Goal: Task Accomplishment & Management: Manage account settings

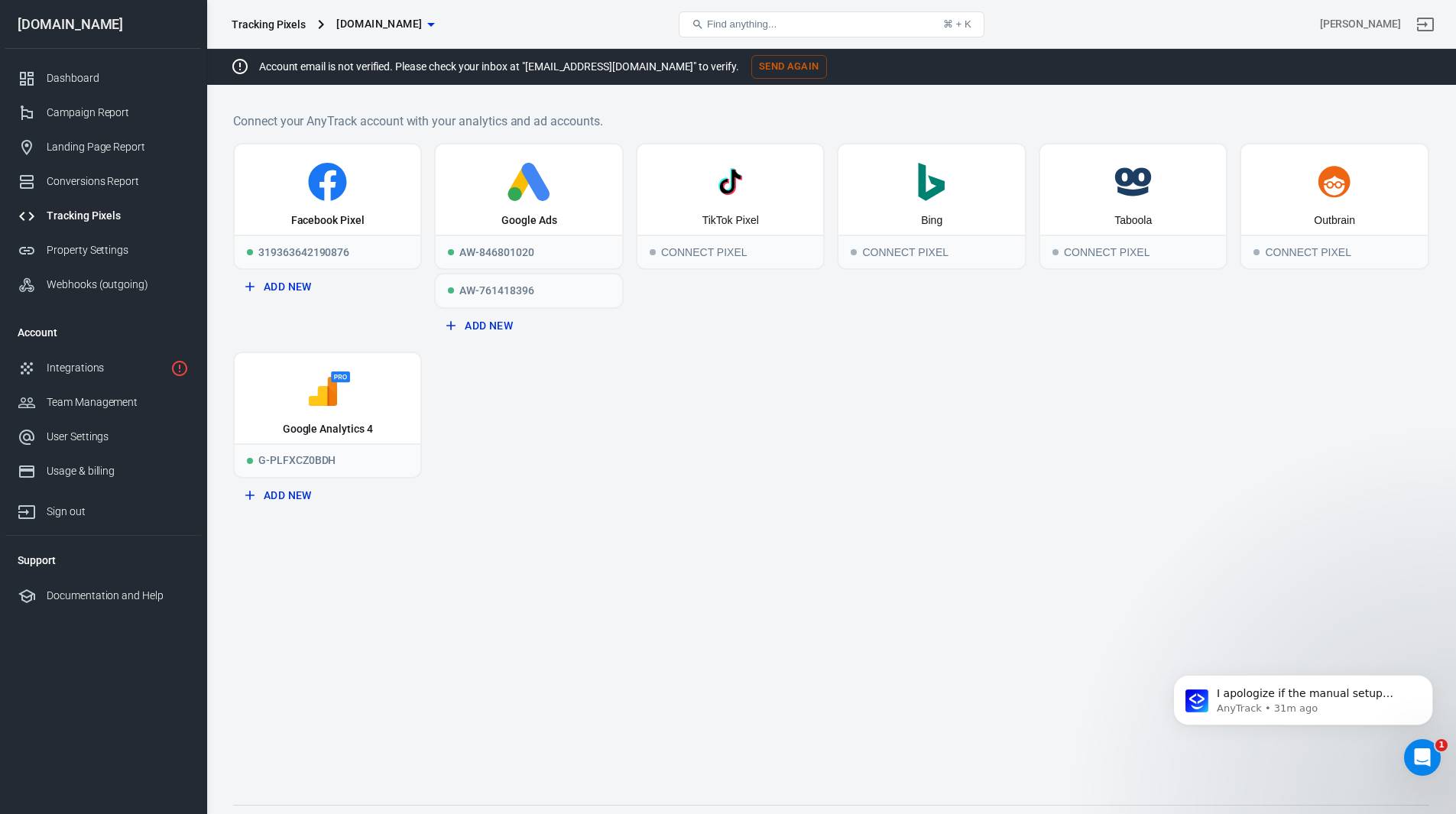
scroll to position [3, 0]
click at [886, 251] on div "Connect Pixel" at bounding box center [931, 251] width 186 height 34
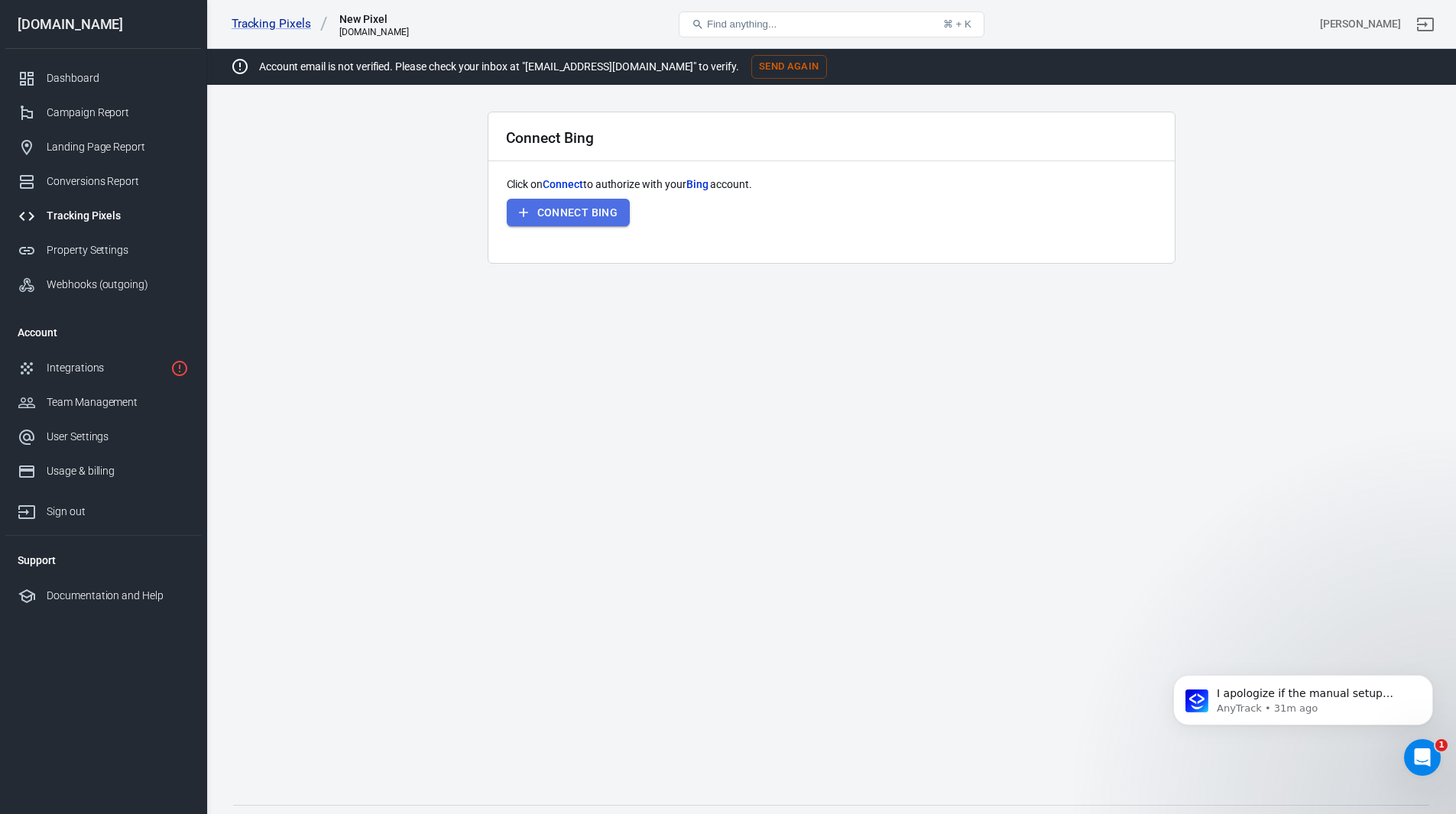
click at [576, 213] on button "Connect Bing" at bounding box center [569, 212] width 124 height 28
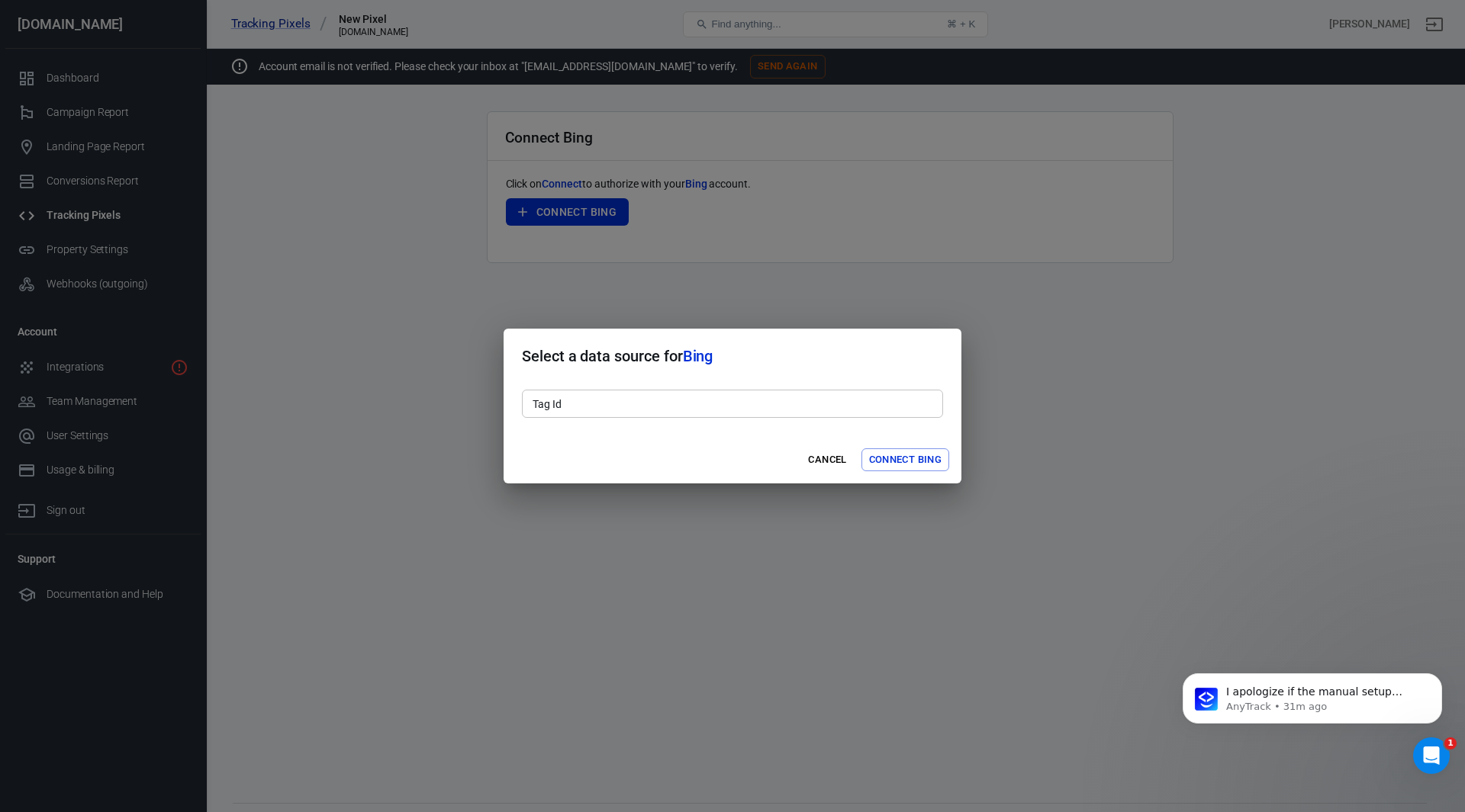
click at [720, 404] on input "Tag Id" at bounding box center [732, 403] width 421 height 28
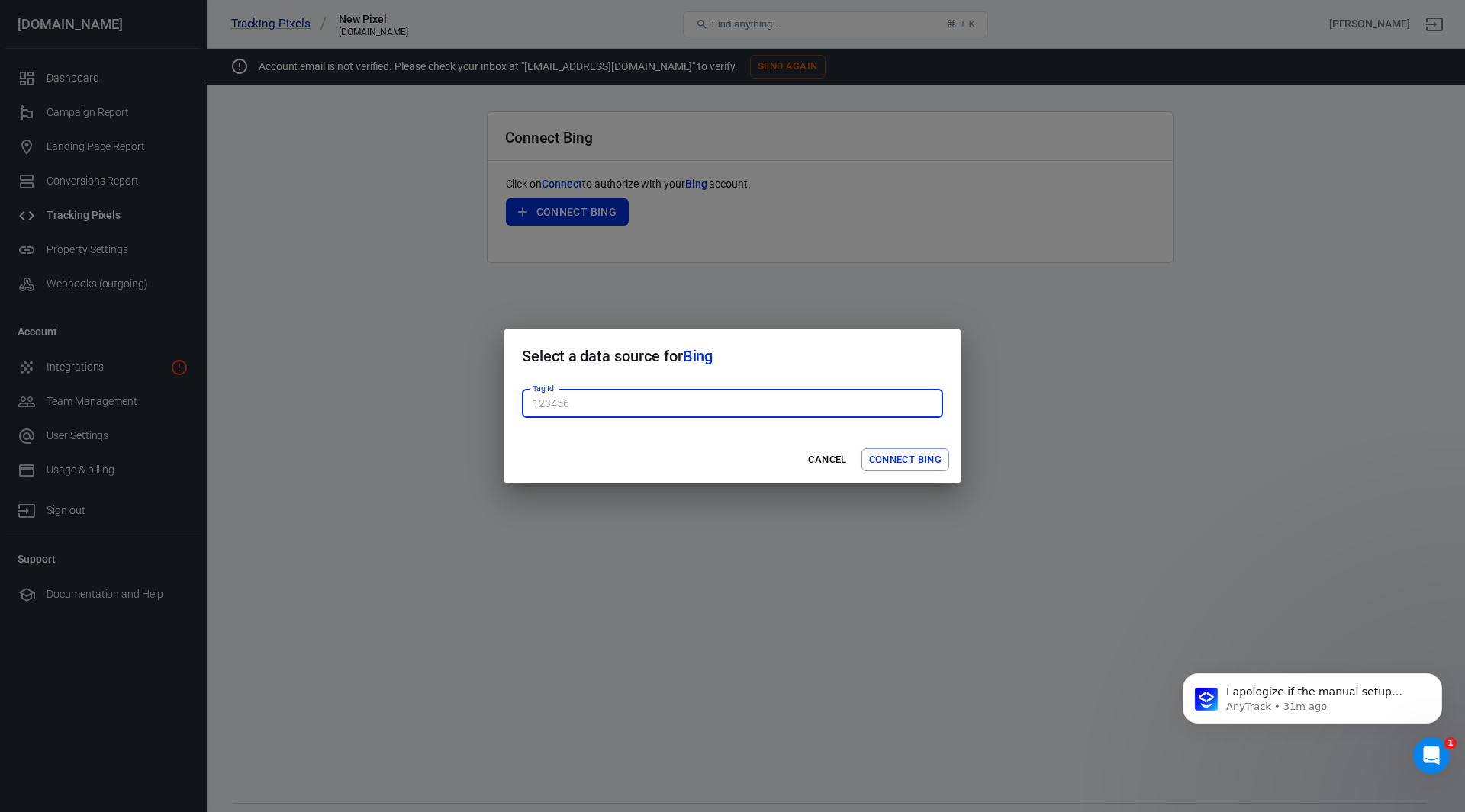
click at [720, 404] on input "Tag Id" at bounding box center [732, 403] width 421 height 28
click at [741, 406] on input "Tag Id" at bounding box center [732, 403] width 421 height 28
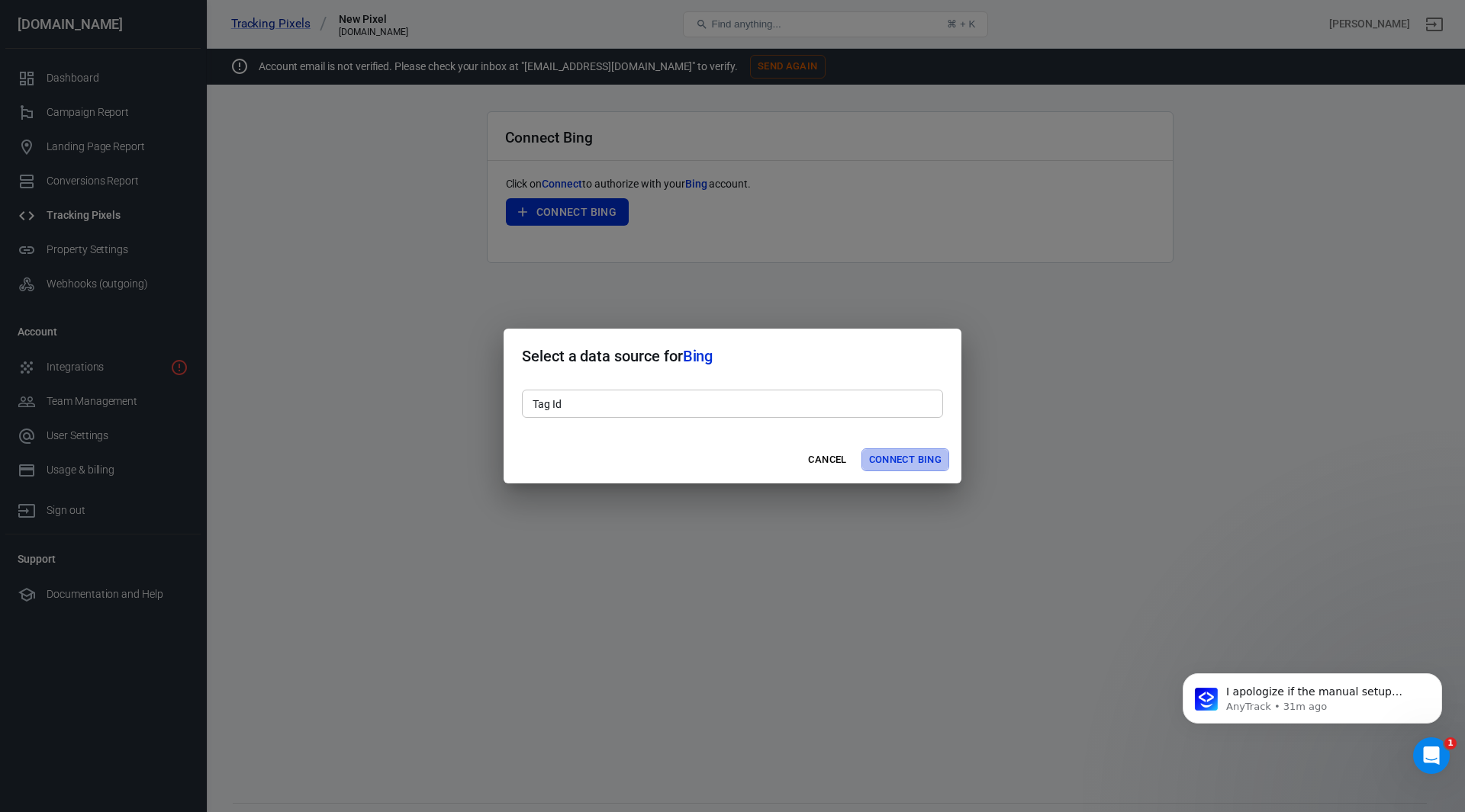
click at [912, 460] on button "Connect Bing" at bounding box center [905, 460] width 88 height 23
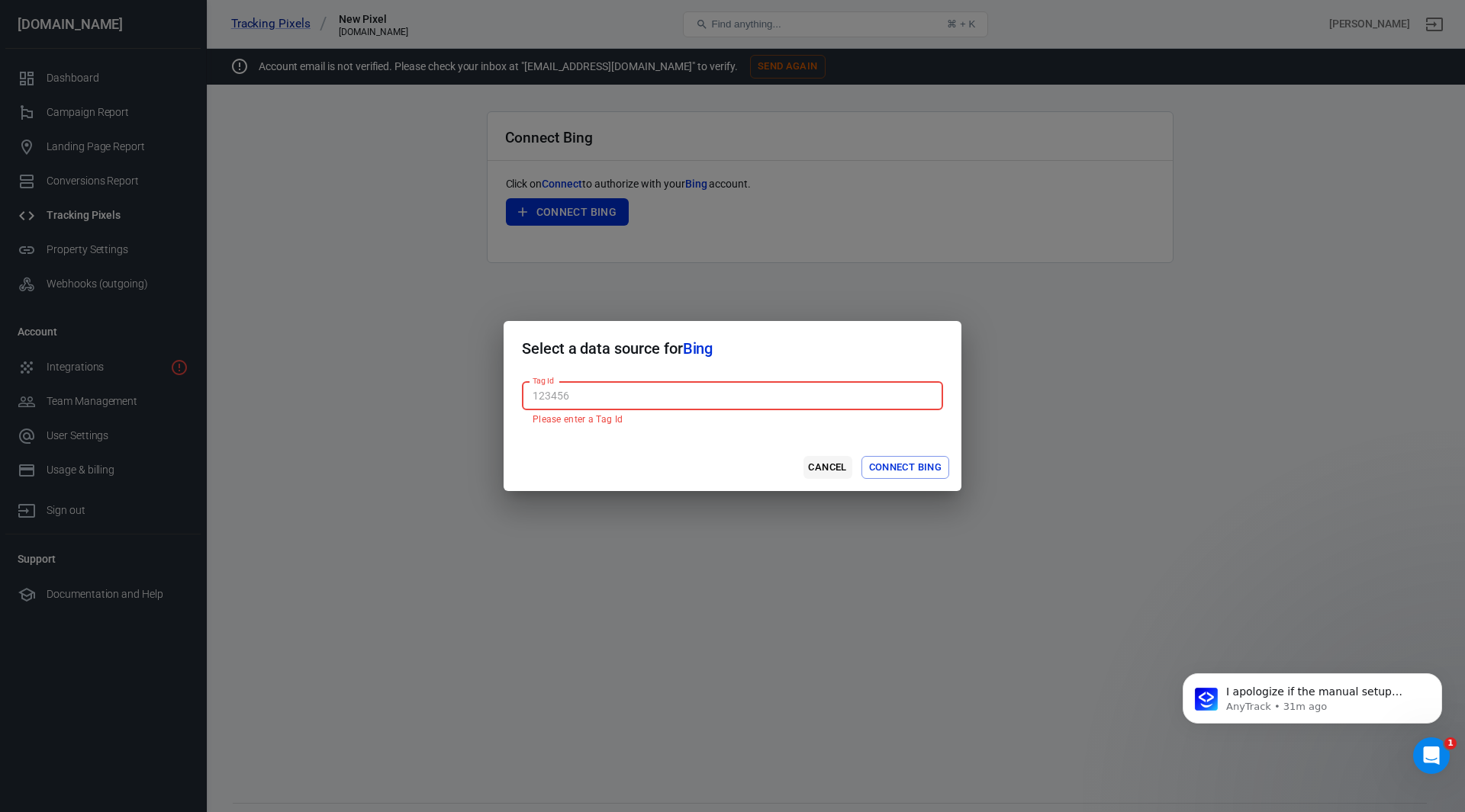
click at [821, 463] on button "Cancel" at bounding box center [828, 468] width 49 height 23
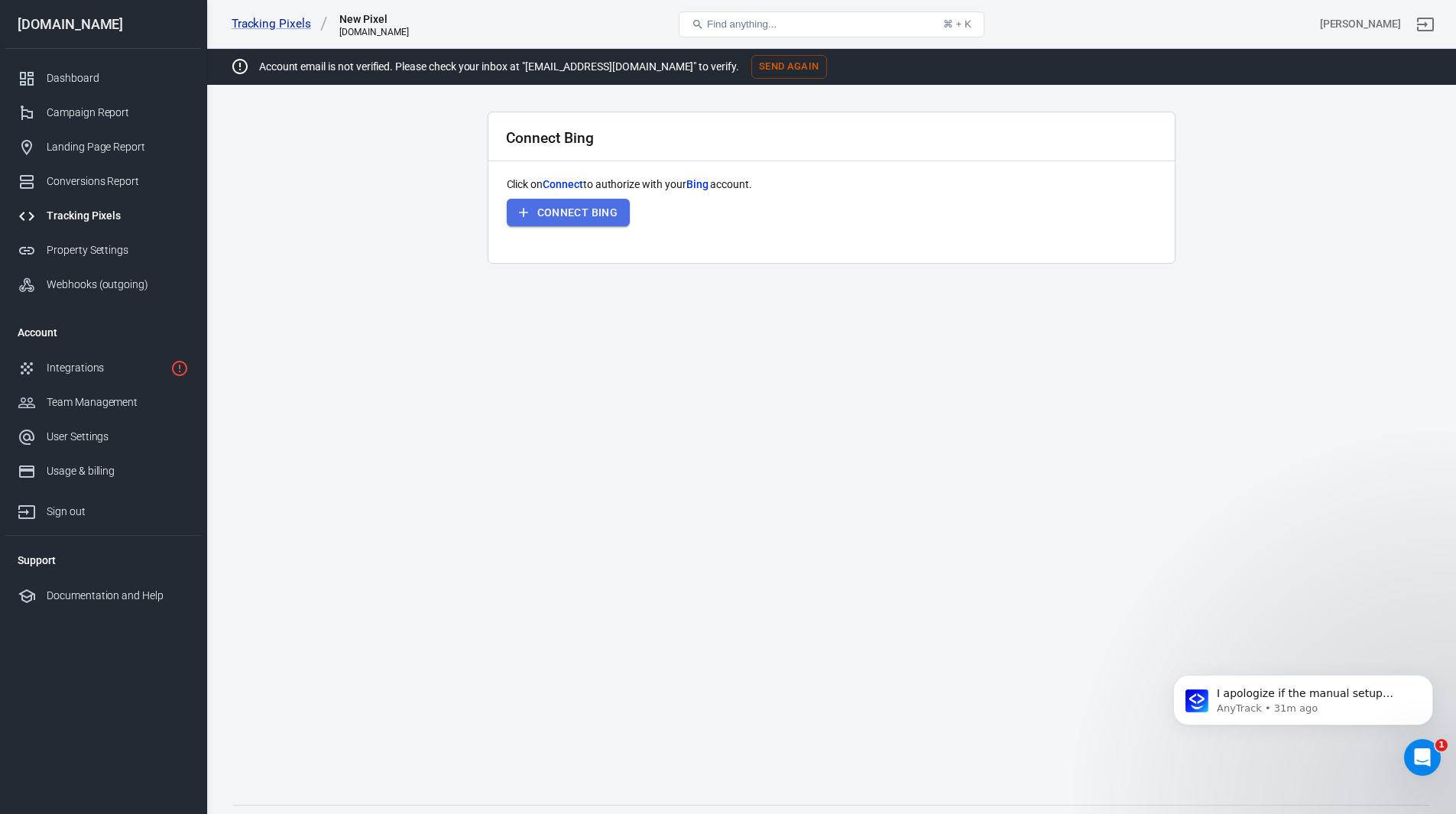
click at [569, 210] on button "Connect Bing" at bounding box center [569, 212] width 124 height 28
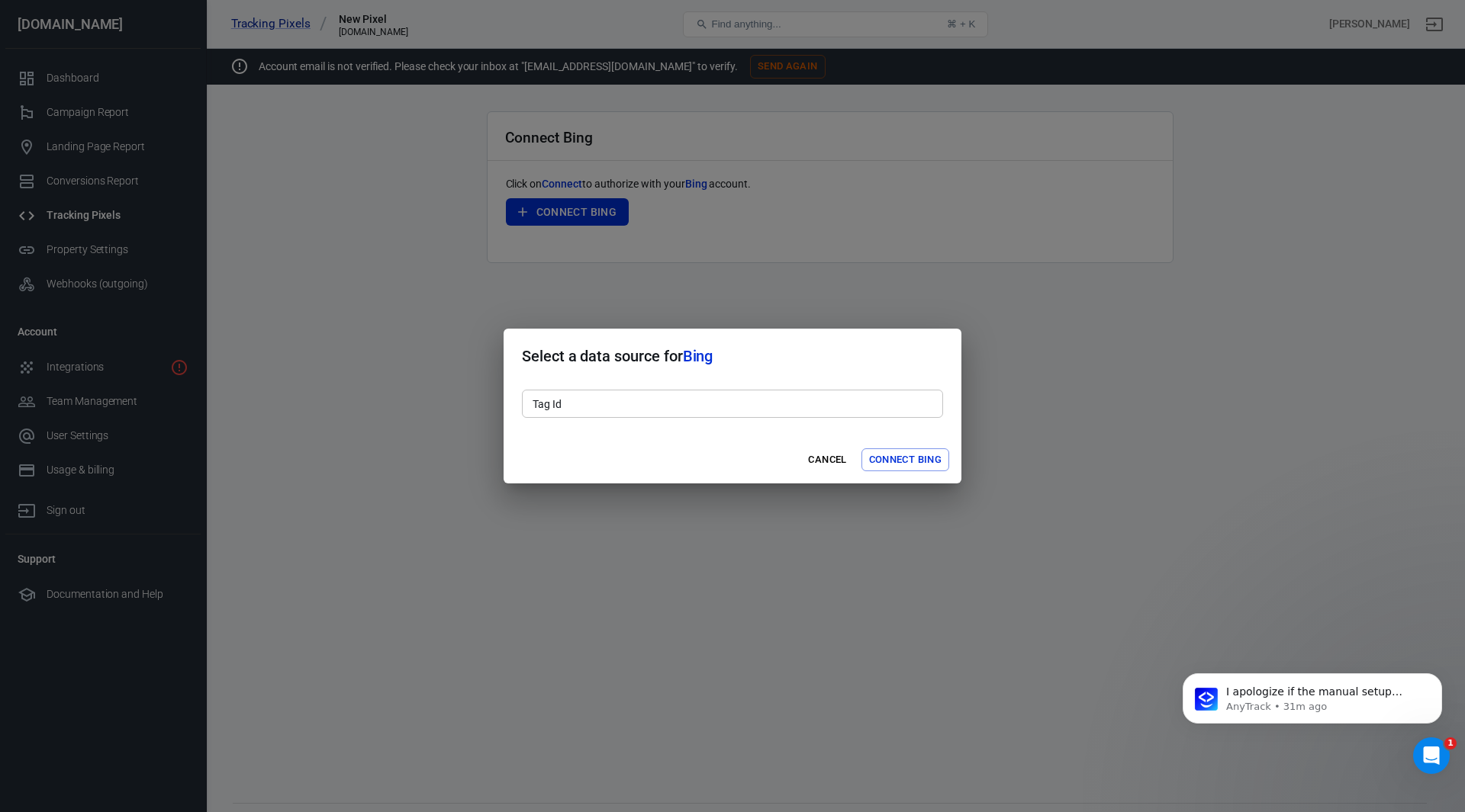
click at [913, 457] on button "Connect Bing" at bounding box center [905, 460] width 88 height 23
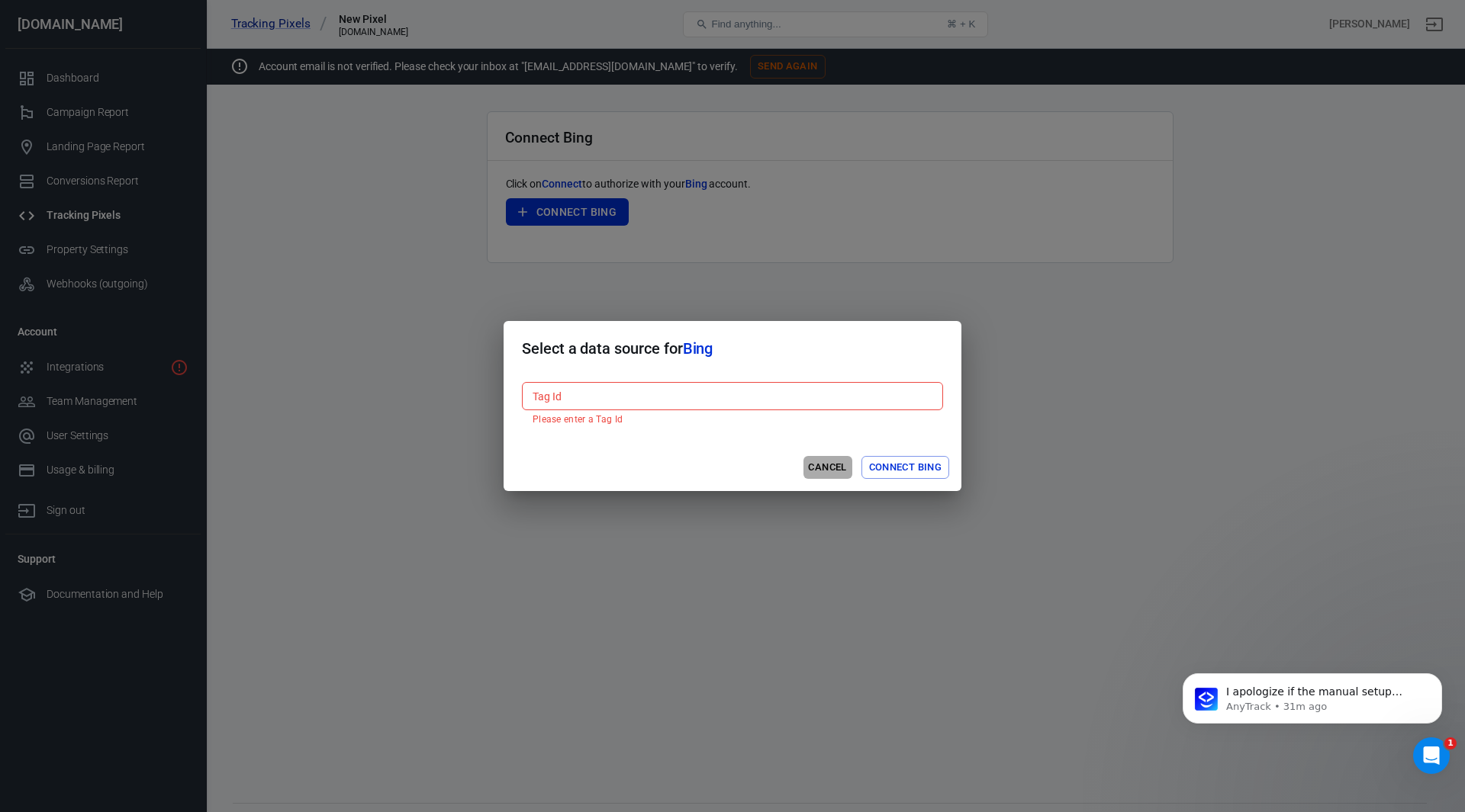
click at [817, 466] on button "Cancel" at bounding box center [828, 468] width 49 height 23
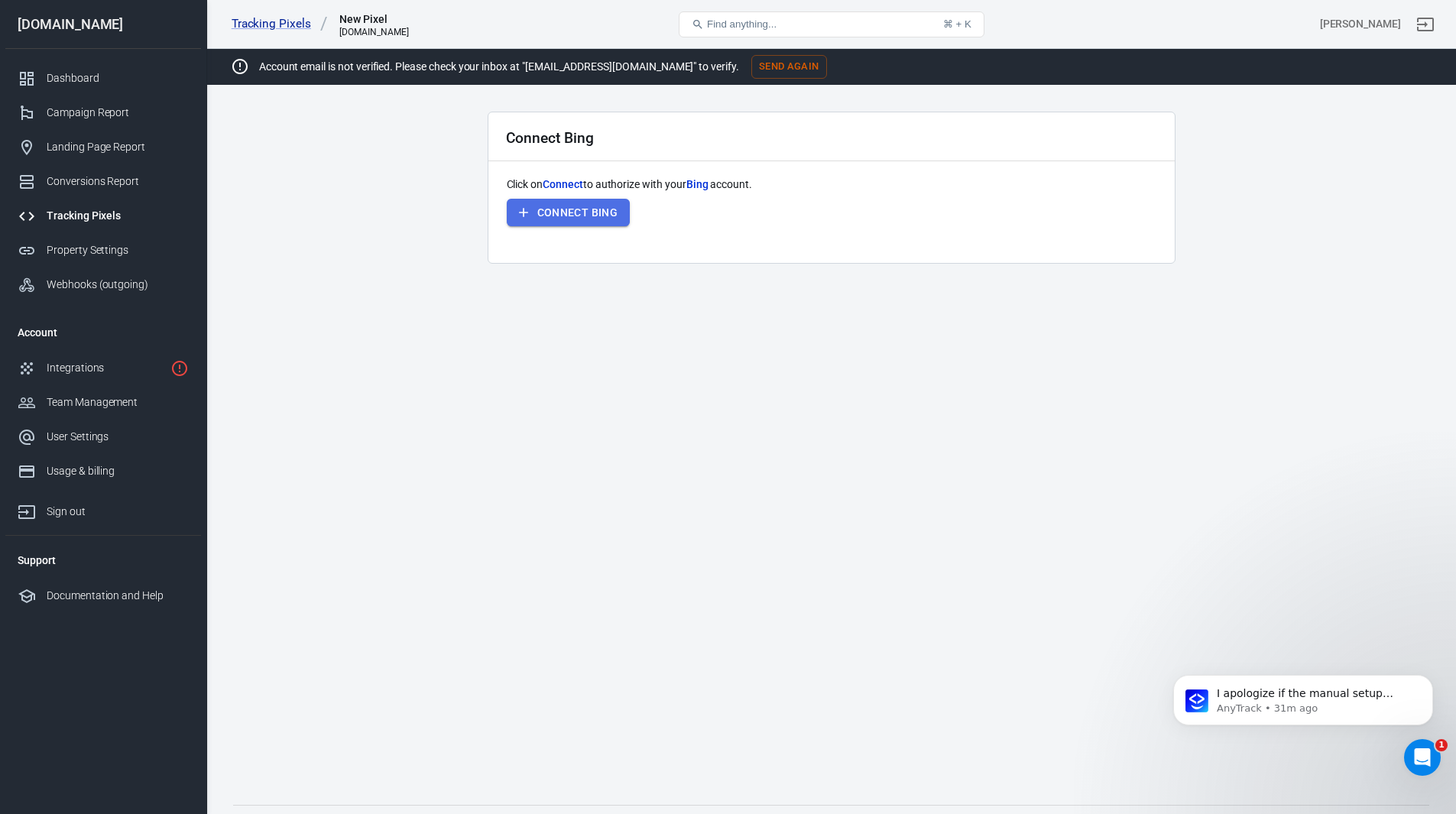
click at [599, 216] on button "Connect Bing" at bounding box center [569, 212] width 124 height 28
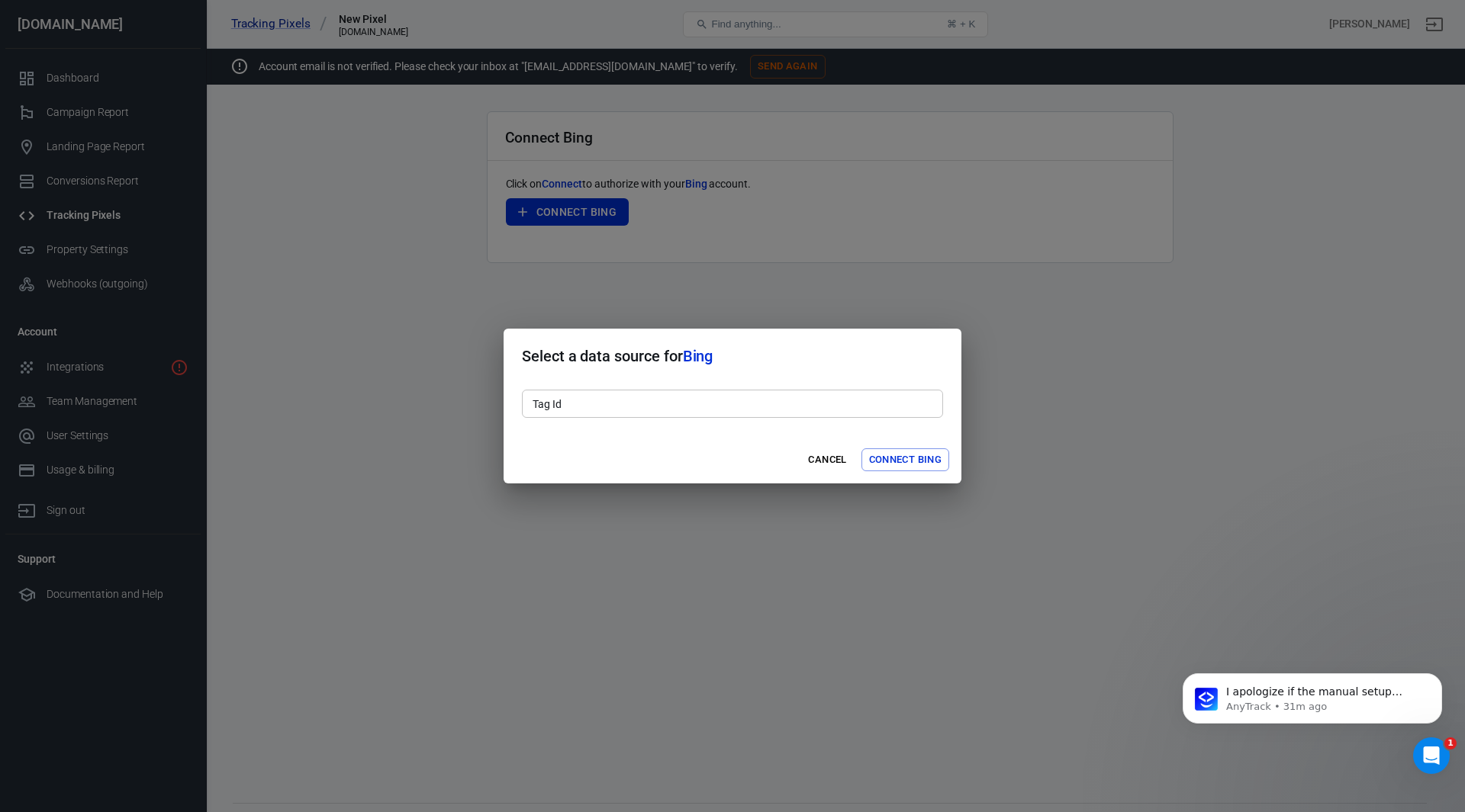
click at [615, 405] on input "Tag Id" at bounding box center [732, 403] width 421 height 28
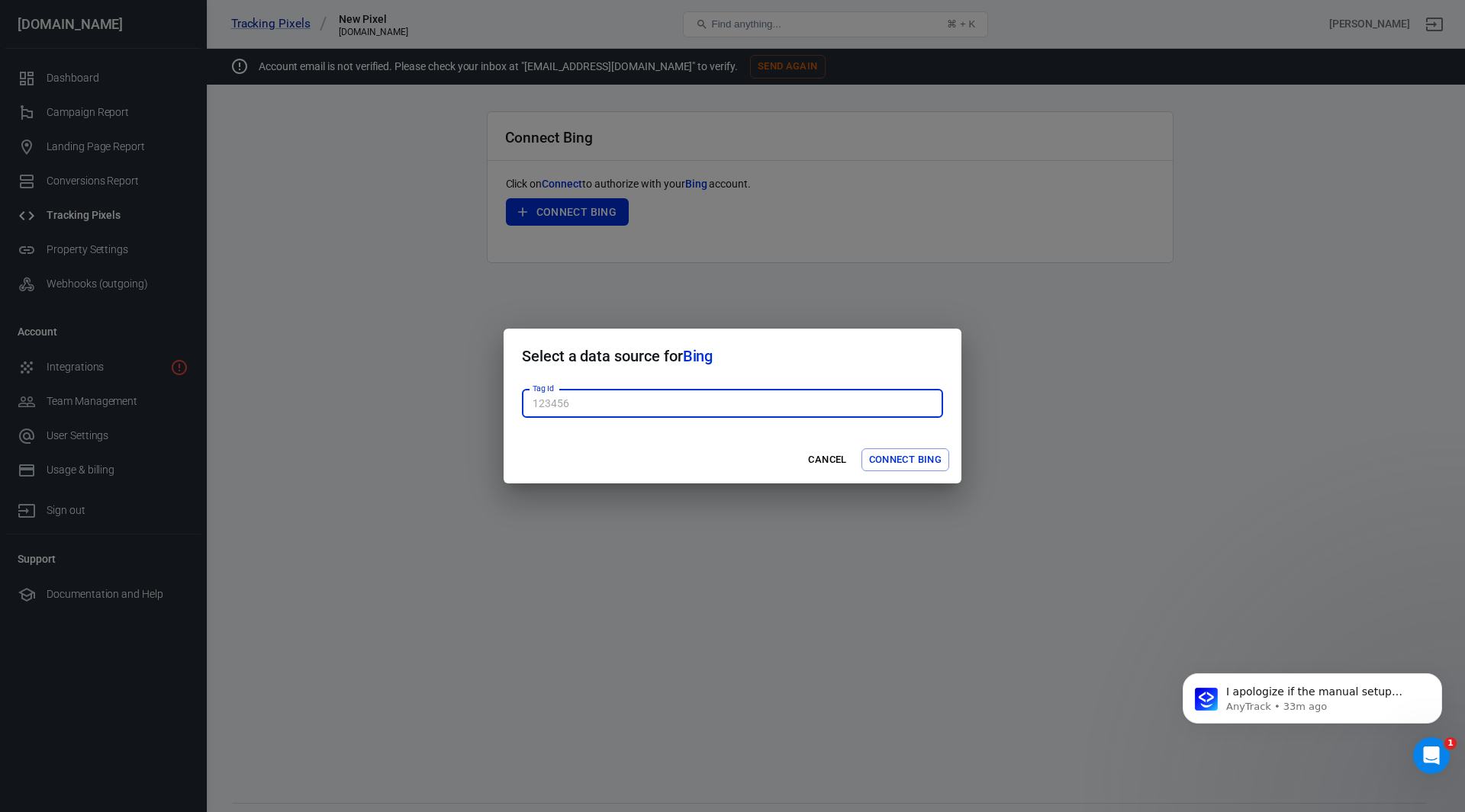
paste input "187123409"
type input "187123409"
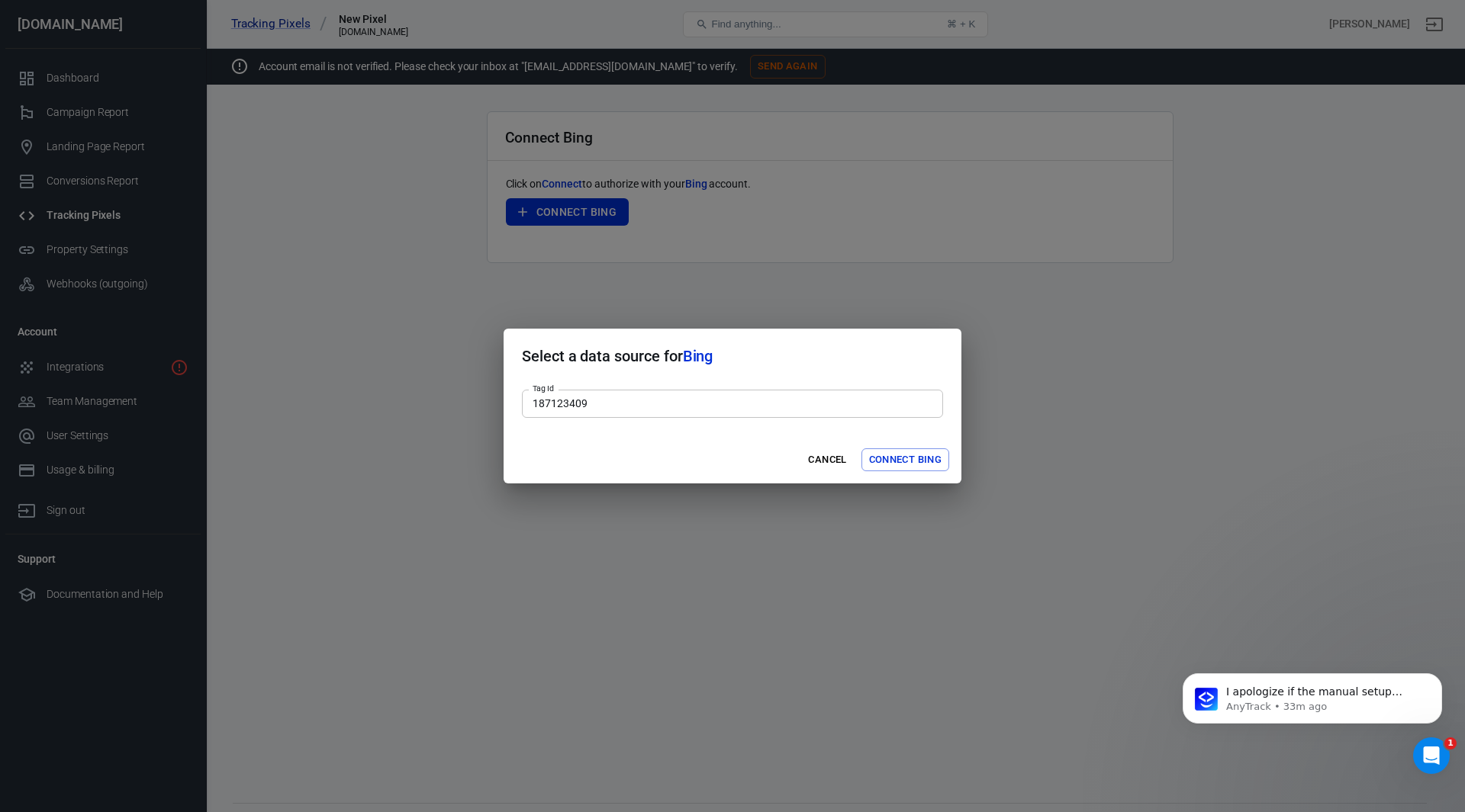
click at [721, 457] on div "Cancel Connect Bing" at bounding box center [732, 460] width 457 height 48
click at [926, 458] on button "Connect Bing" at bounding box center [905, 460] width 88 height 23
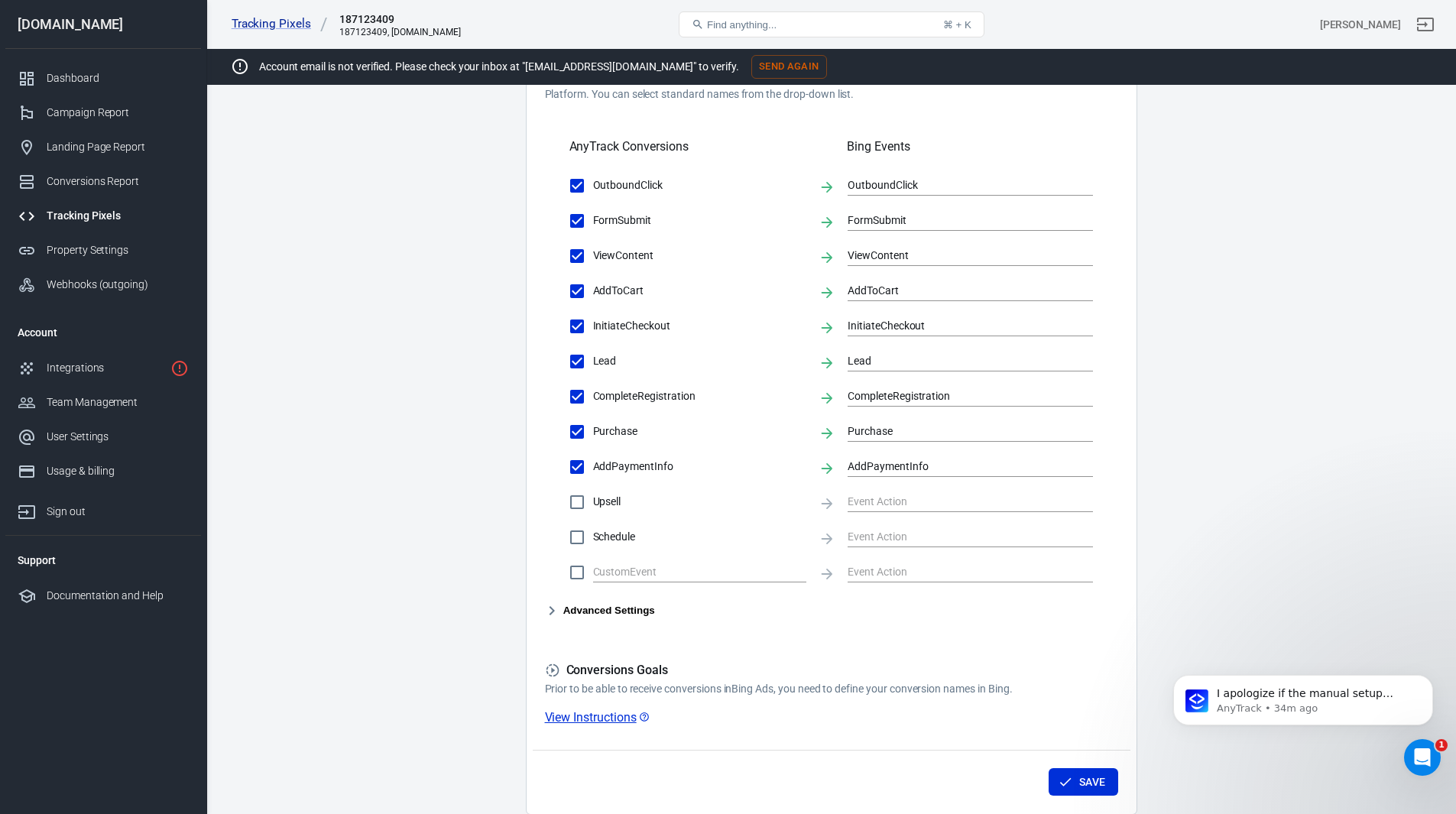
scroll to position [535, 0]
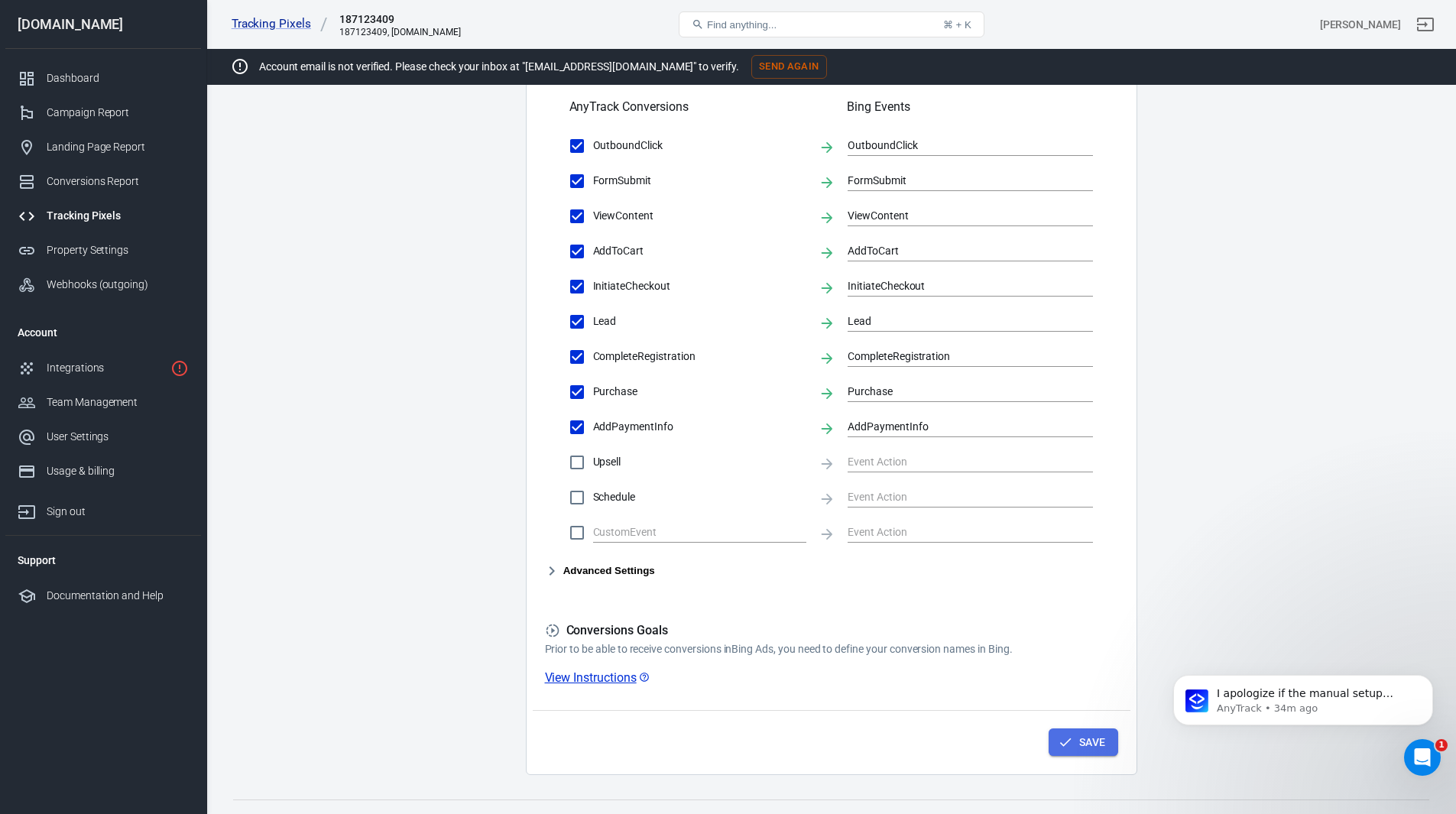
click at [1105, 737] on button "Save" at bounding box center [1083, 742] width 70 height 28
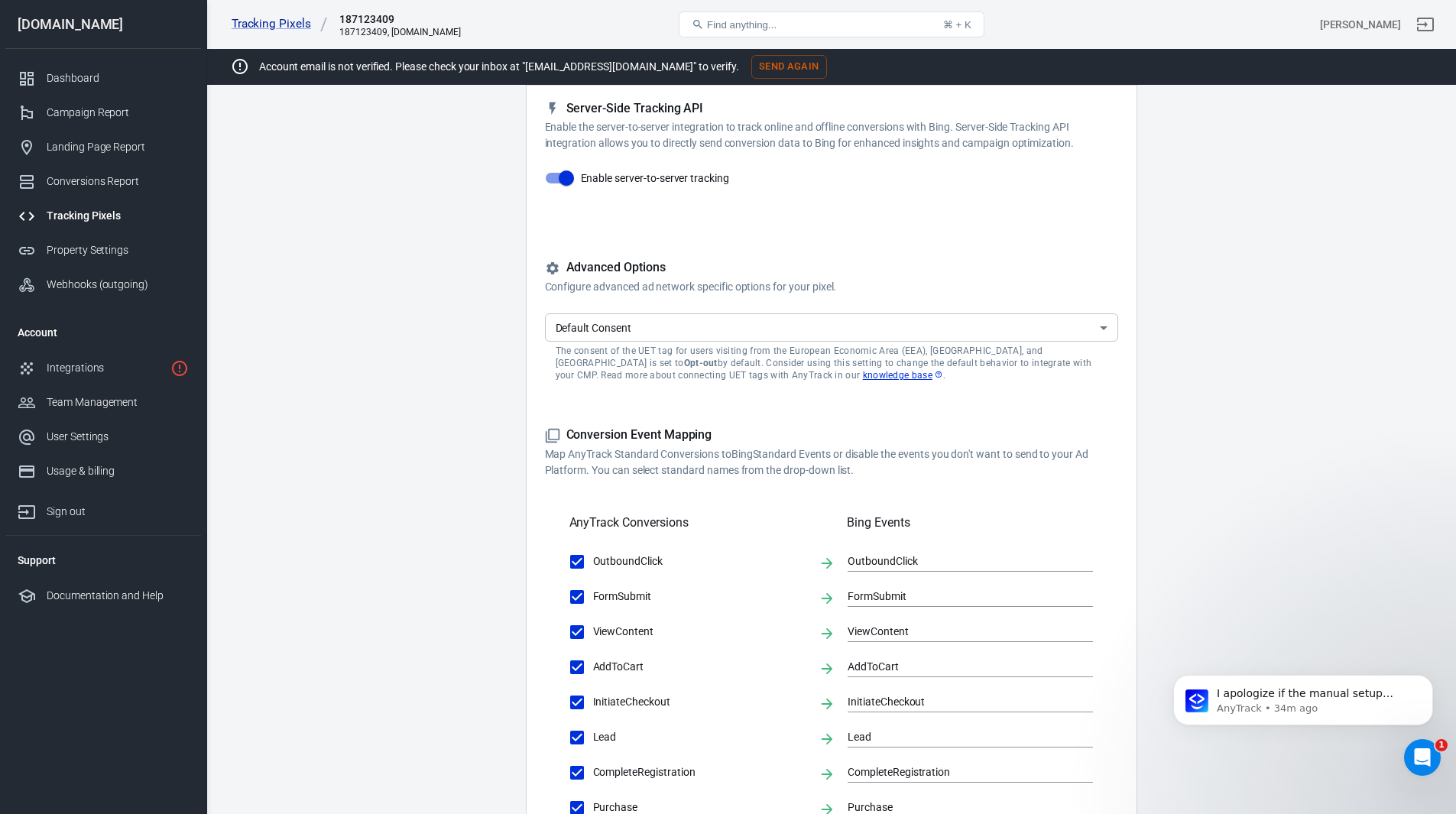
scroll to position [76, 0]
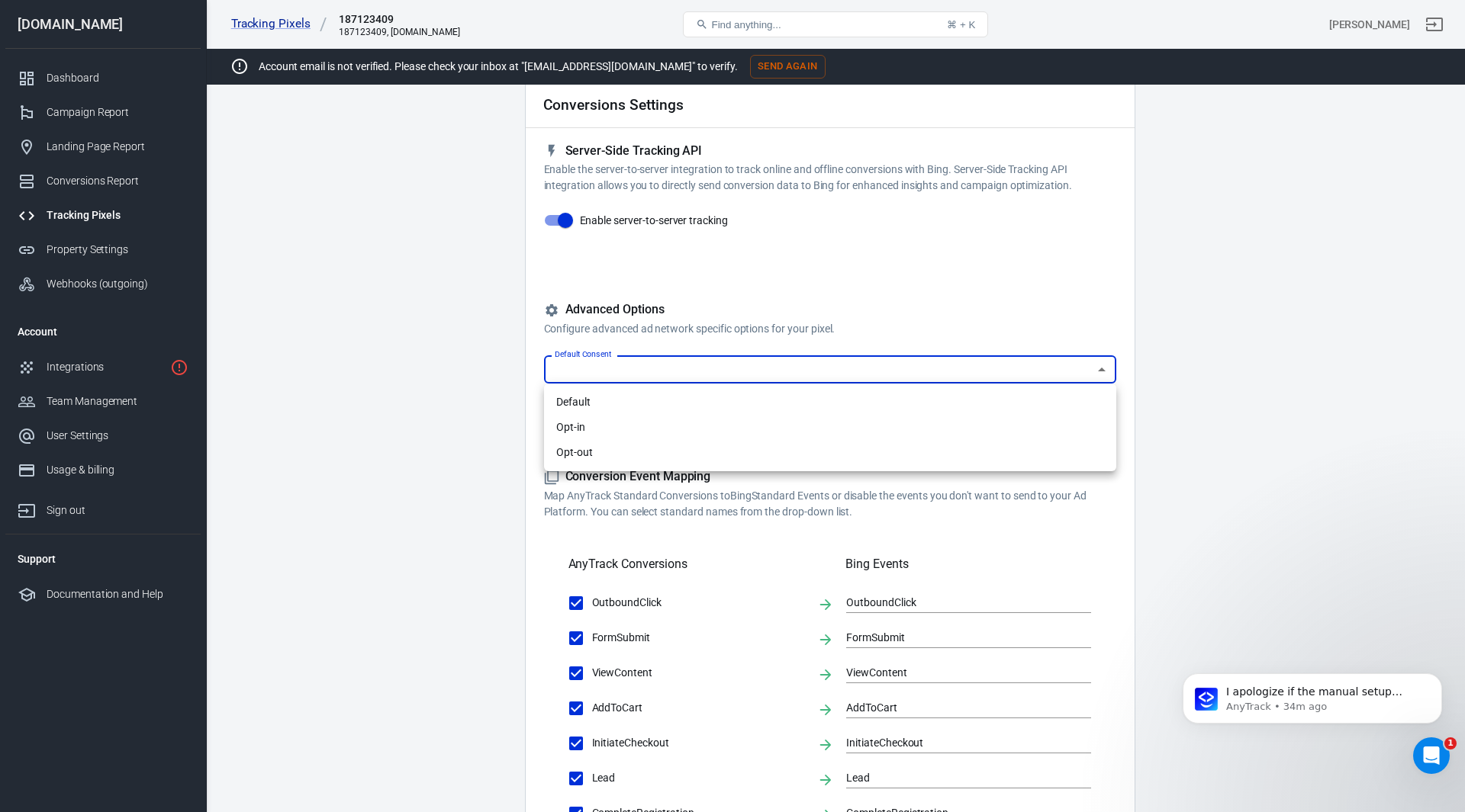
click at [1103, 373] on body "Tracking Pixels 187123409 187123409, [DOMAIN_NAME] Find anything... ⌘ + K [PERS…" at bounding box center [732, 634] width 1465 height 1323
click at [1254, 355] on div at bounding box center [732, 406] width 1465 height 812
click at [1101, 374] on body "Tracking Pixels 187123409 187123409, [DOMAIN_NAME] Find anything... ⌘ + K [PERS…" at bounding box center [732, 634] width 1465 height 1323
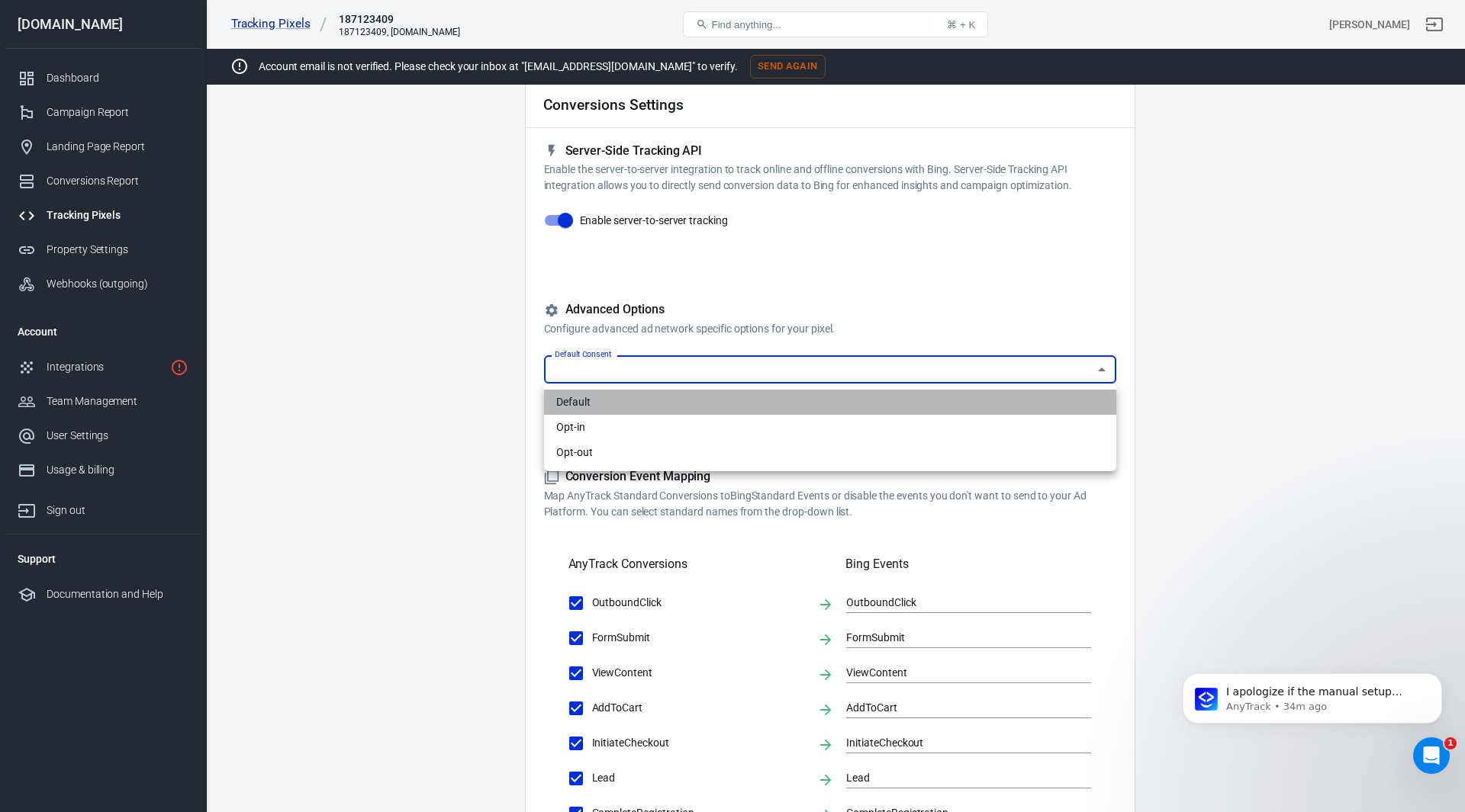
click at [995, 400] on li "Default" at bounding box center [830, 402] width 572 height 25
type input "default"
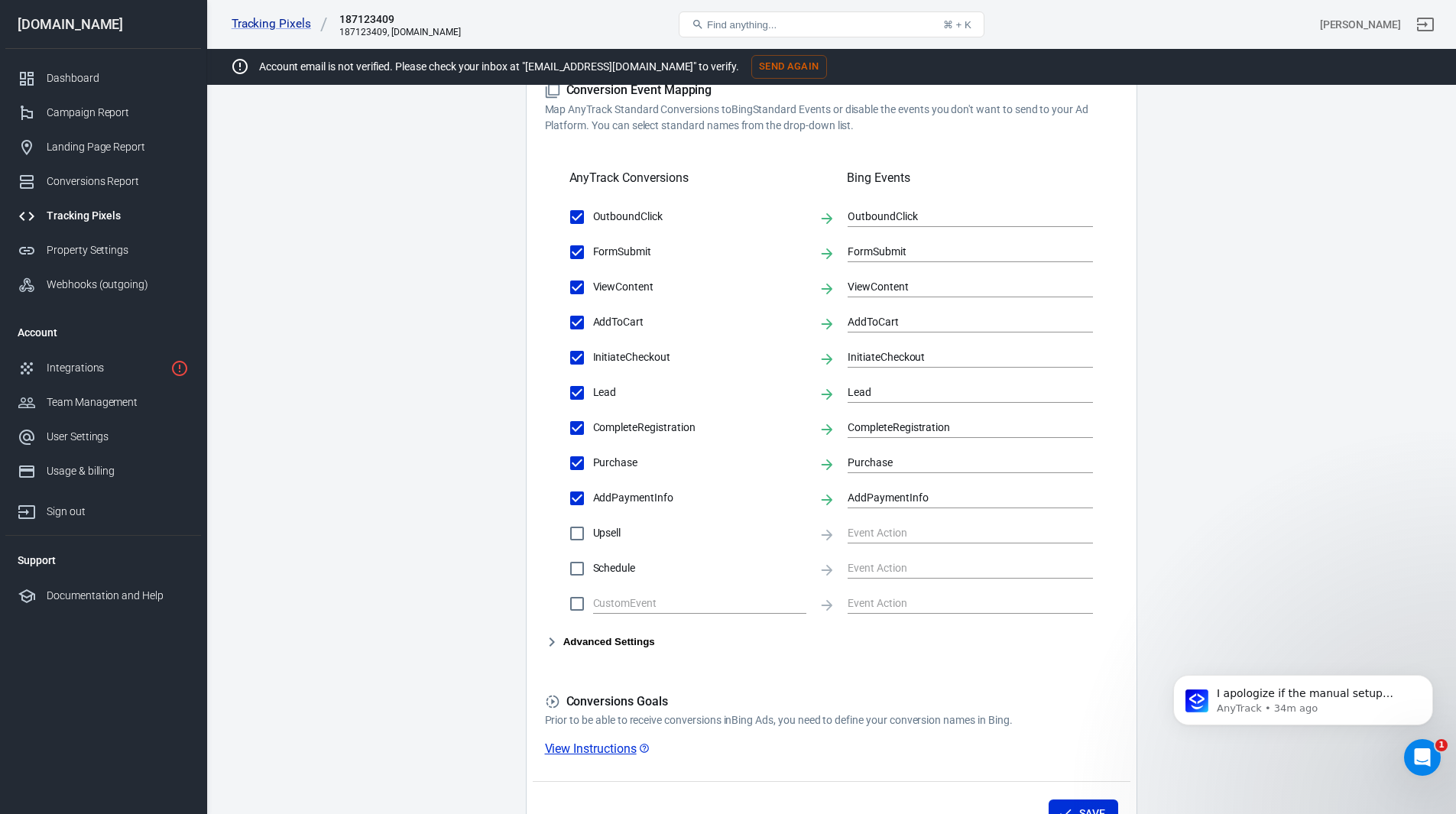
scroll to position [561, 0]
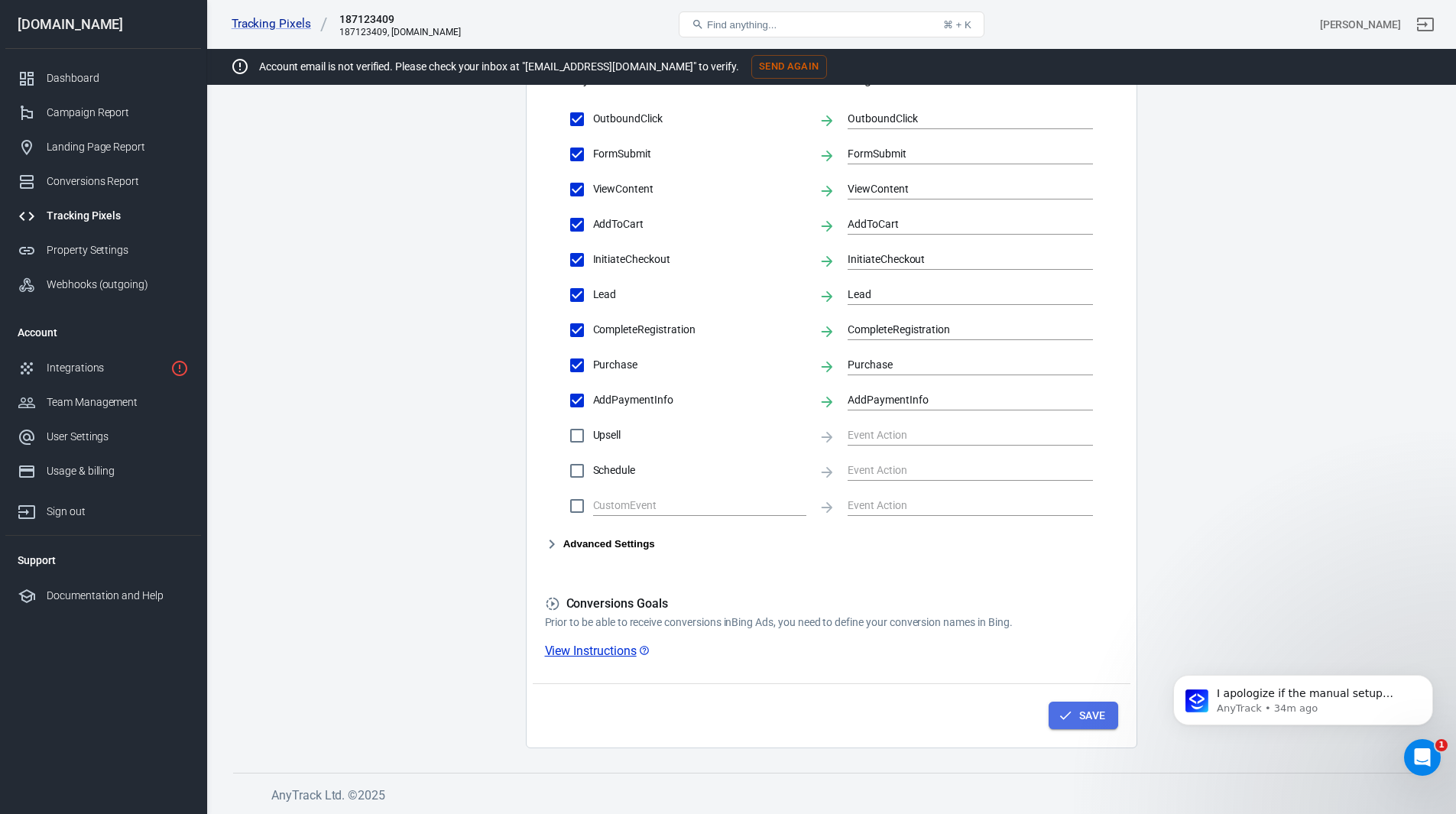
click at [1085, 714] on button "Save" at bounding box center [1083, 715] width 70 height 28
click at [549, 543] on icon "button" at bounding box center [551, 544] width 18 height 18
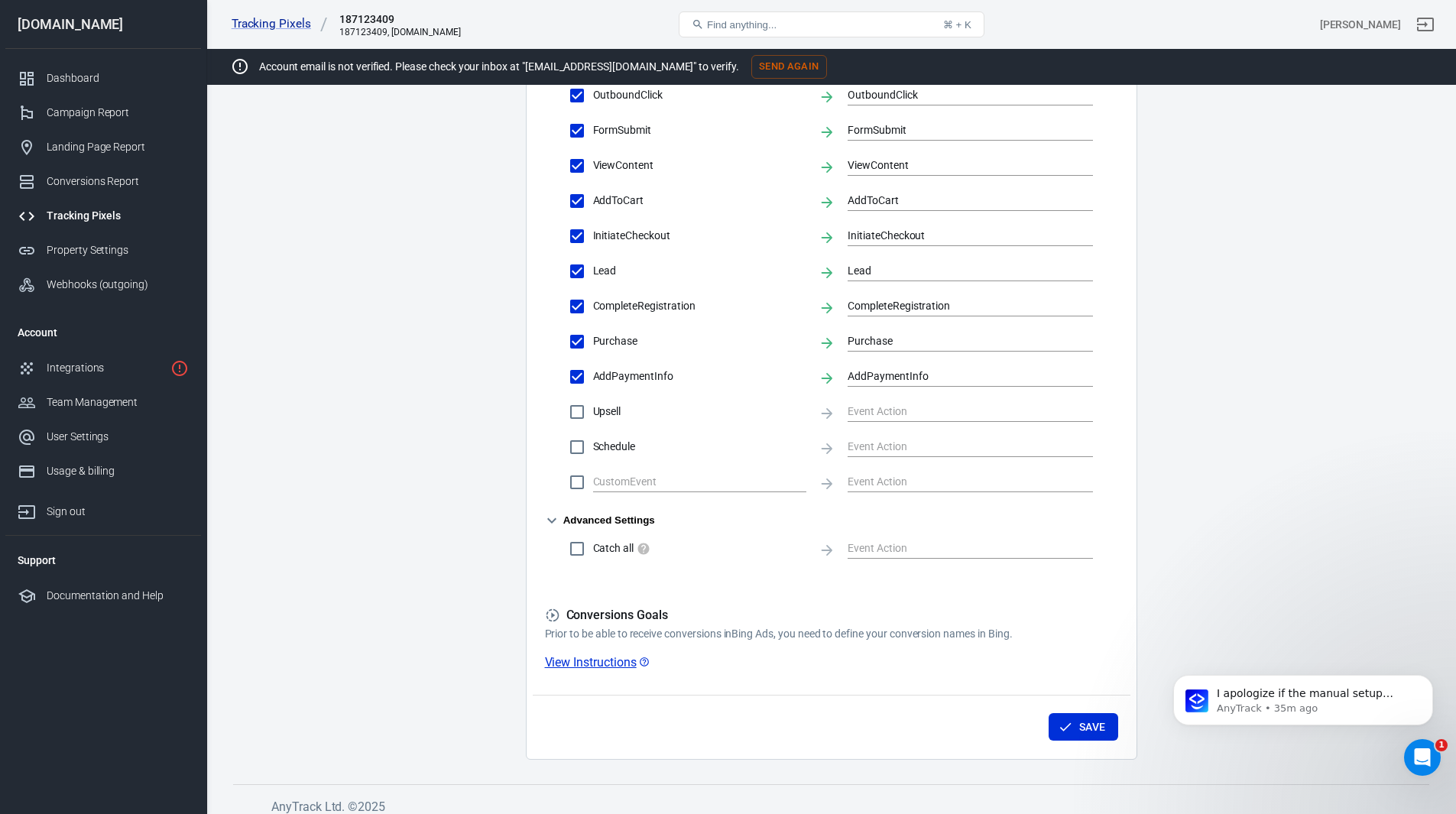
scroll to position [597, 0]
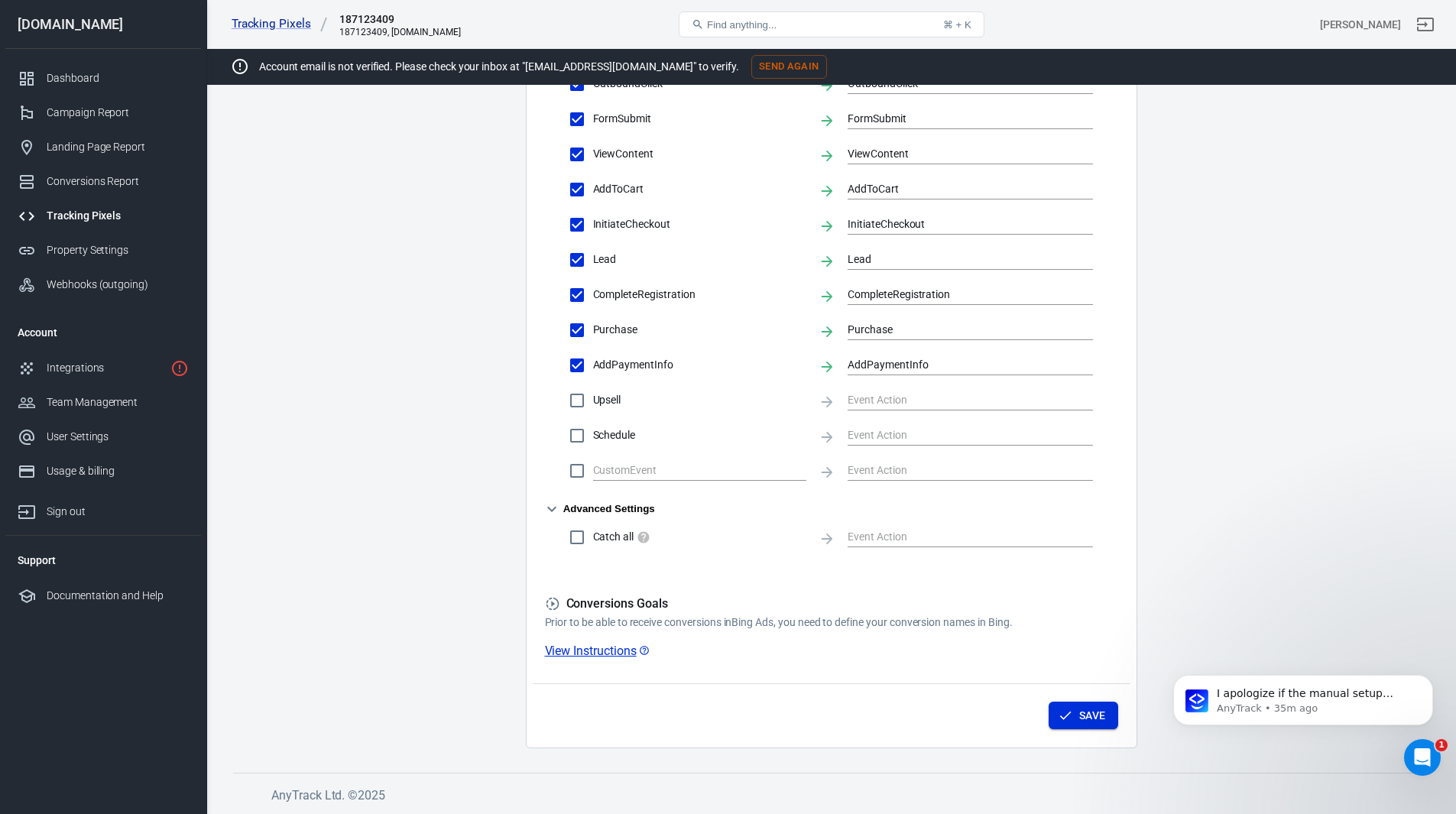
click at [1096, 727] on button "Save" at bounding box center [1083, 715] width 70 height 28
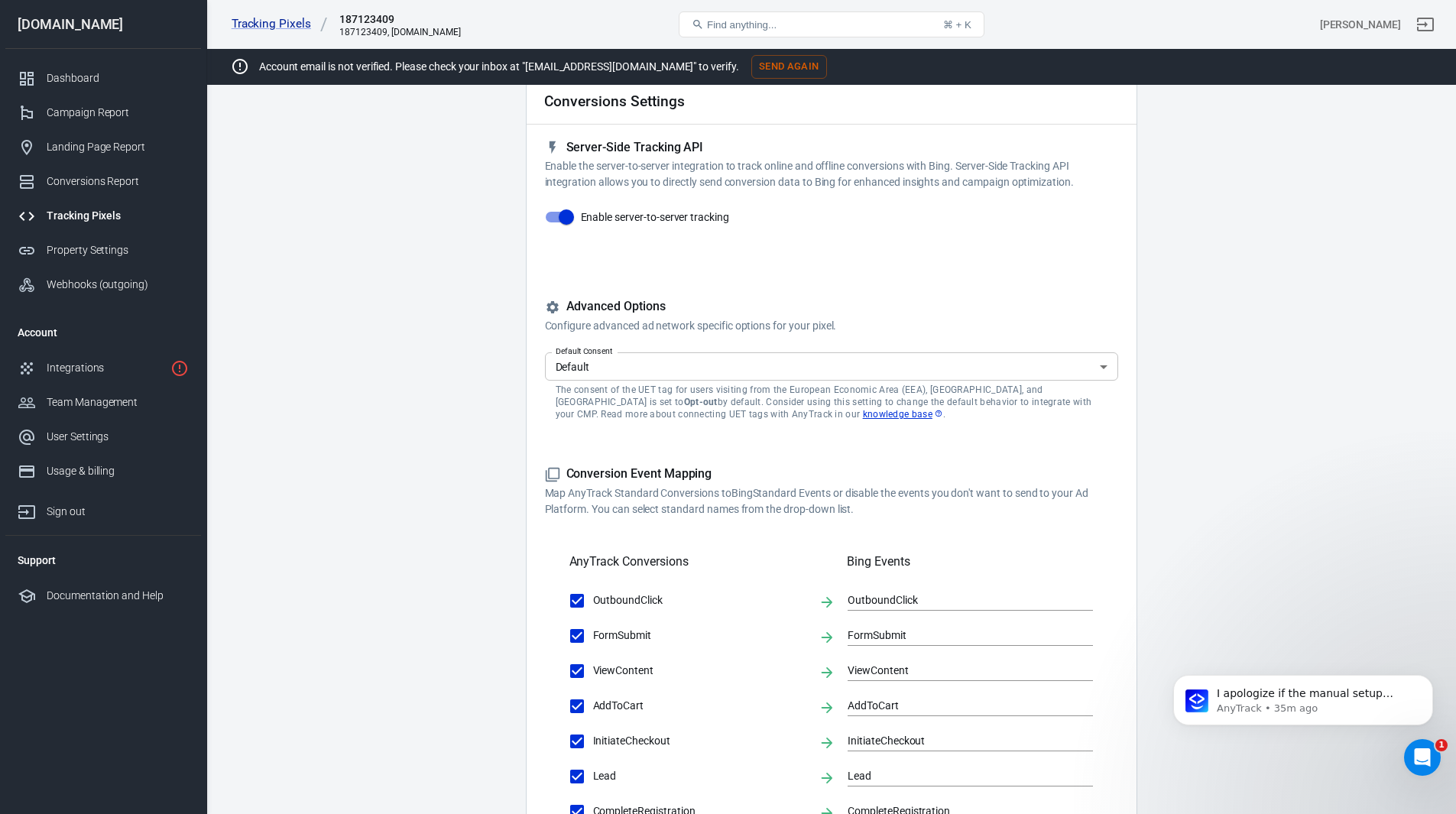
scroll to position [0, 0]
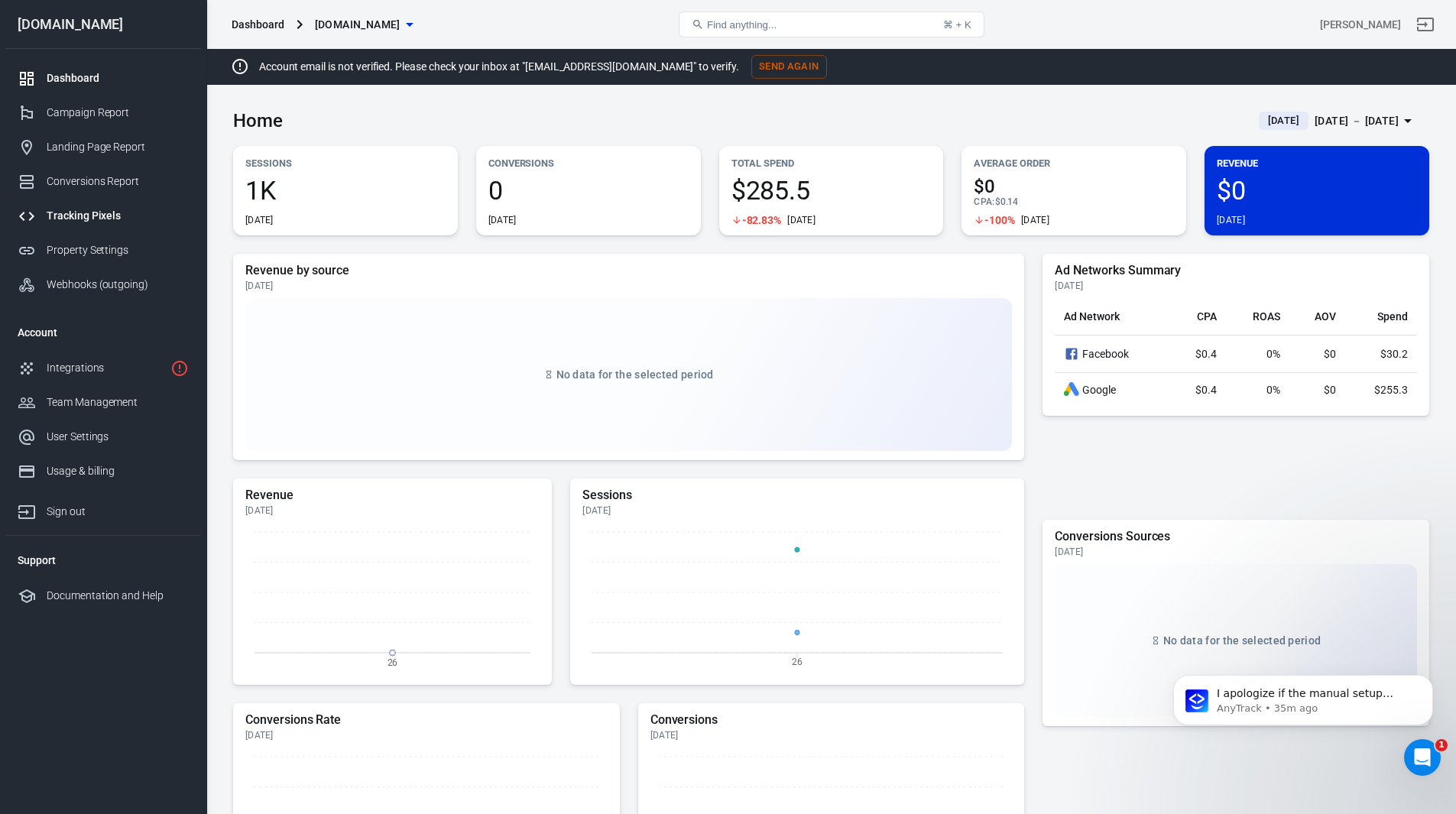
click at [105, 213] on div "Tracking Pixels" at bounding box center [117, 216] width 142 height 16
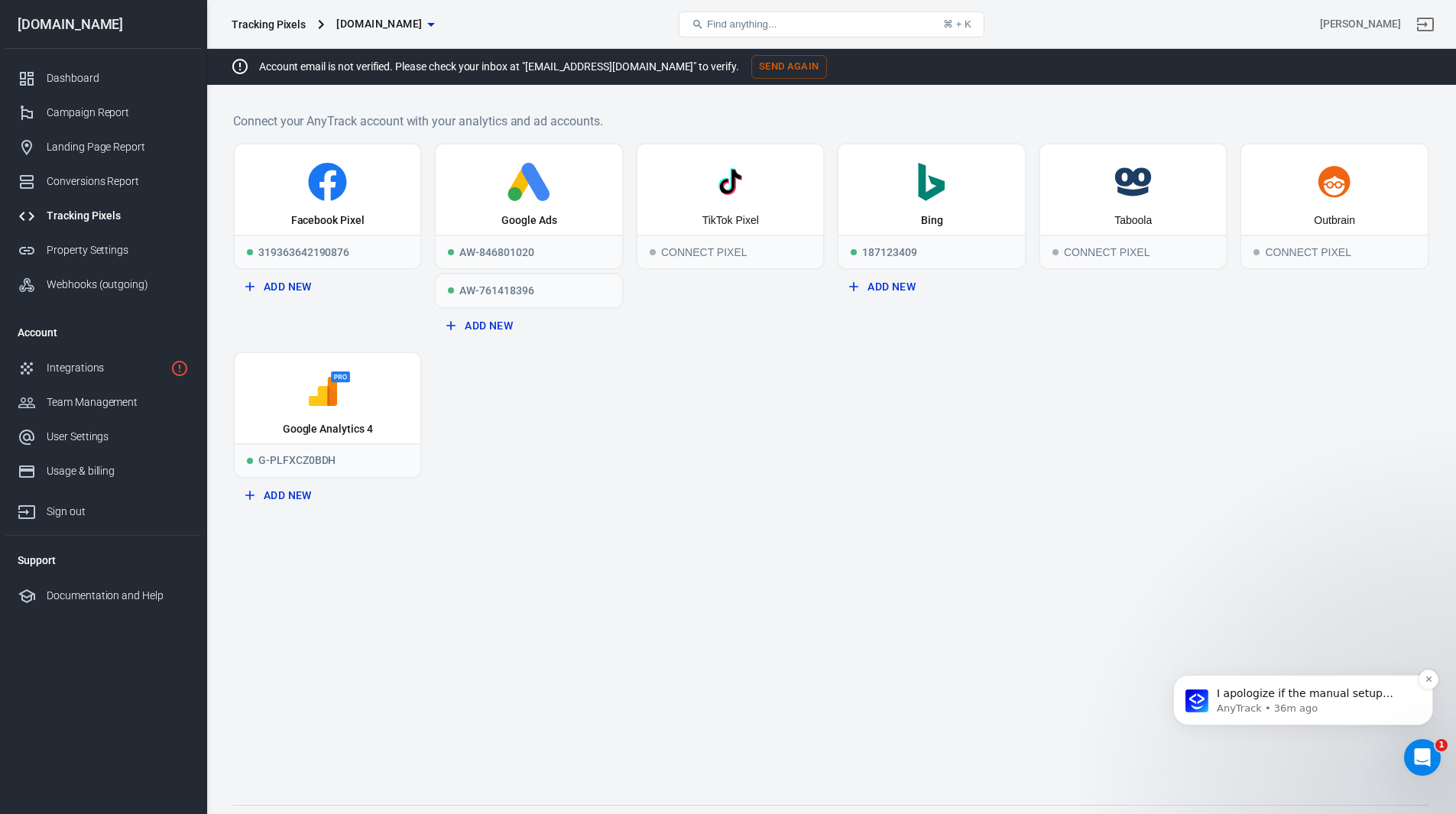
click at [1240, 700] on p "I apologize if the manual setup process seems complex, and I am here to help if…" at bounding box center [1316, 694] width 197 height 15
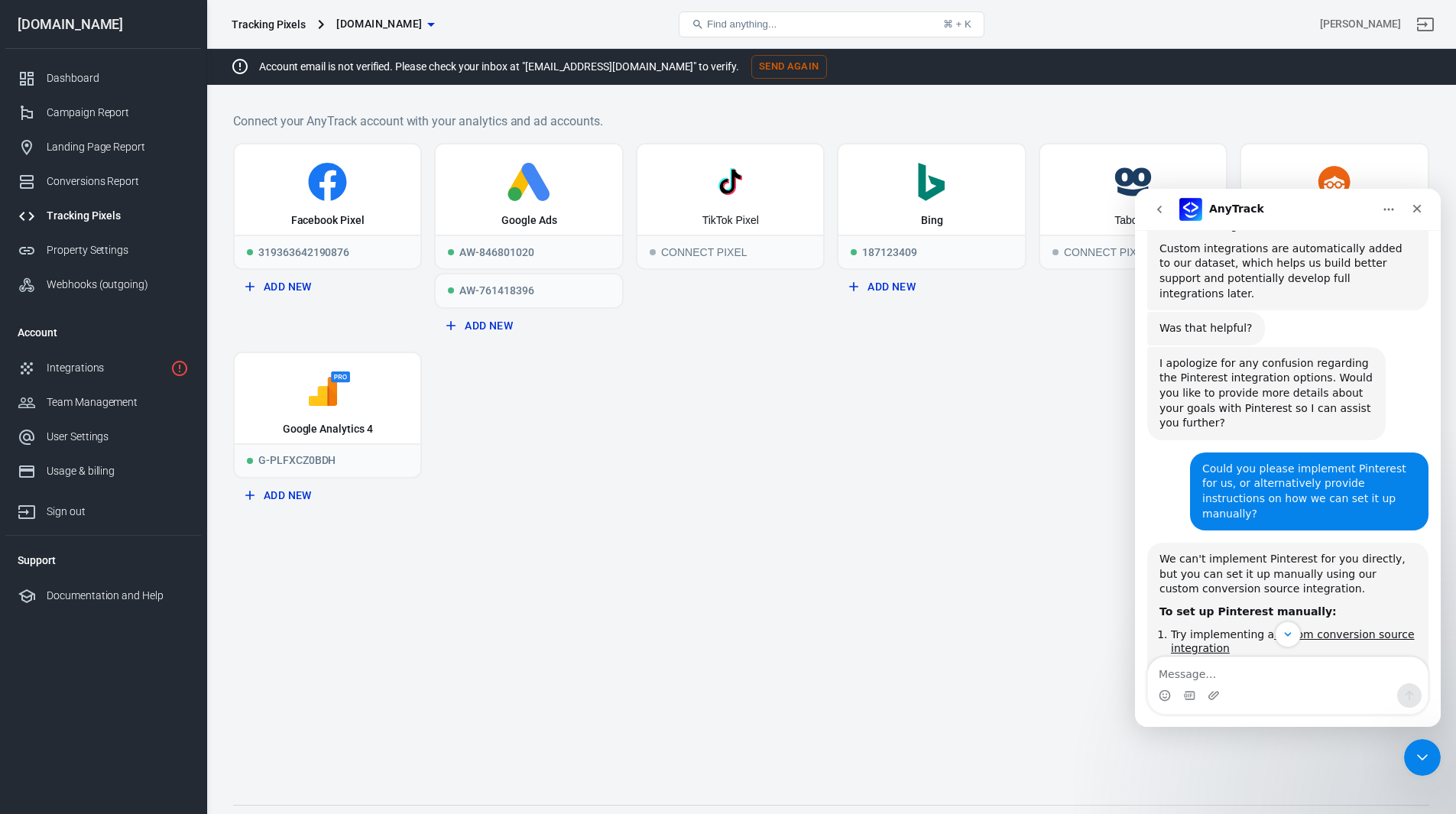
scroll to position [1889, 0]
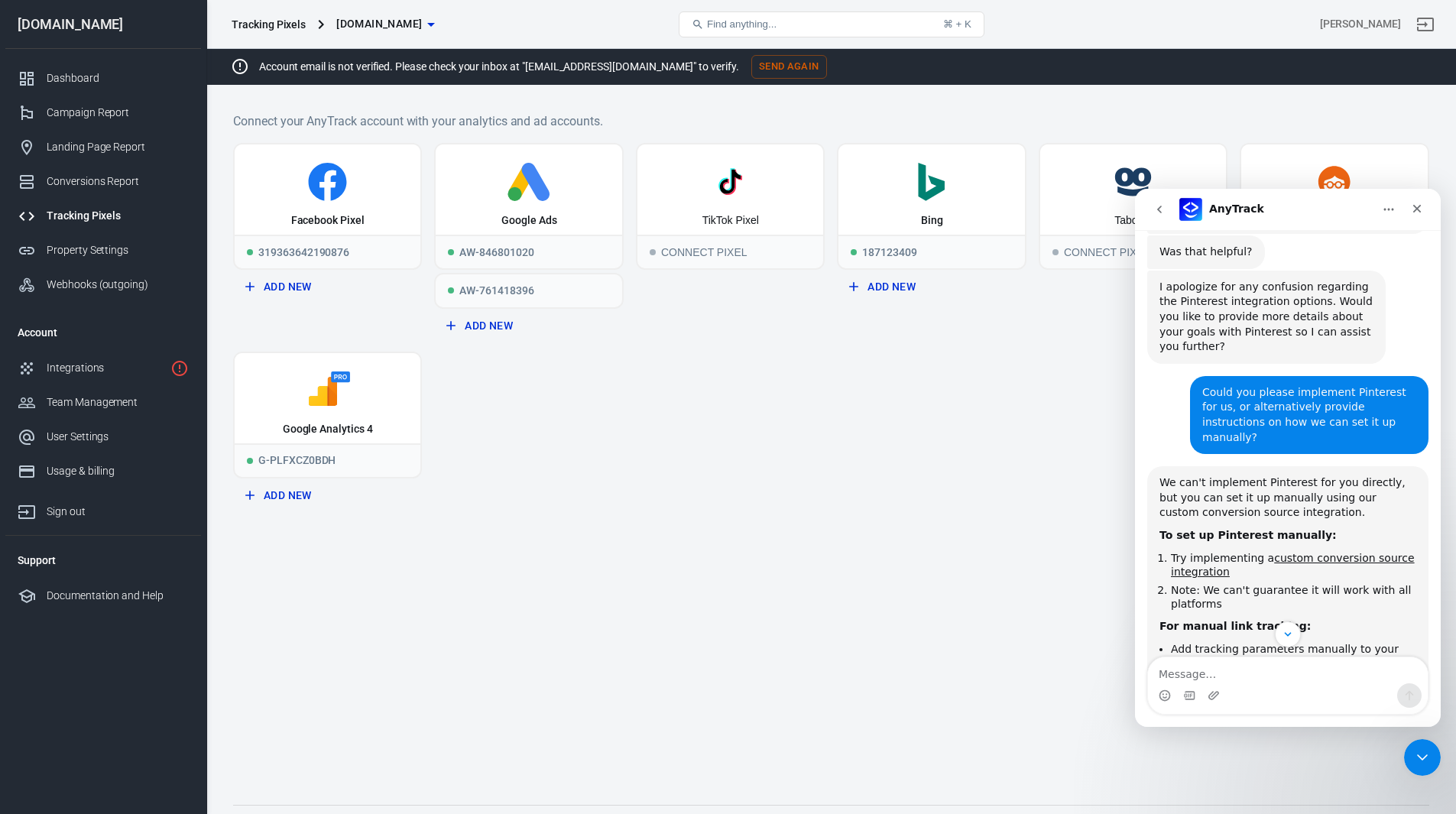
click at [684, 483] on div "Facebook Pixel 319363642190876 Add New Google Ads AW-846801020 AW-761418396 Add…" at bounding box center [830, 326] width 1196 height 366
click at [93, 369] on div "Integrations" at bounding box center [105, 369] width 118 height 16
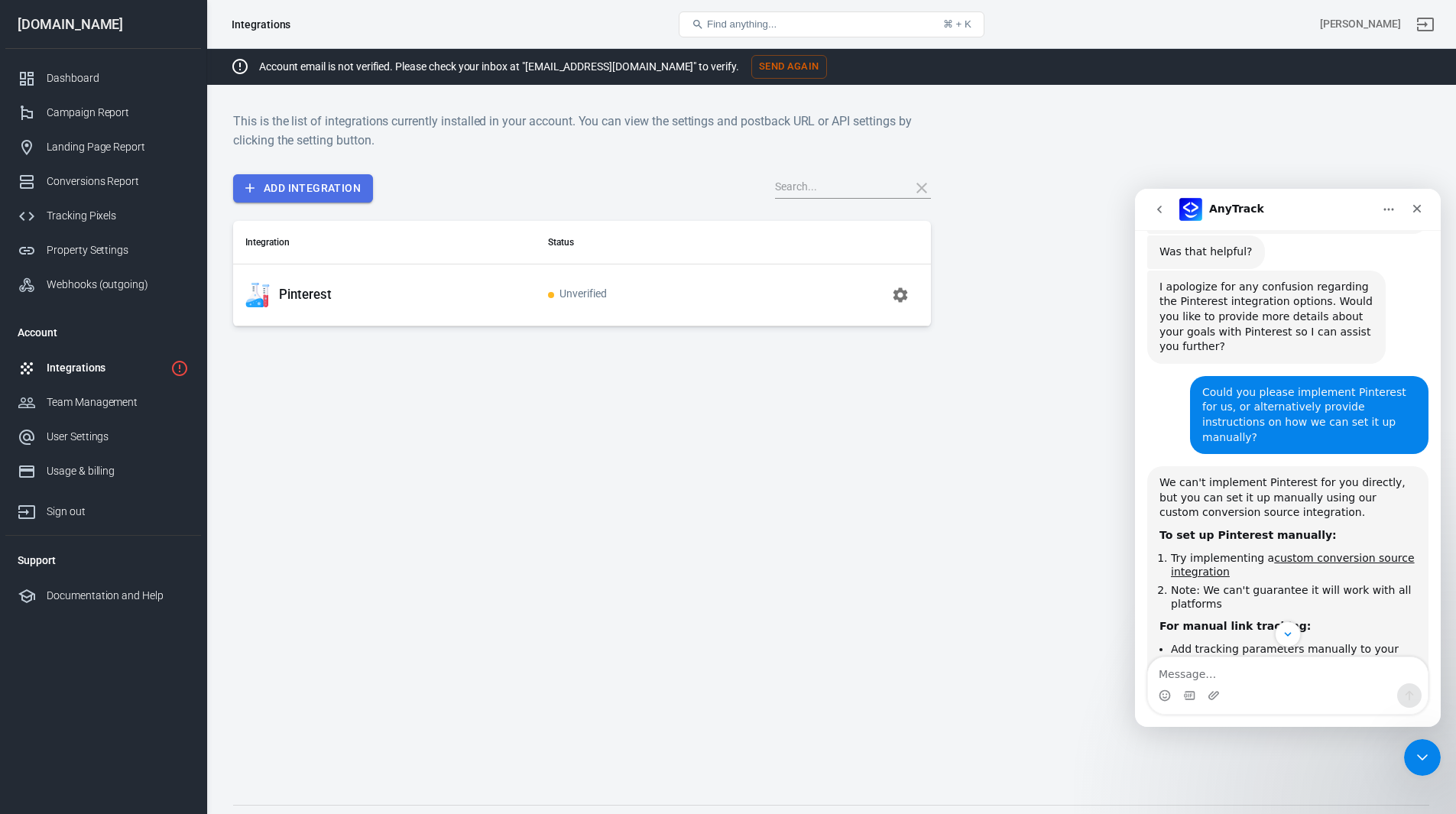
click at [298, 183] on link "Add Integration" at bounding box center [302, 187] width 139 height 28
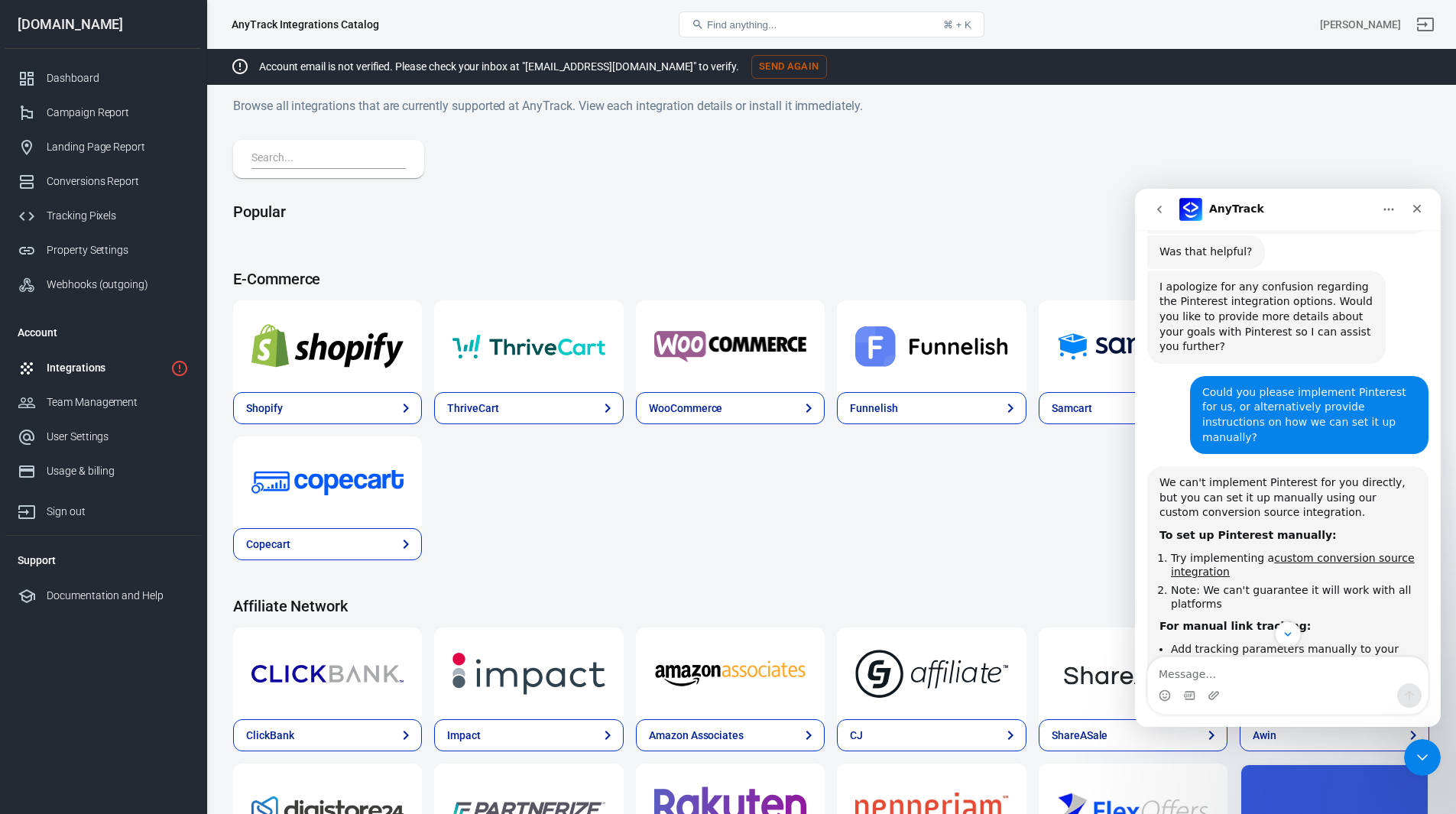
click at [321, 164] on input "text" at bounding box center [326, 159] width 148 height 20
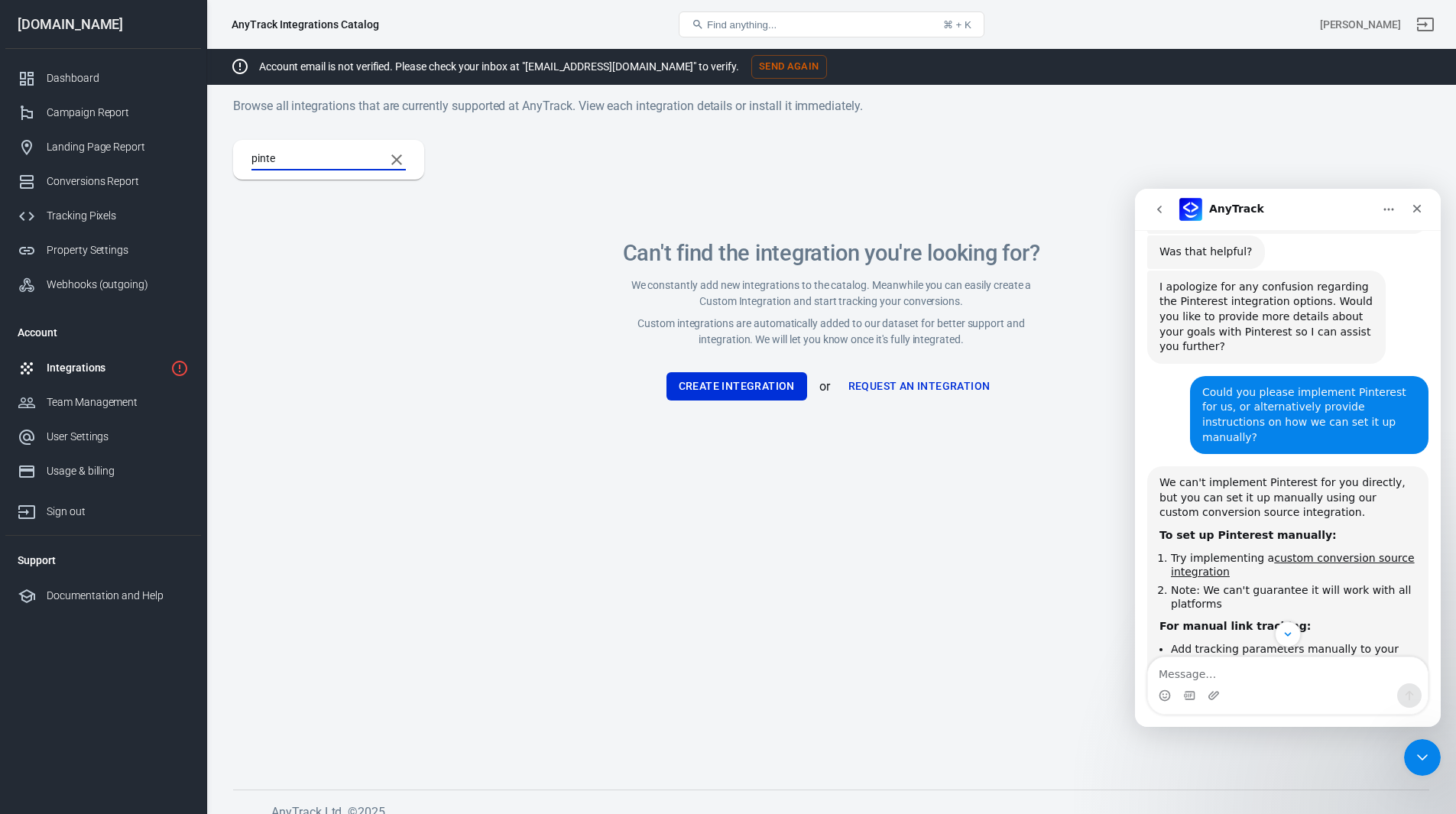
type input "pinte"
click at [898, 386] on link "Request an Integration" at bounding box center [919, 386] width 154 height 28
click at [62, 369] on div "Integrations" at bounding box center [105, 369] width 118 height 16
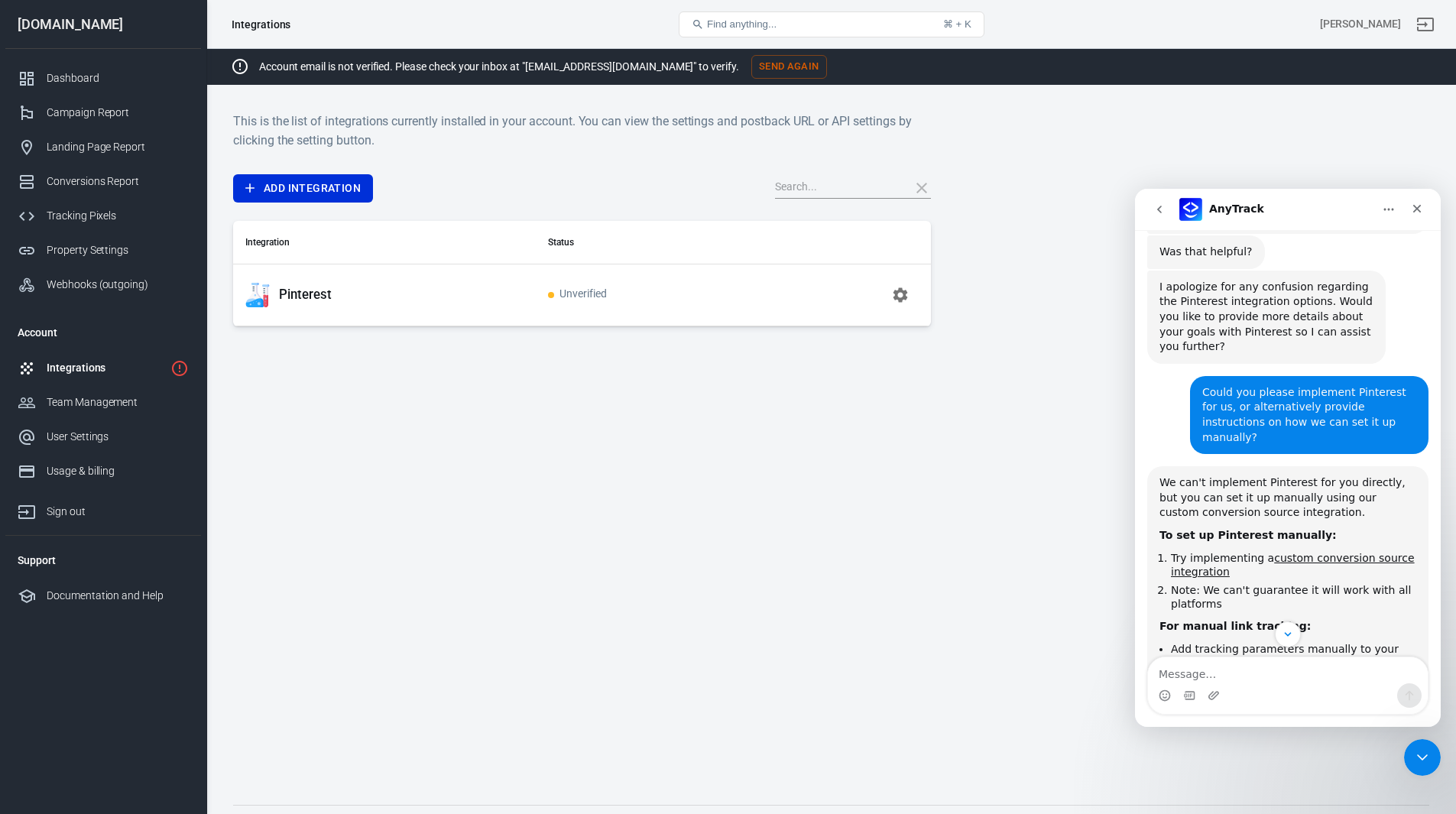
click at [896, 296] on icon "button" at bounding box center [901, 294] width 14 height 14
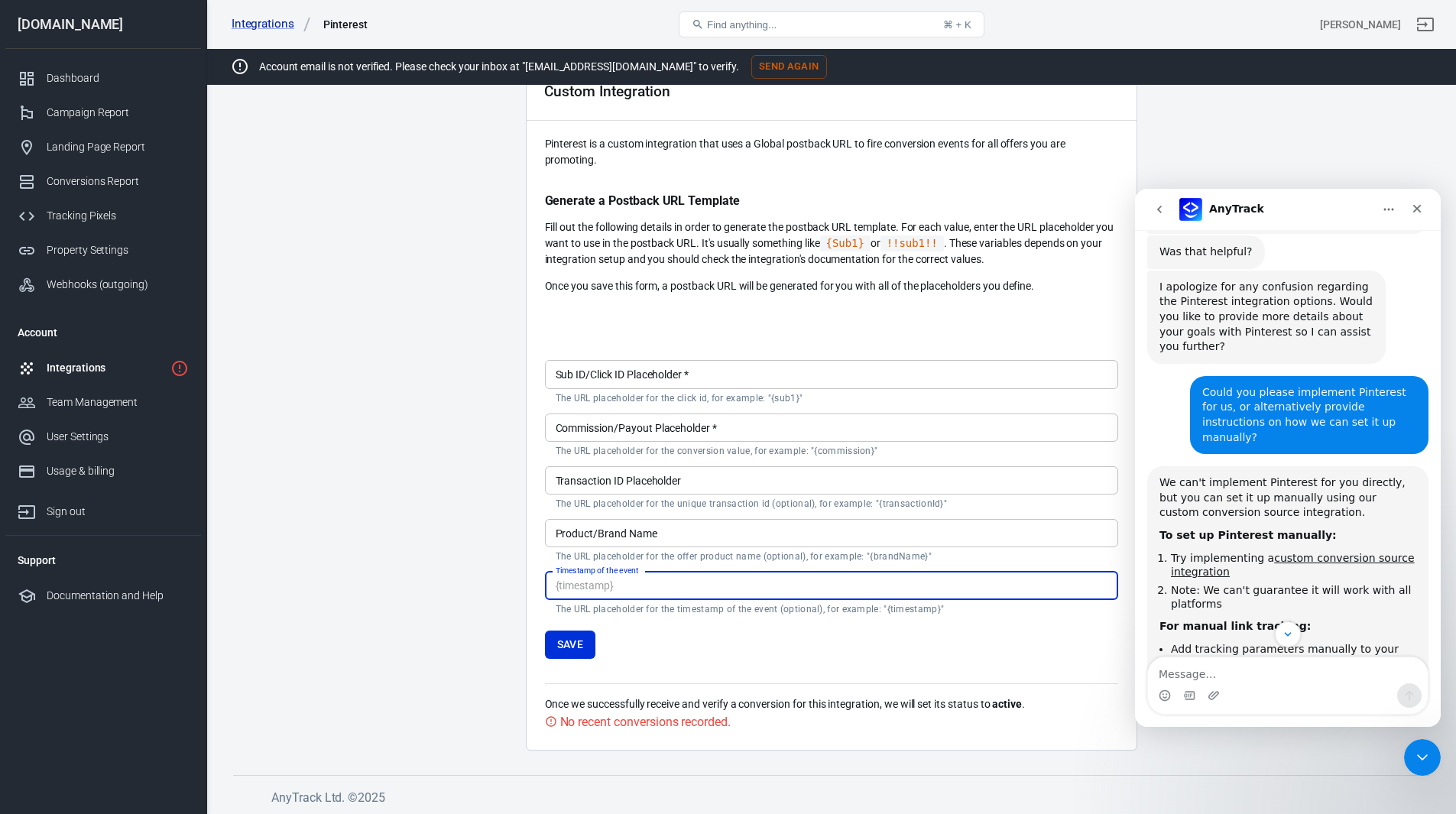
scroll to position [92, 0]
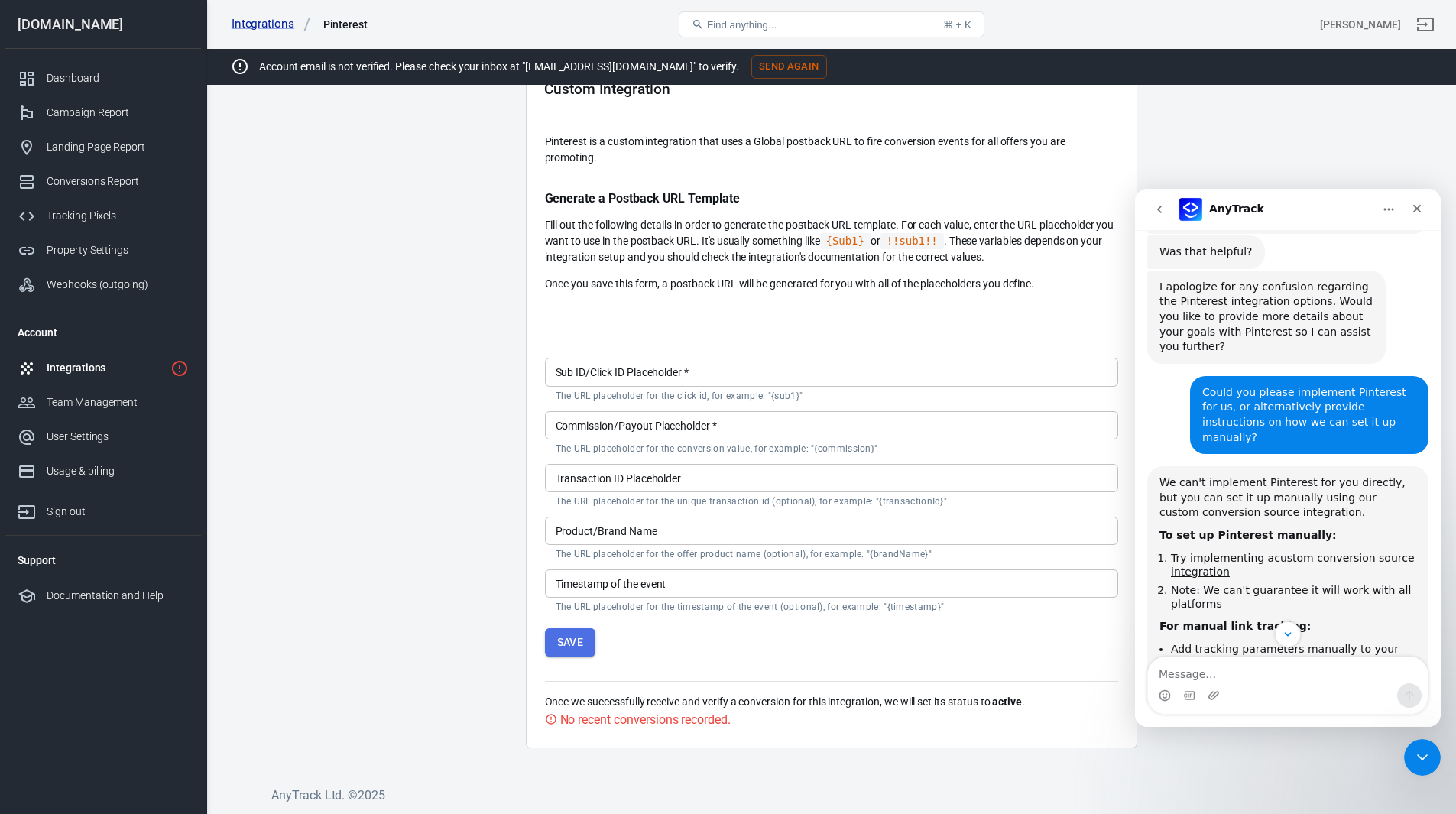
click at [570, 642] on button "Save" at bounding box center [570, 642] width 52 height 28
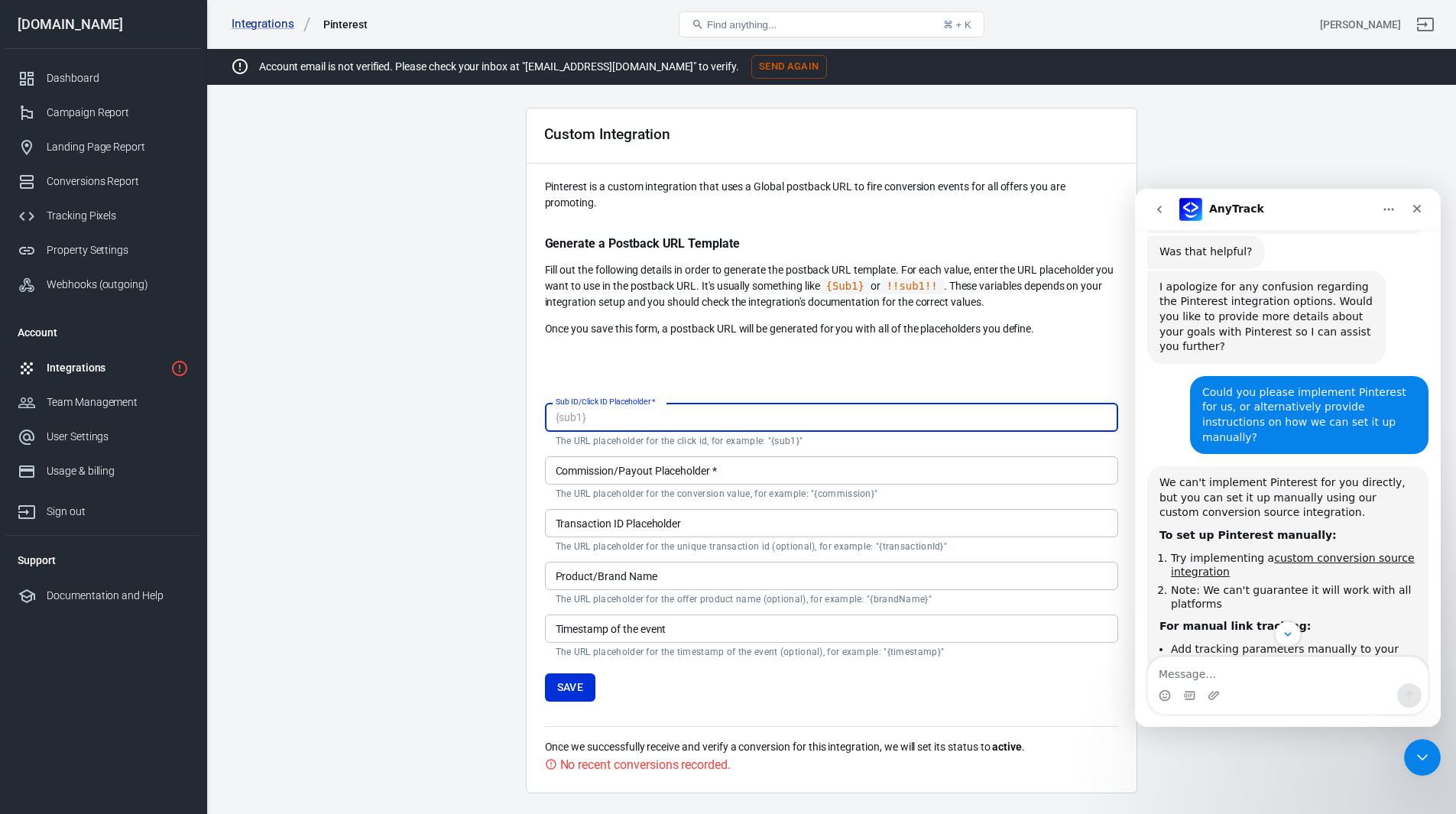
scroll to position [0, 0]
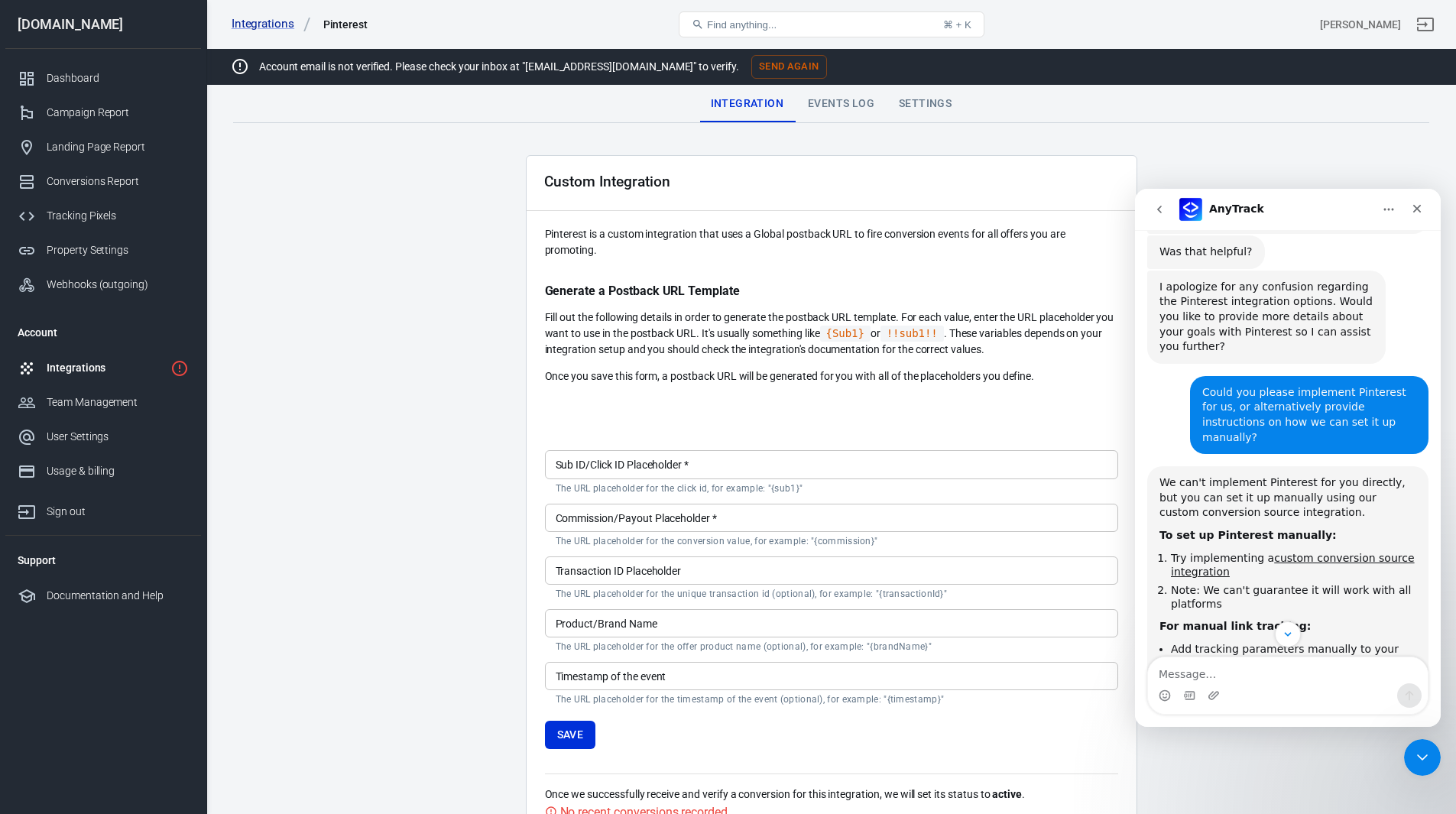
click at [81, 365] on div "Integrations" at bounding box center [105, 369] width 118 height 16
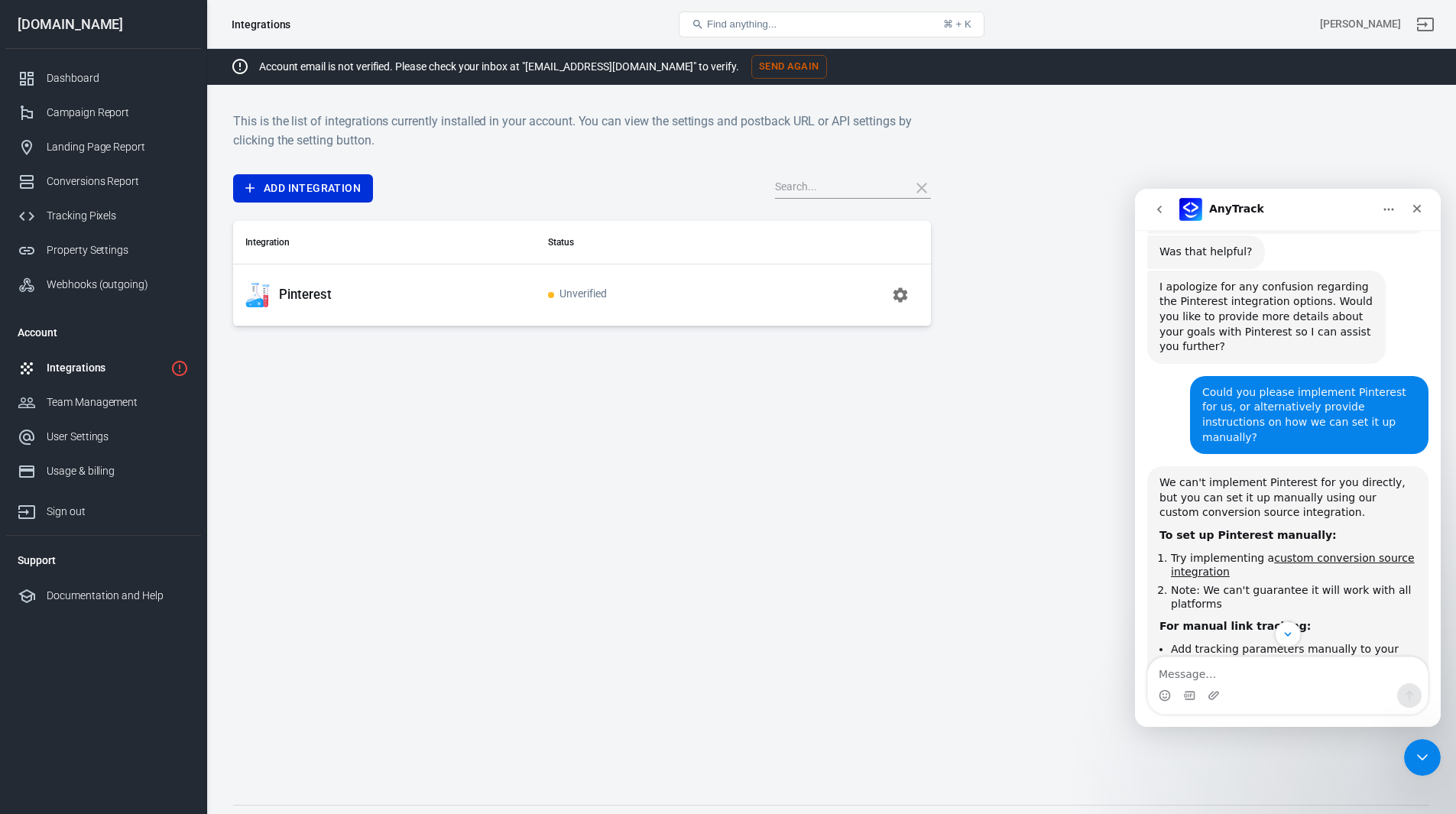
click at [908, 304] on button "button" at bounding box center [900, 295] width 37 height 37
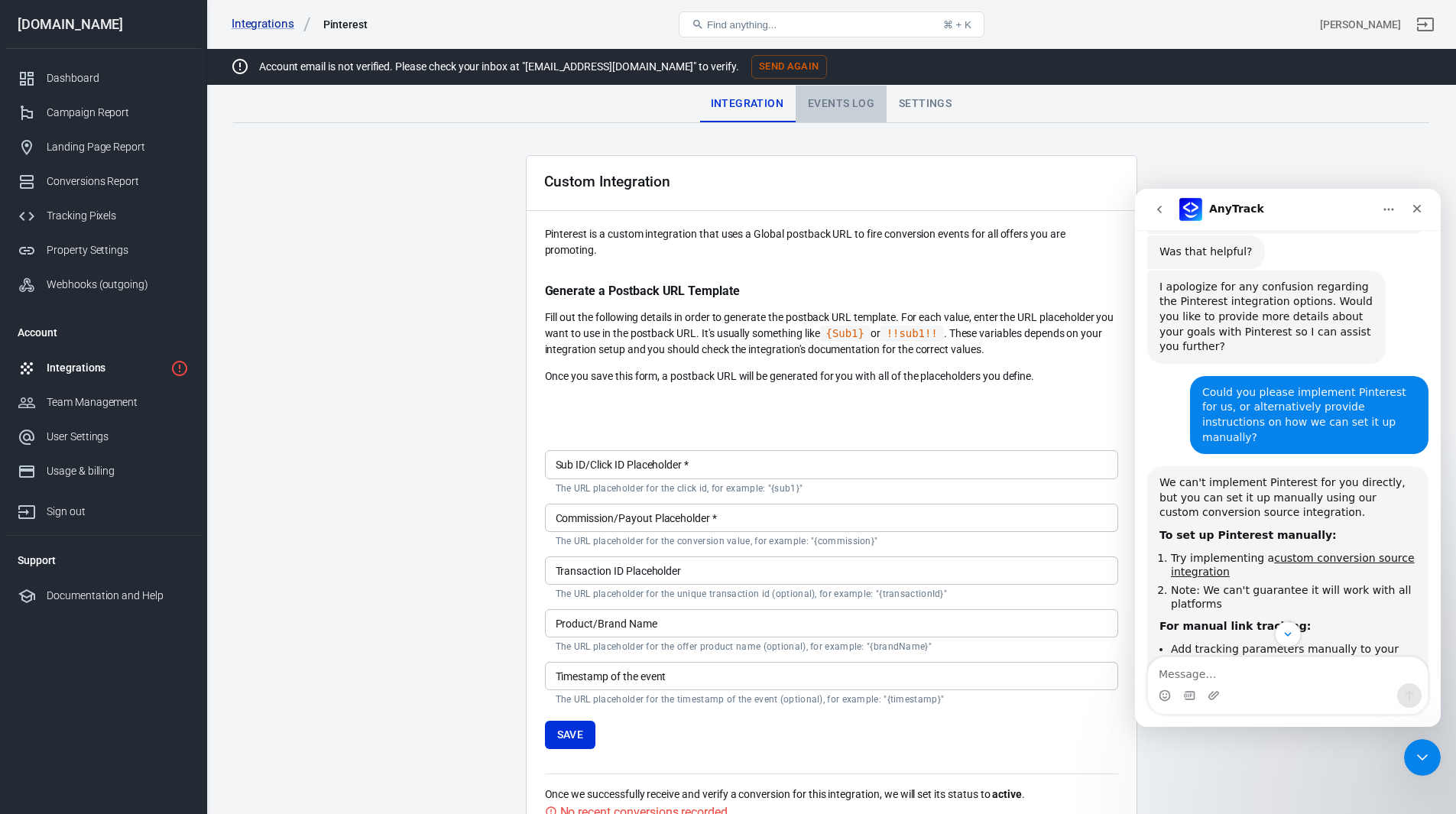
click at [836, 106] on div "Events Log" at bounding box center [841, 104] width 91 height 37
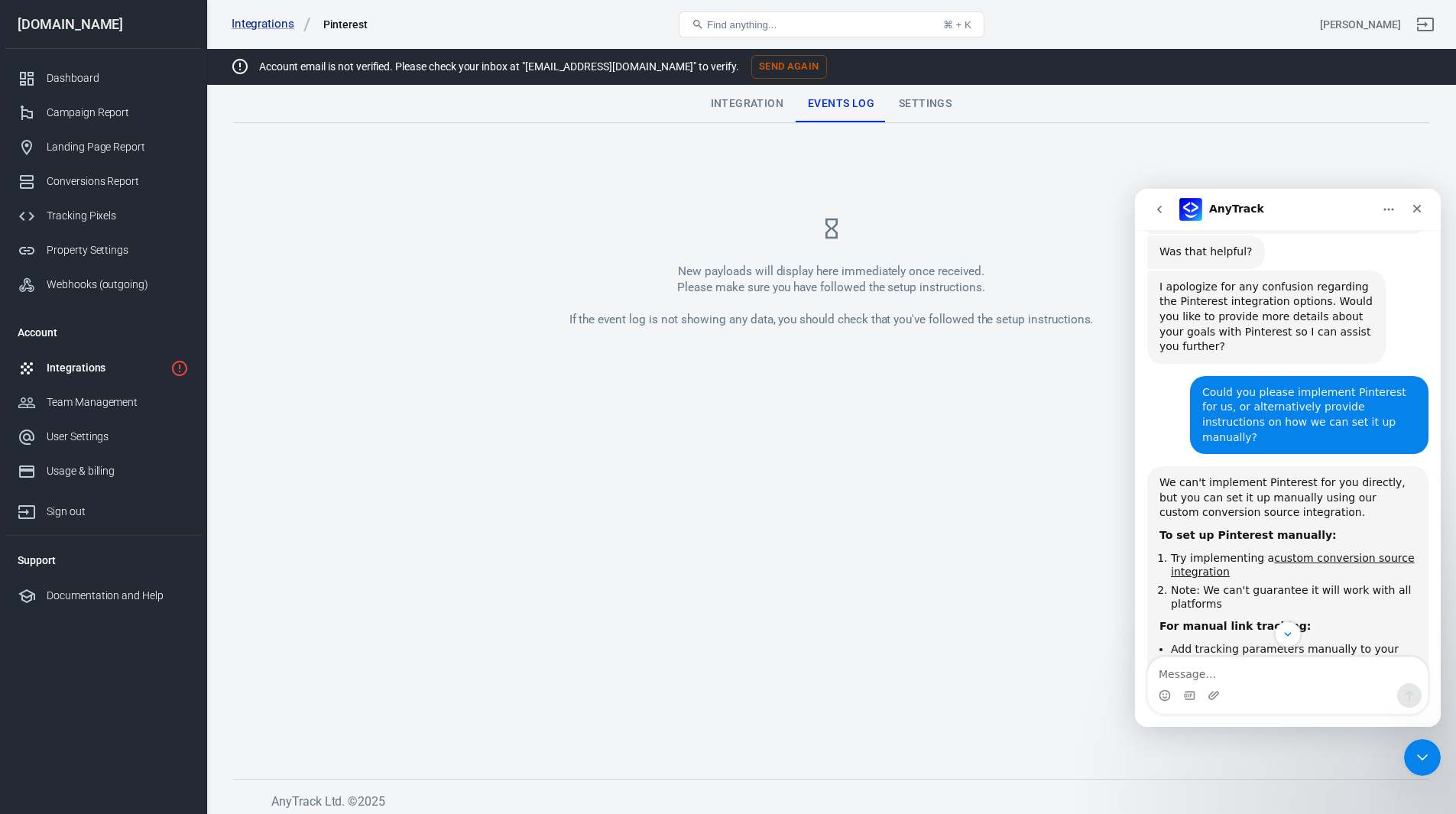
click at [918, 105] on div "Settings" at bounding box center [924, 104] width 77 height 37
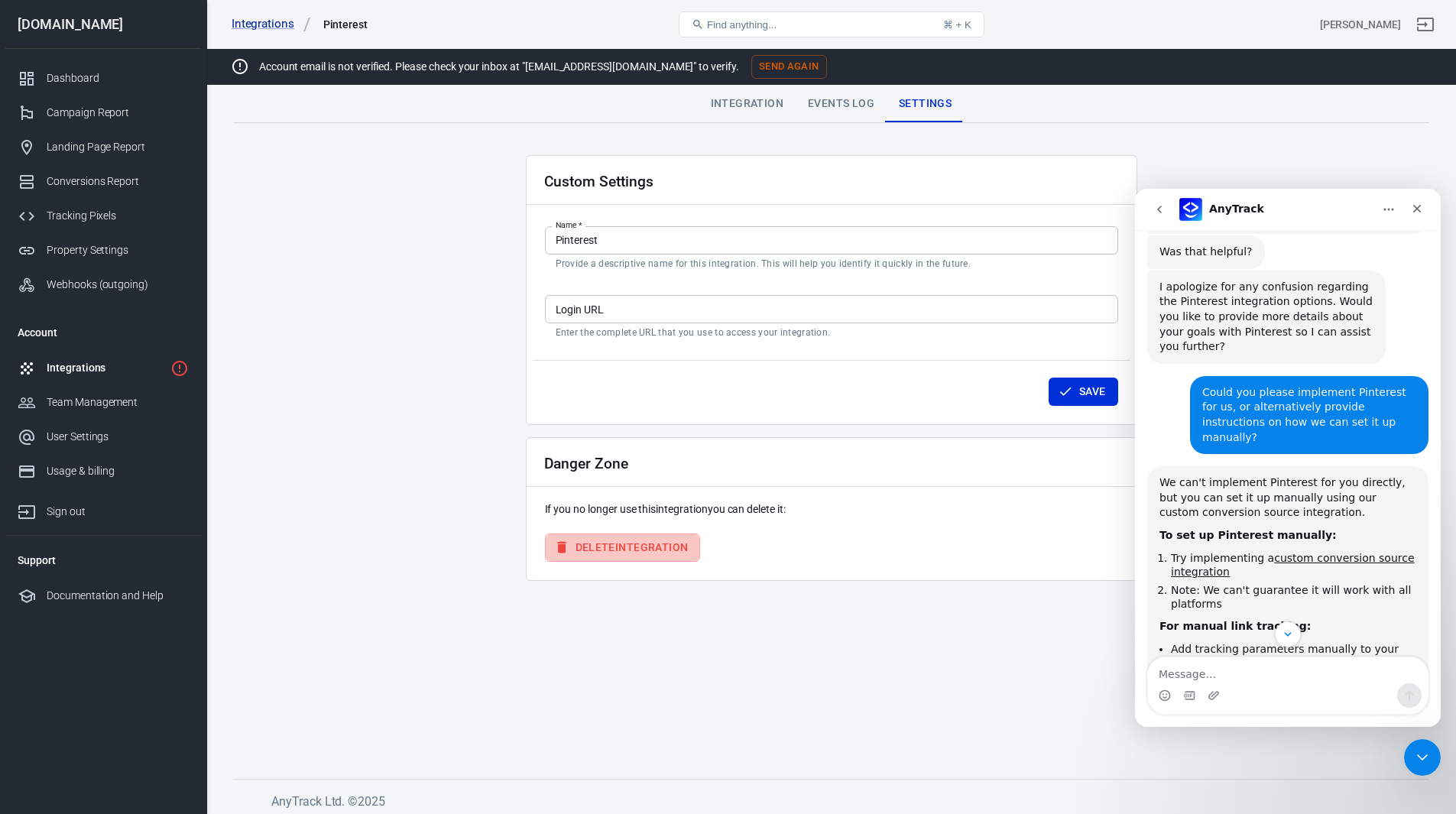
click at [647, 545] on button "Delete Integration" at bounding box center [623, 547] width 156 height 28
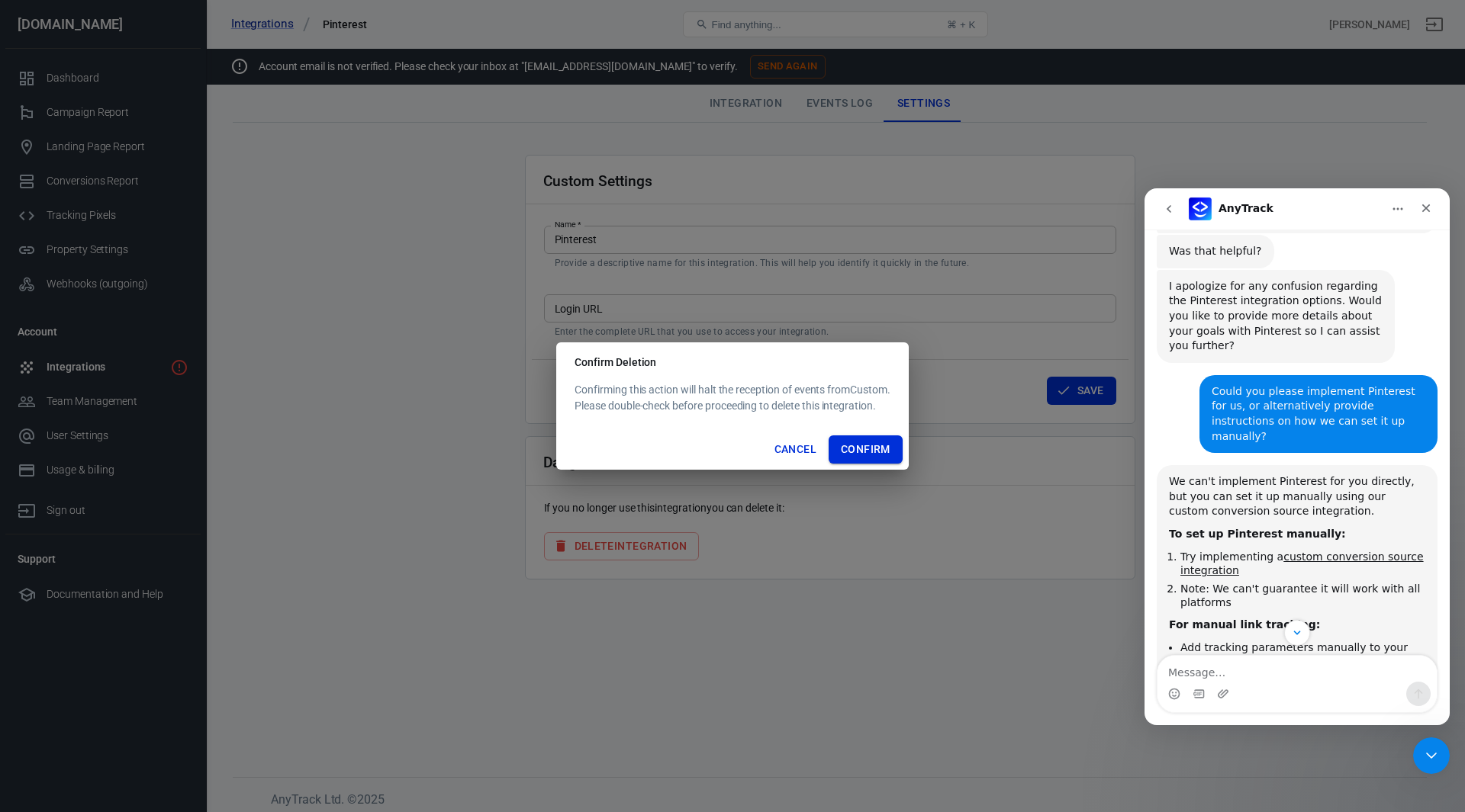
click at [881, 443] on button "Confirm" at bounding box center [866, 449] width 74 height 28
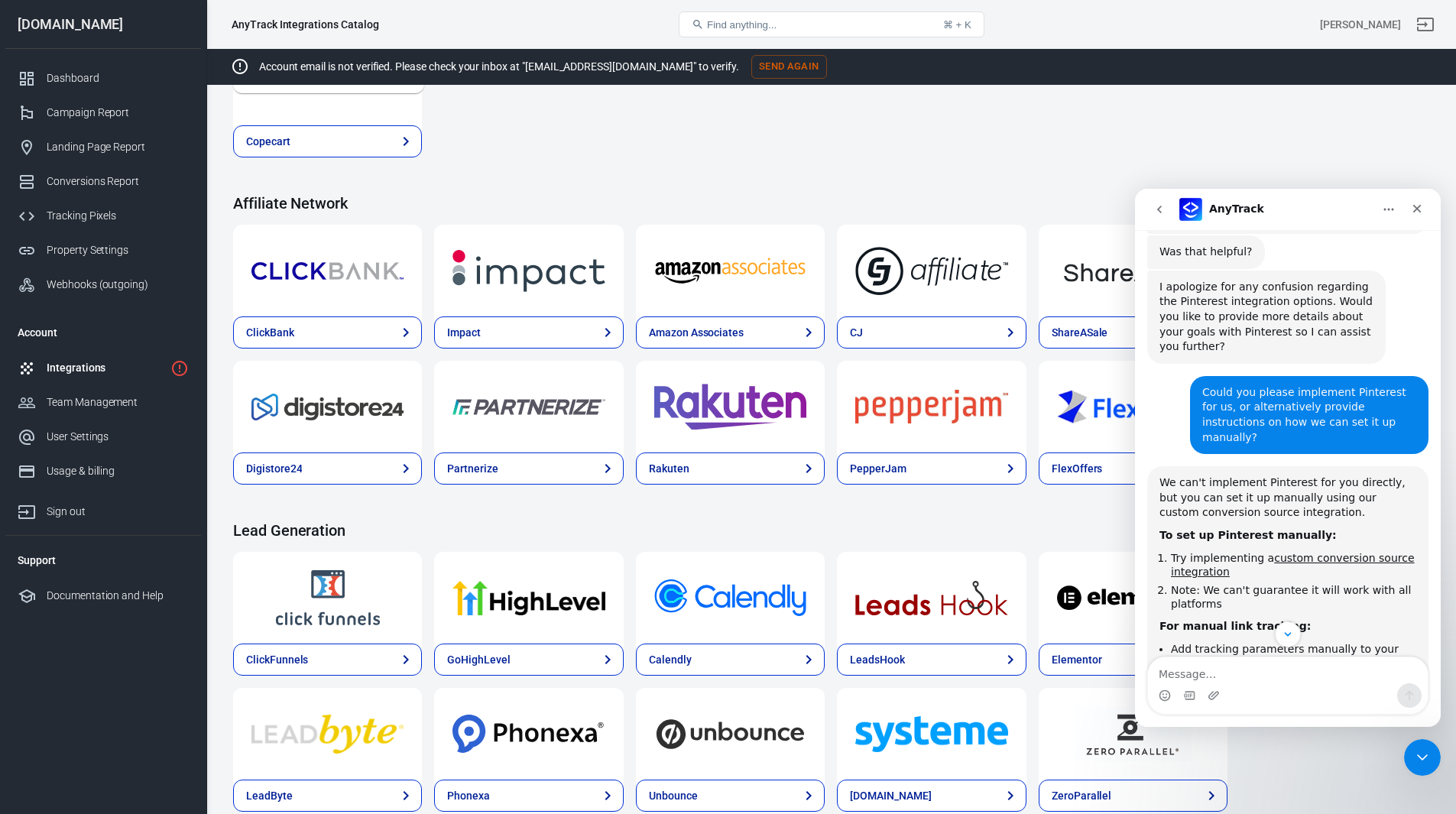
scroll to position [535, 0]
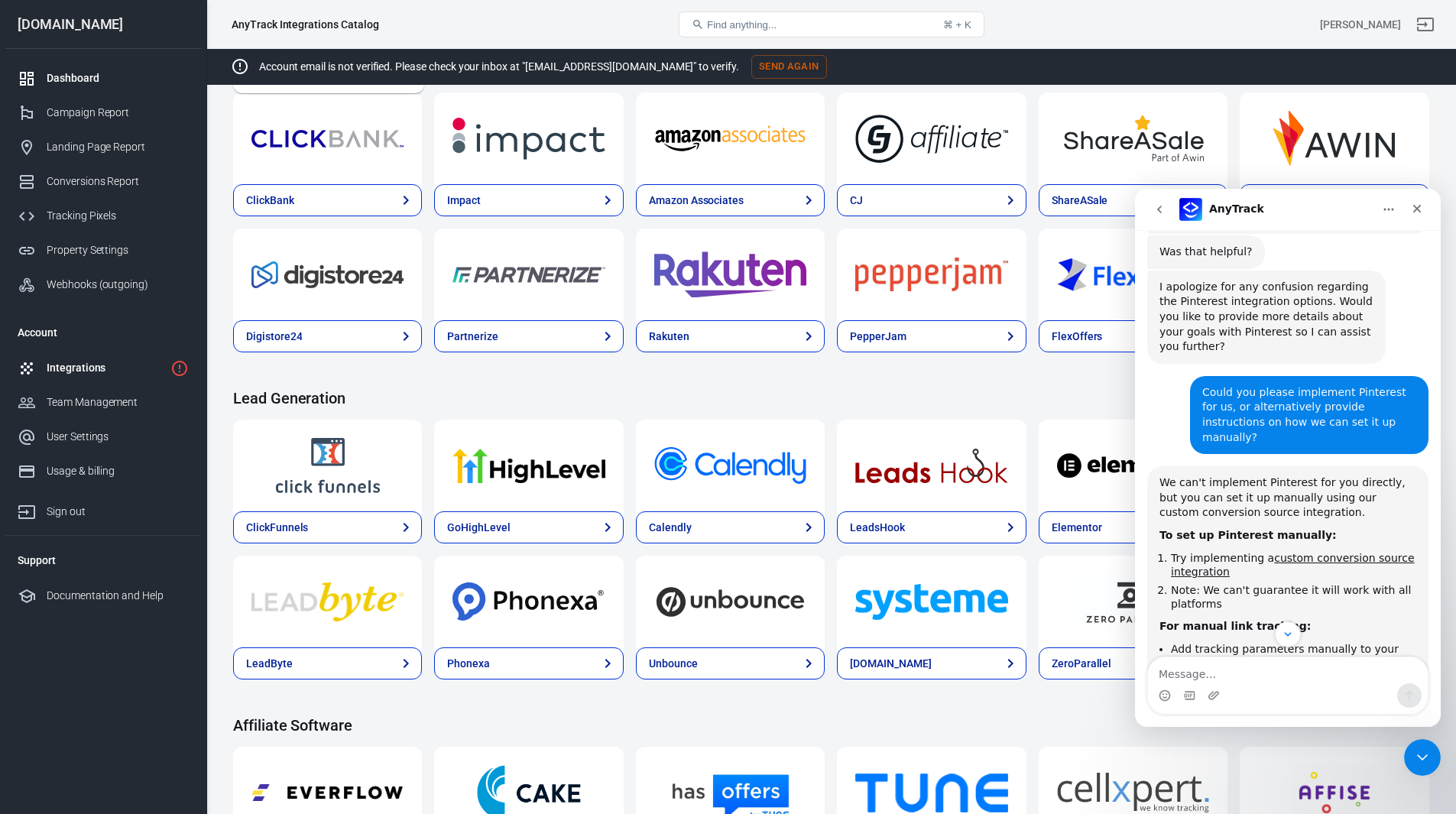
click at [86, 76] on div "Dashboard" at bounding box center [117, 79] width 142 height 16
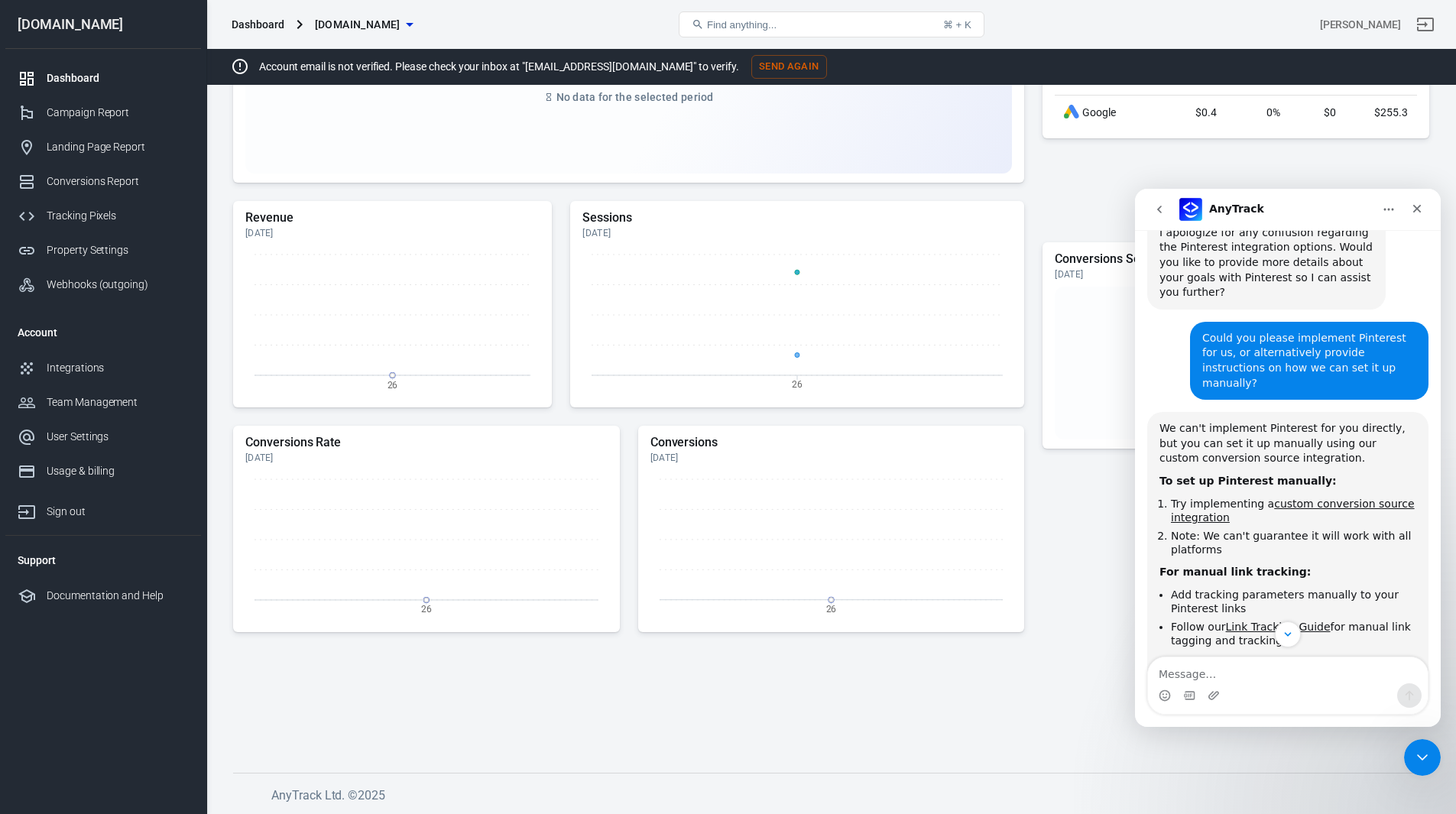
scroll to position [1965, 0]
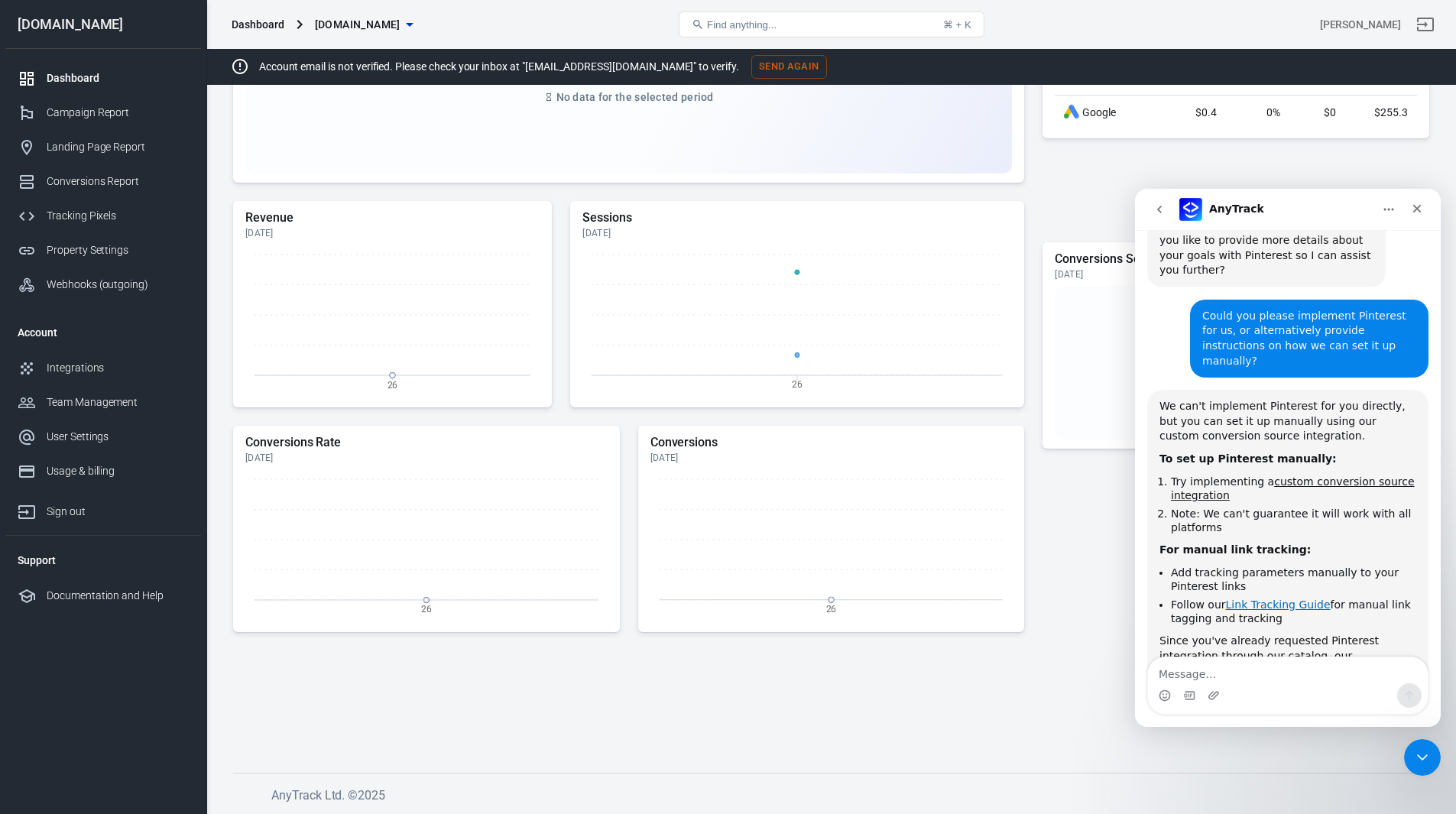
click at [1263, 599] on link "Link Tracking Guide" at bounding box center [1279, 605] width 105 height 13
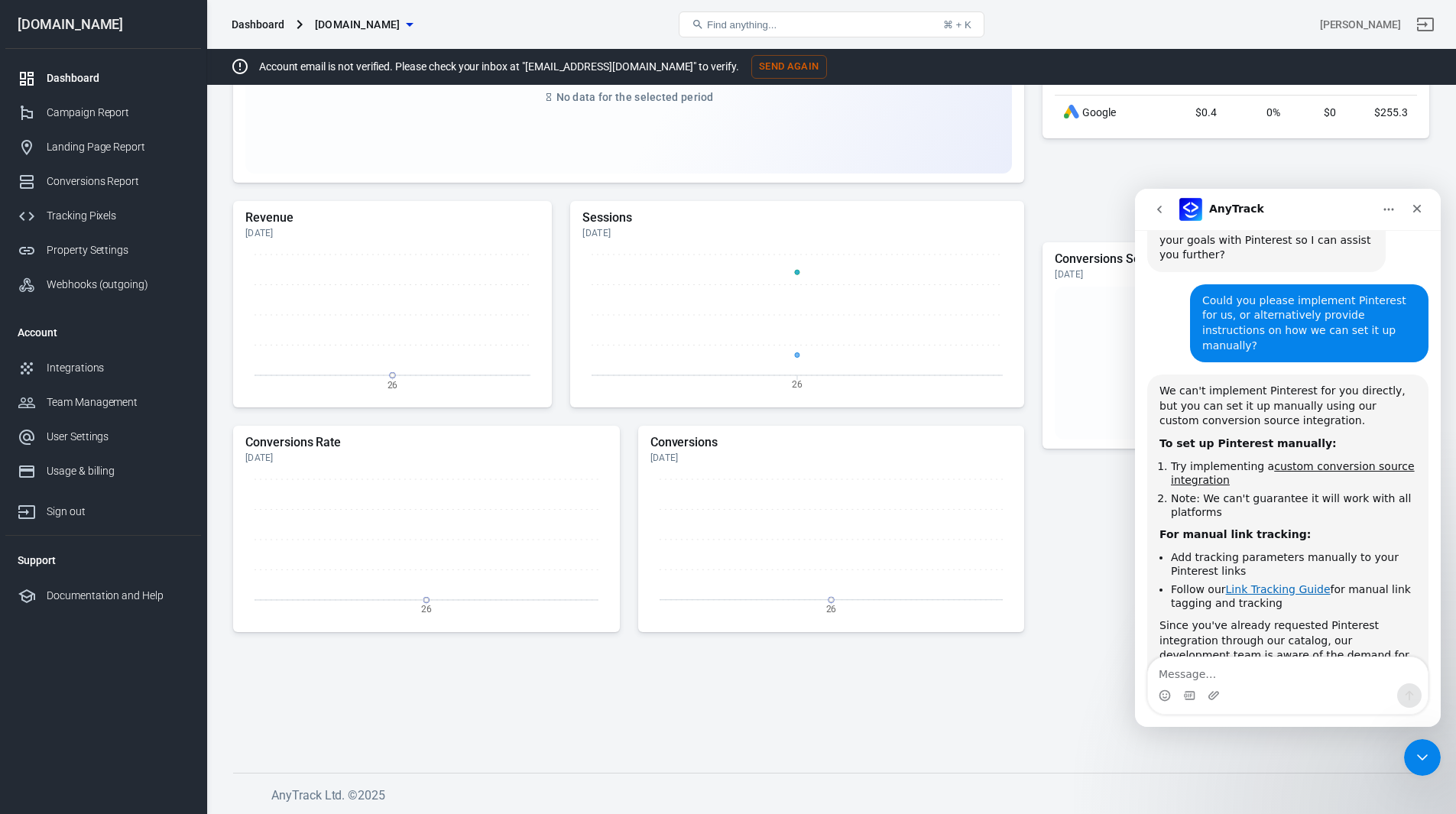
click at [1250, 583] on link "Link Tracking Guide" at bounding box center [1279, 589] width 105 height 13
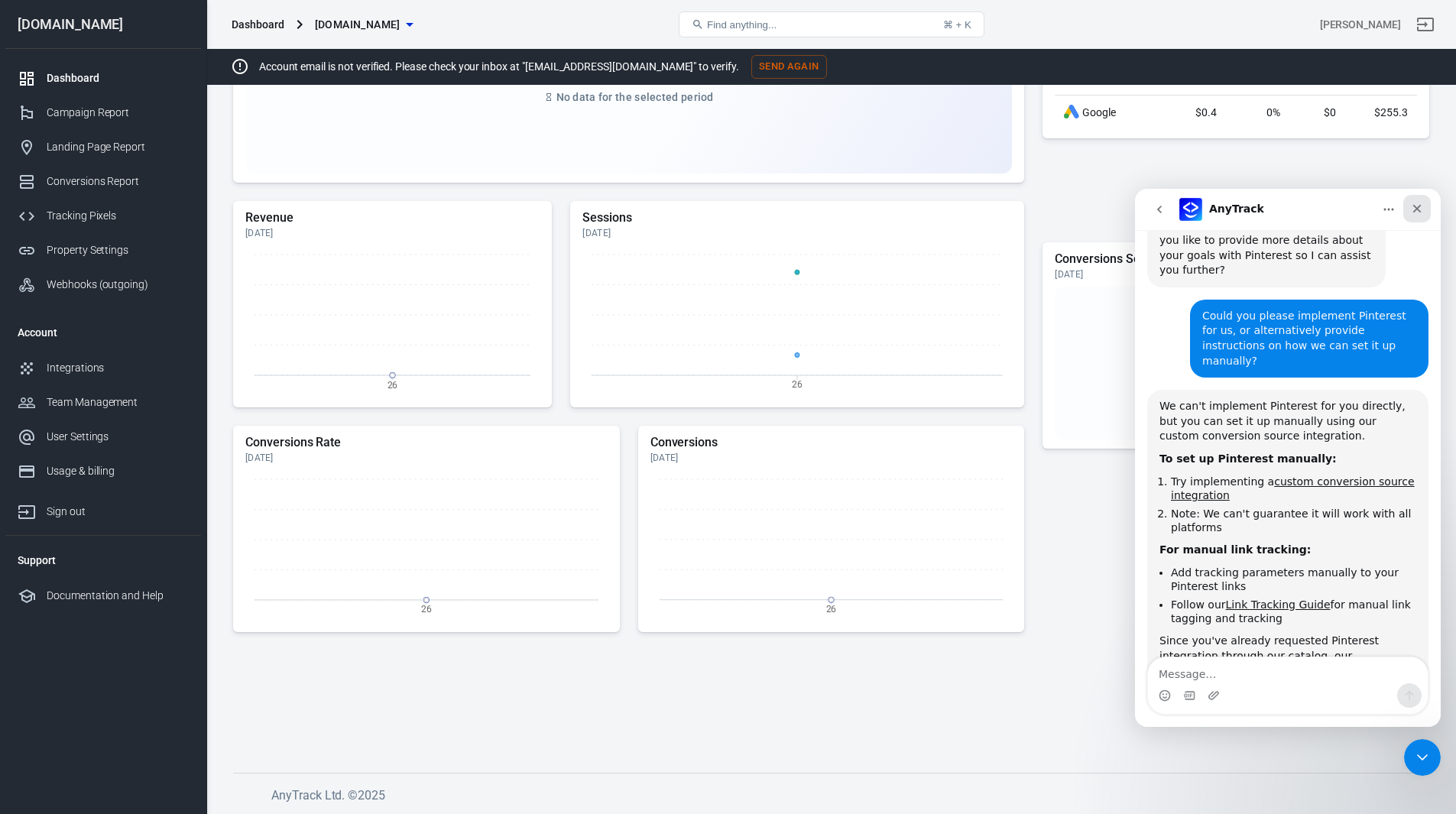
click at [1418, 208] on icon "Close" at bounding box center [1417, 208] width 8 height 8
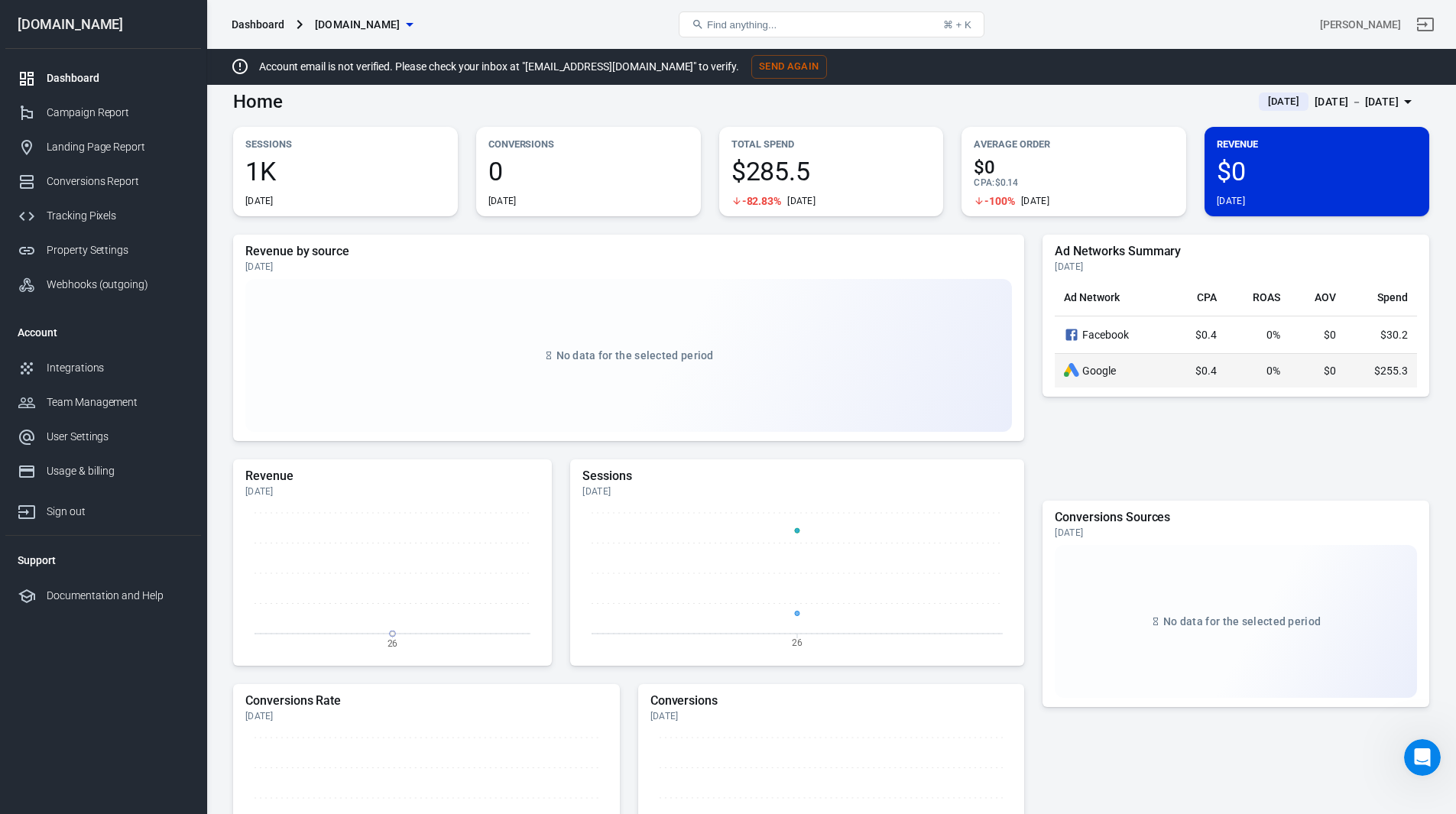
scroll to position [0, 0]
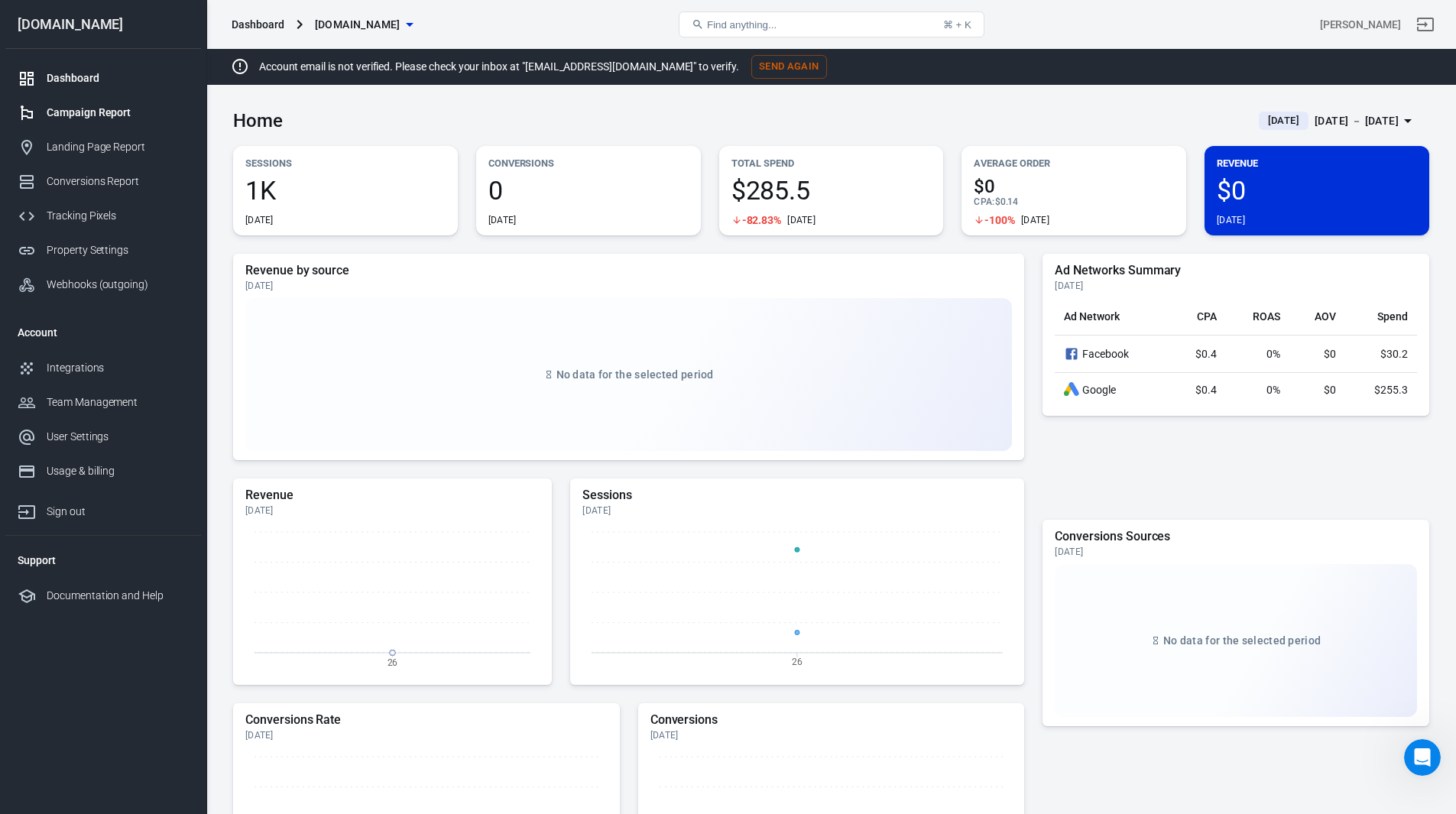
click at [82, 114] on div "Campaign Report" at bounding box center [117, 113] width 142 height 16
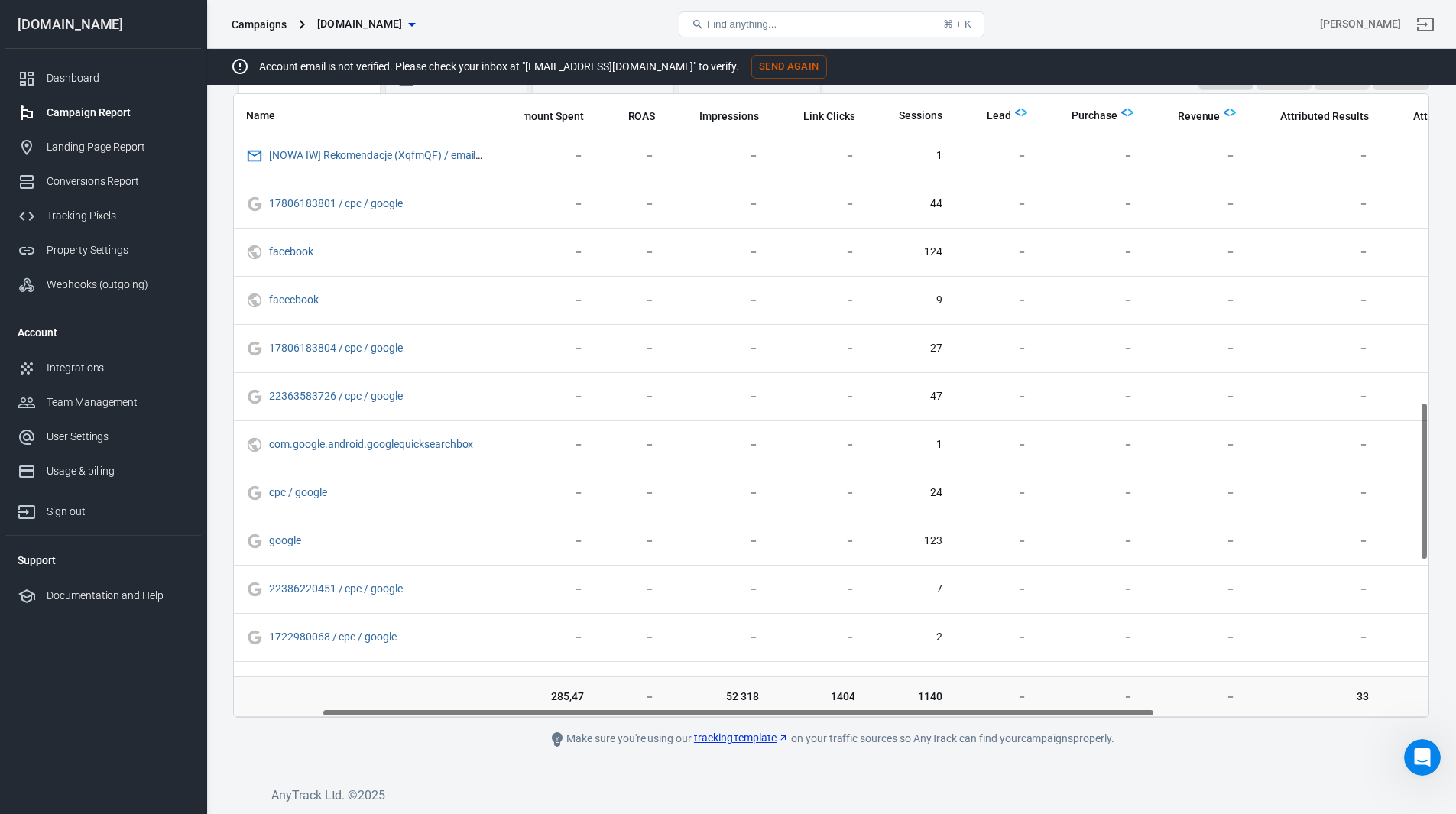
scroll to position [1210, 0]
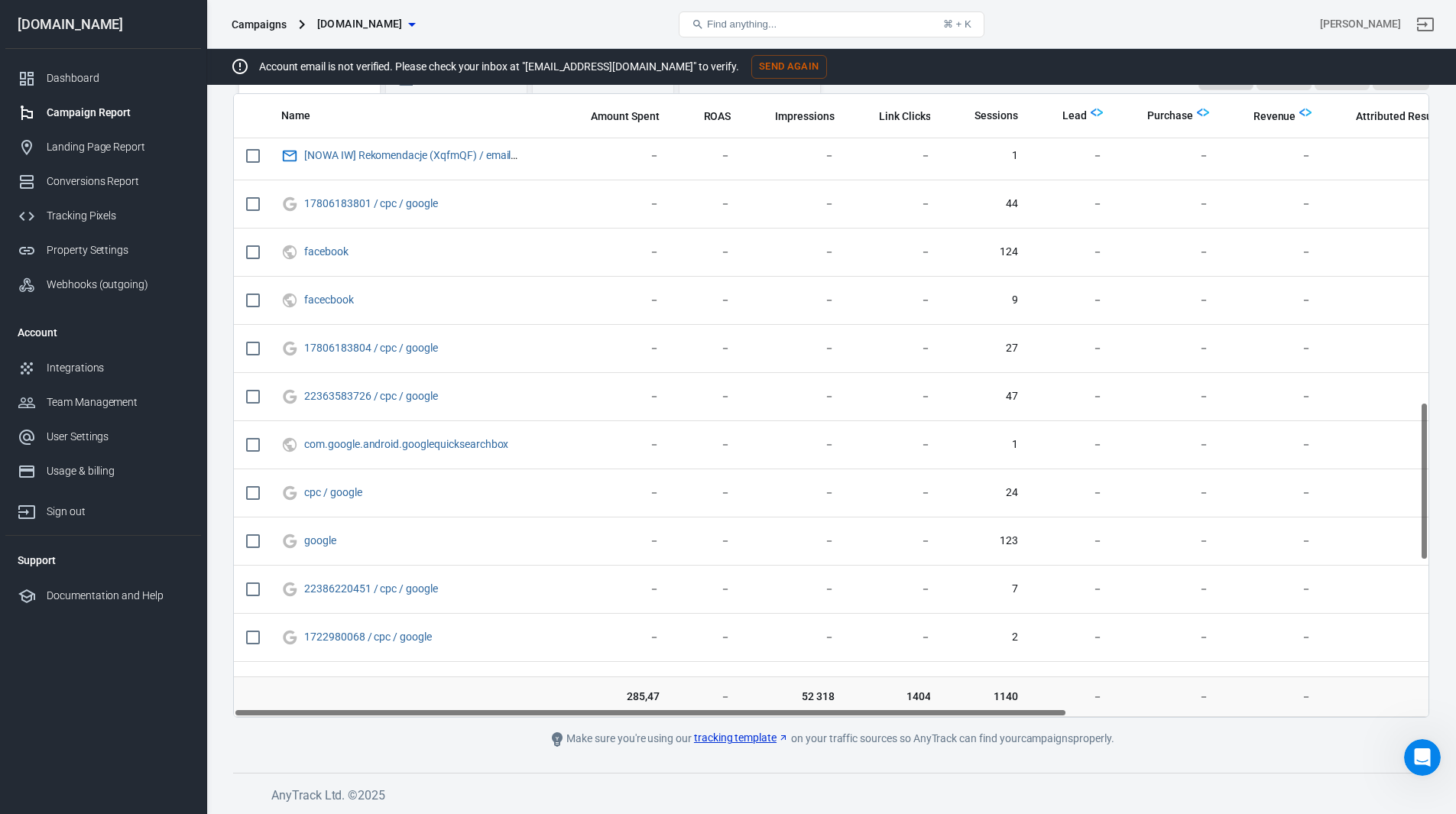
drag, startPoint x: 1020, startPoint y: 712, endPoint x: 789, endPoint y: 728, distance: 231.6
click at [789, 728] on main "Verify Ads Integration on Pixel Settings to display your campaigns AnyTrack rel…" at bounding box center [830, 335] width 1196 height 826
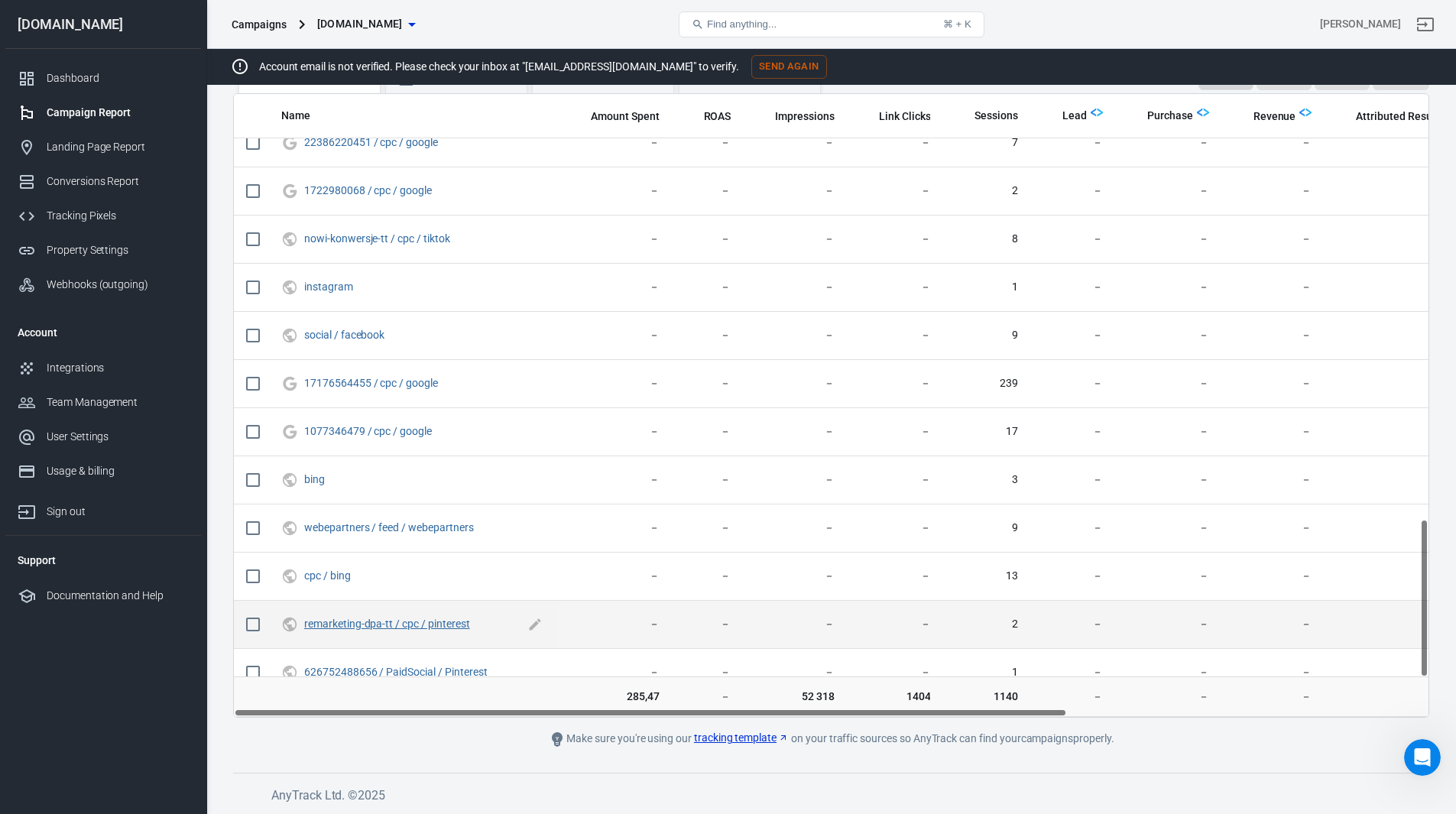
scroll to position [1668, 0]
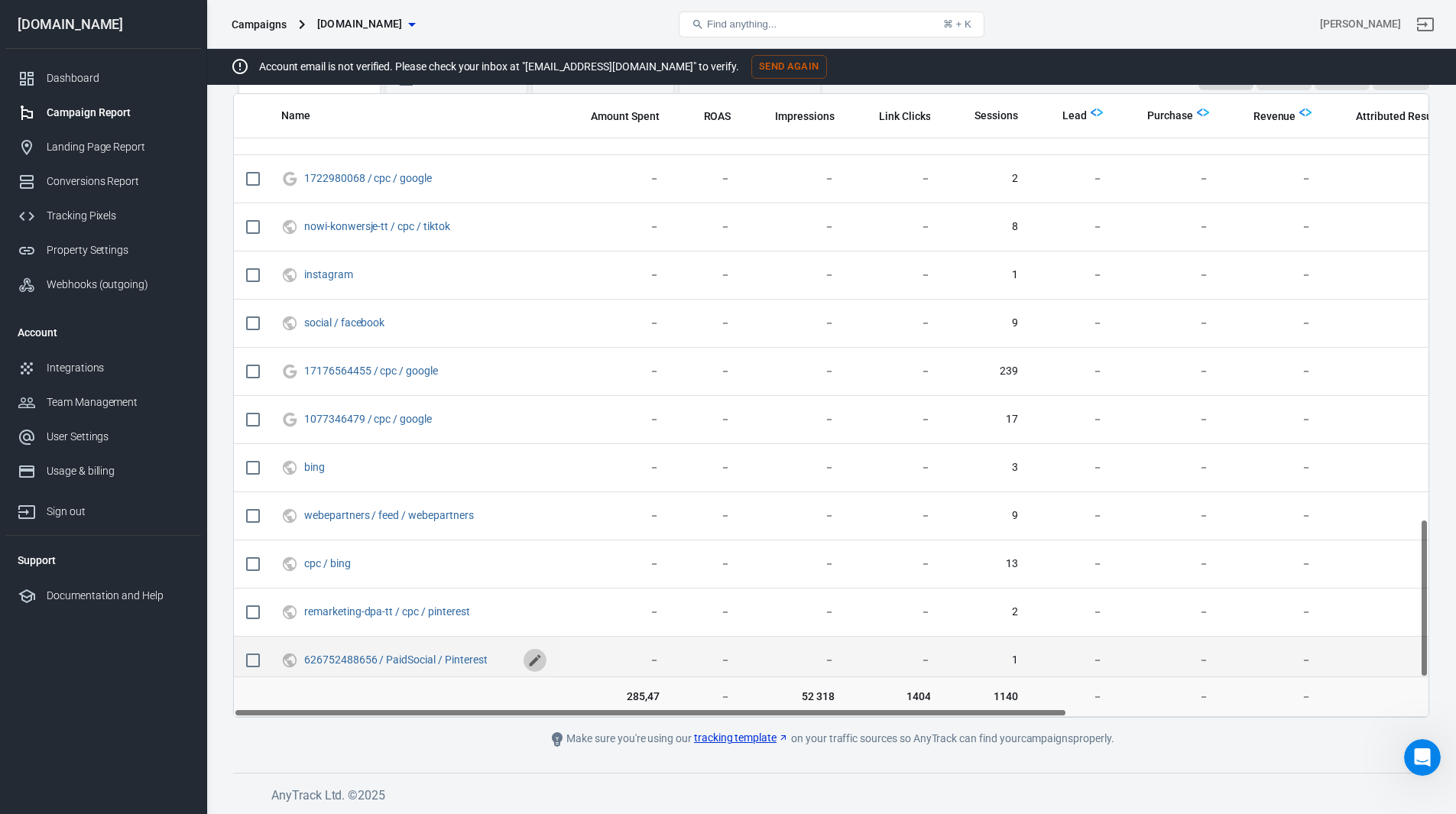
click at [535, 663] on icon "scrollable content" at bounding box center [534, 660] width 15 height 15
click at [536, 659] on icon "scrollable content" at bounding box center [536, 659] width 11 height 11
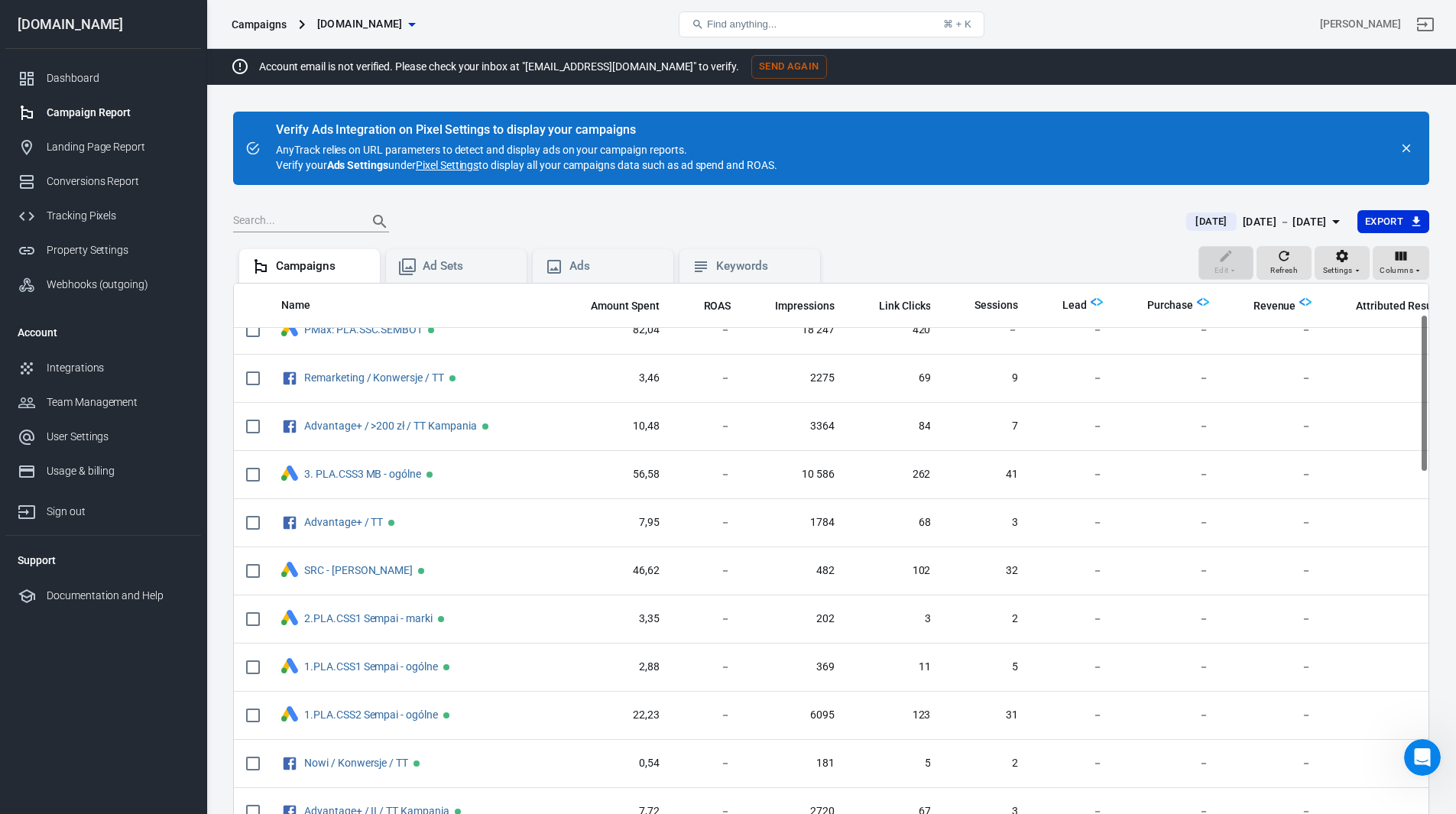
scroll to position [0, 0]
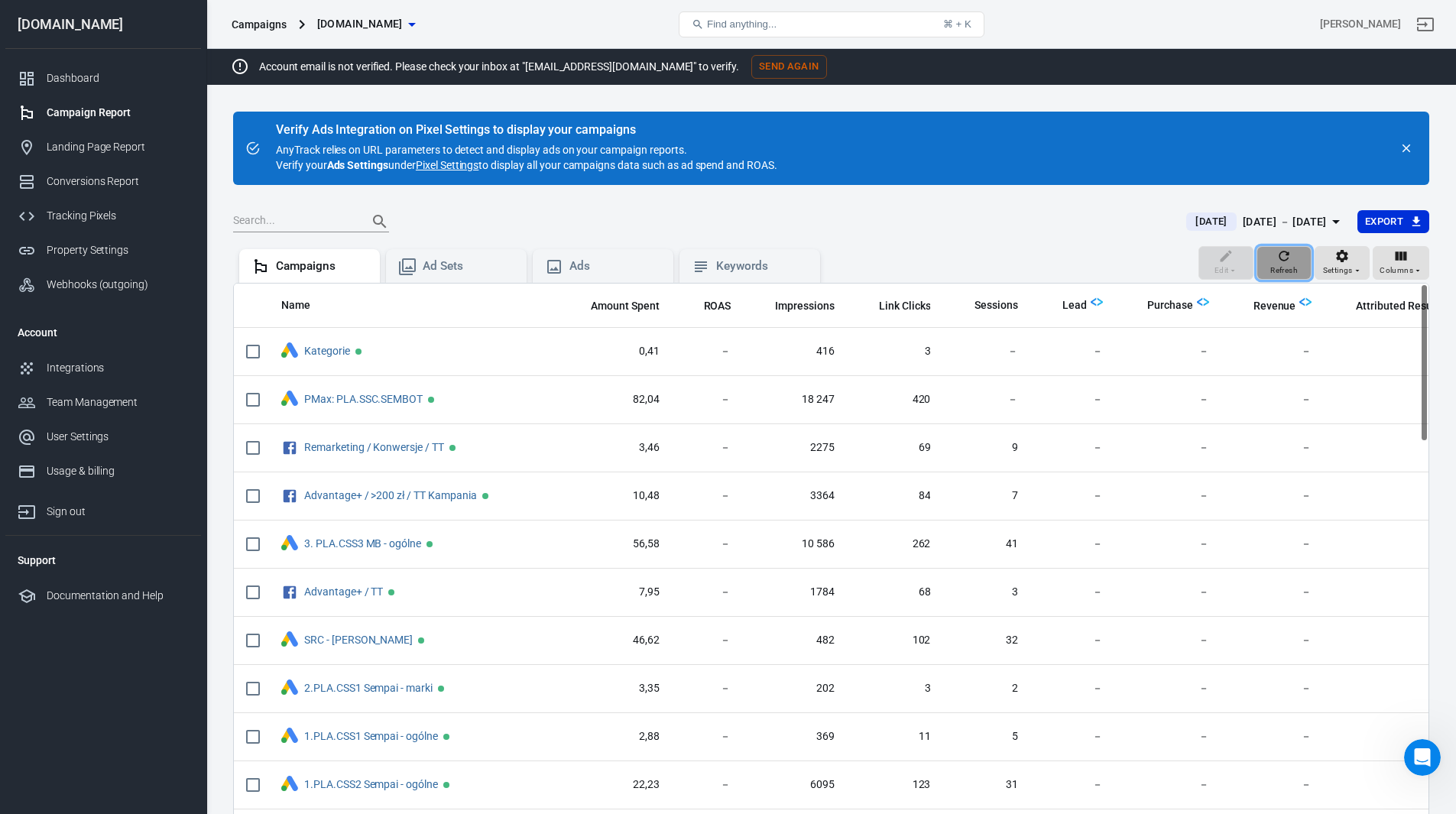
click at [1287, 260] on icon "button" at bounding box center [1284, 256] width 10 height 10
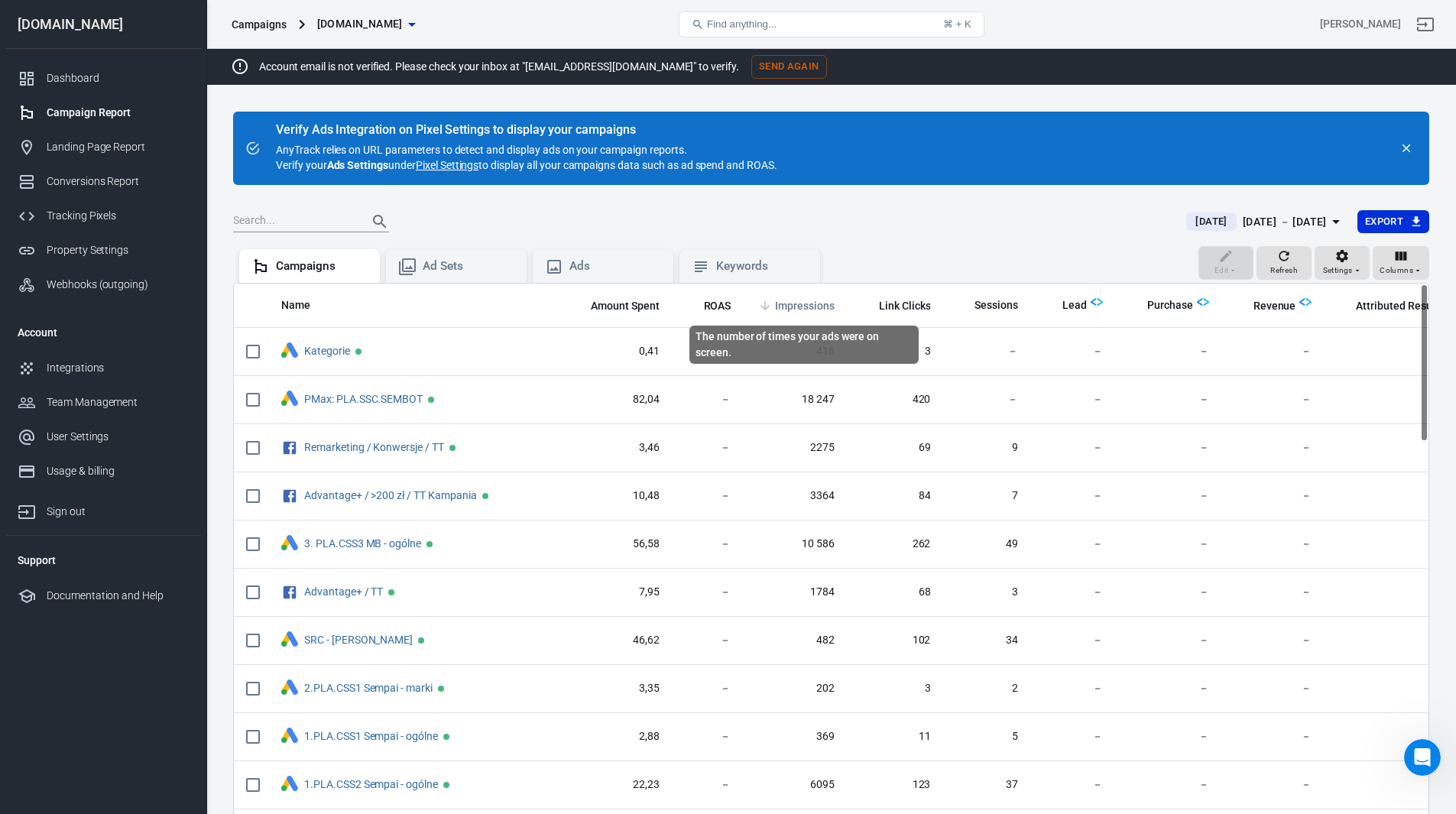
click at [819, 302] on span "Impressions" at bounding box center [805, 306] width 60 height 15
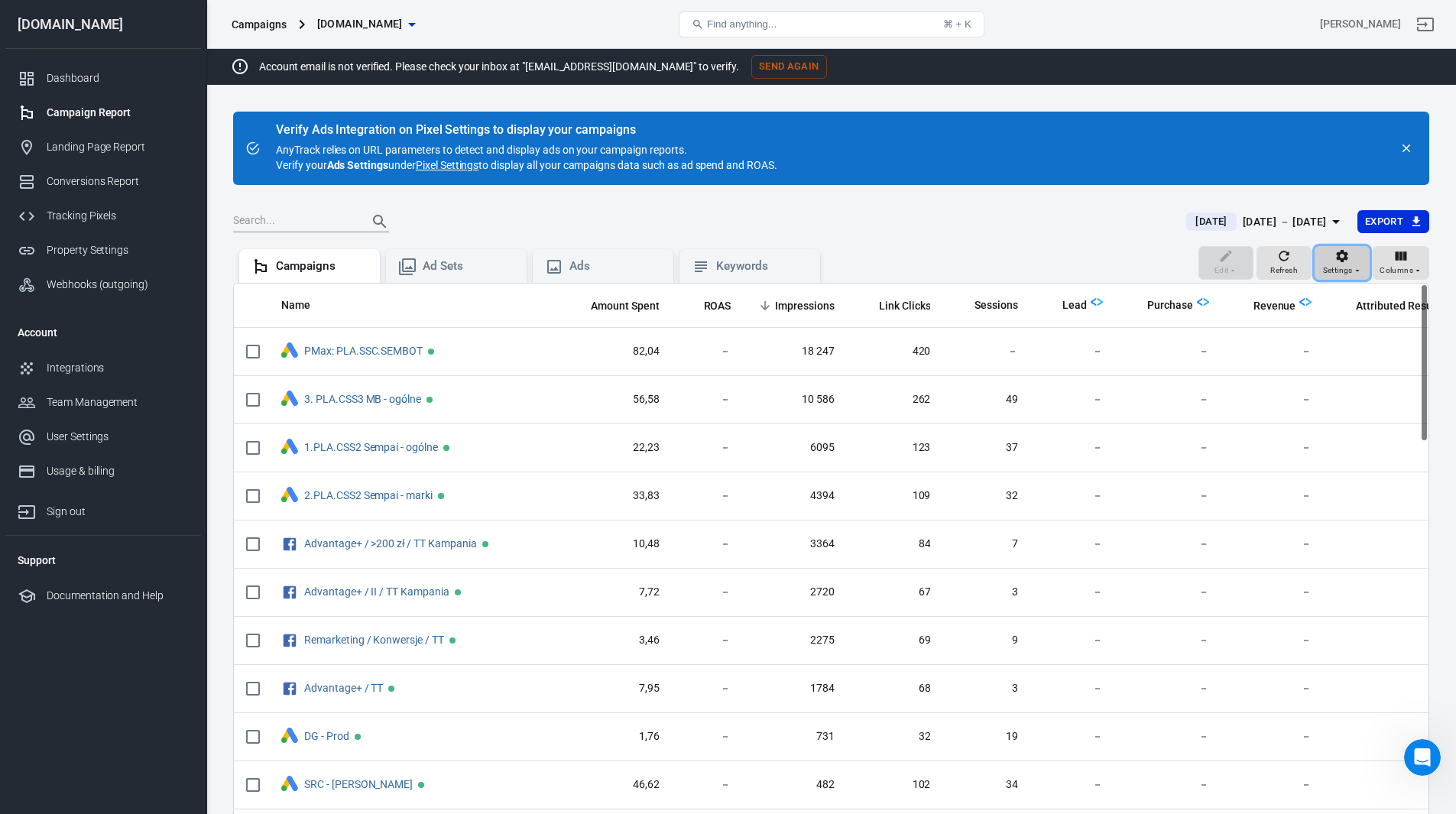
click at [1352, 267] on span "Settings" at bounding box center [1337, 270] width 30 height 14
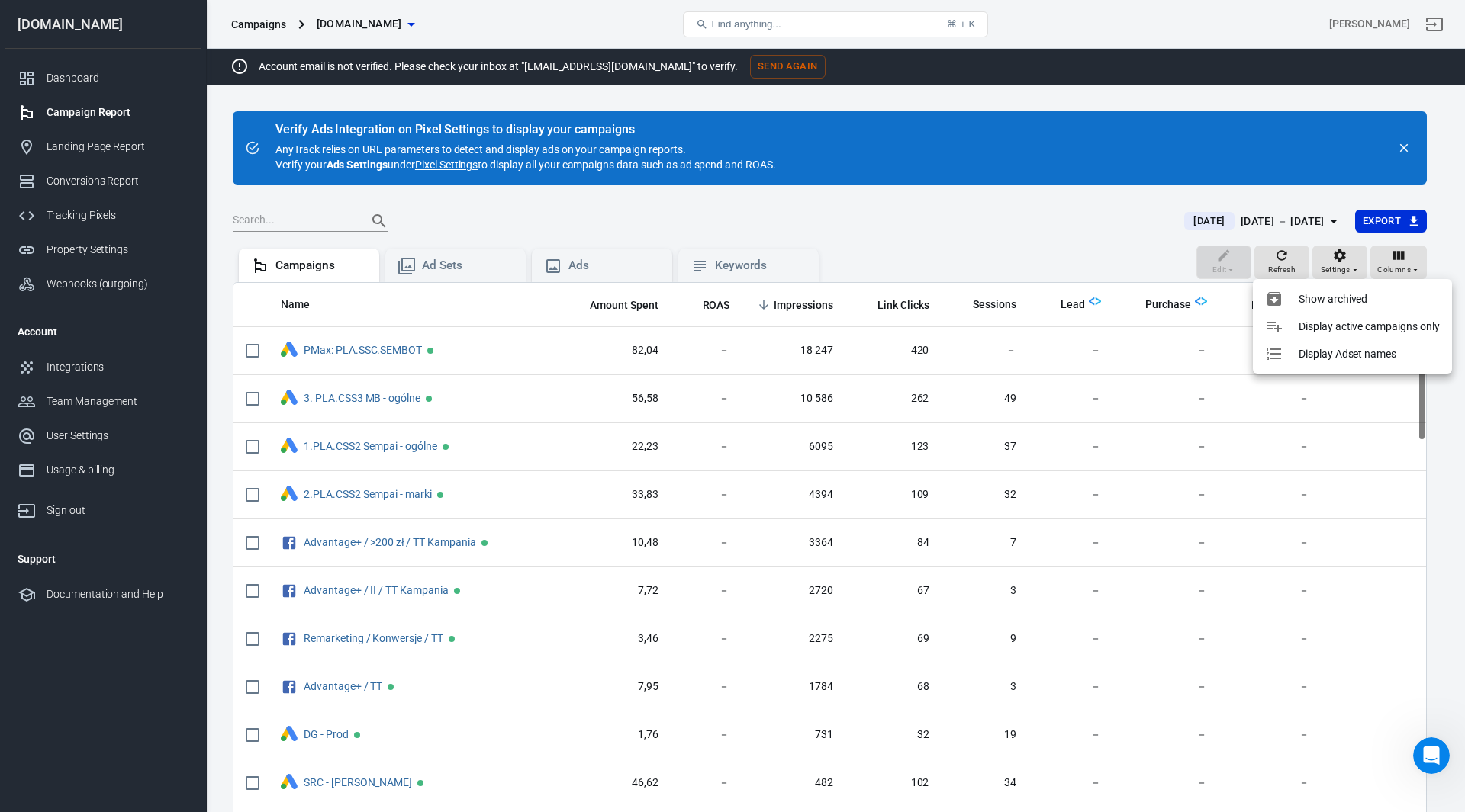
click at [1030, 246] on div at bounding box center [732, 406] width 1465 height 812
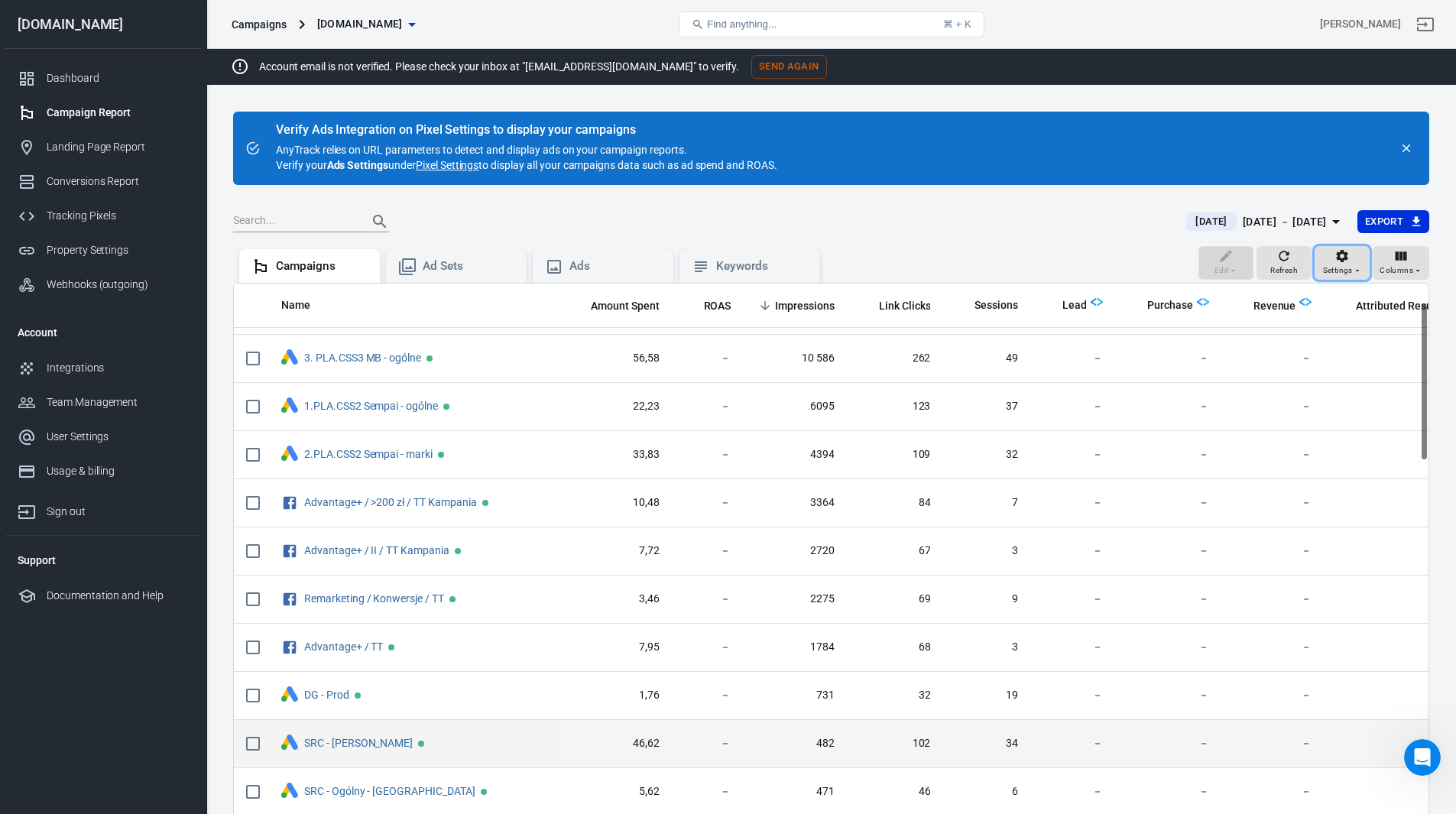
scroll to position [76, 0]
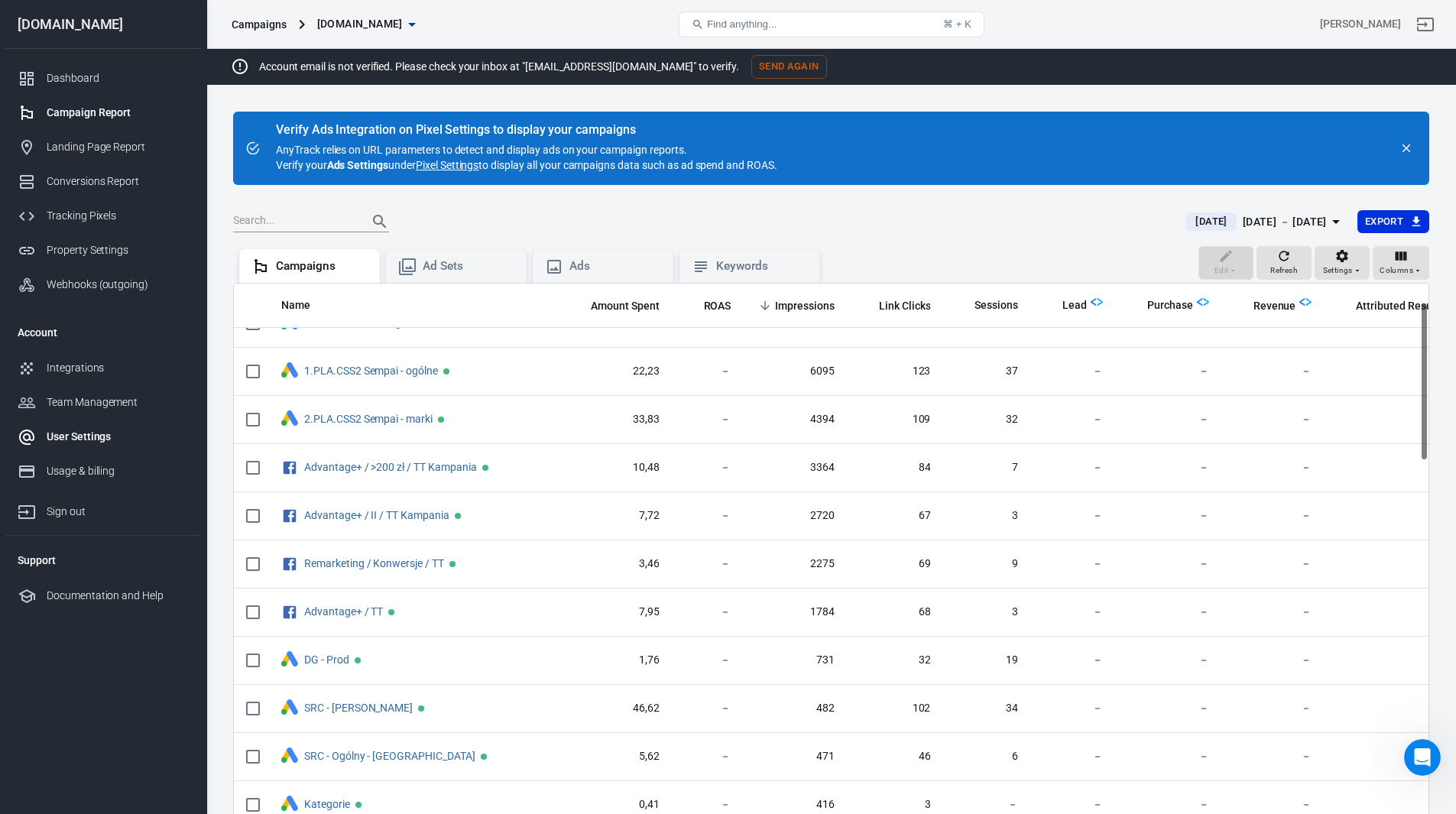
click at [71, 438] on div "User Settings" at bounding box center [117, 436] width 142 height 16
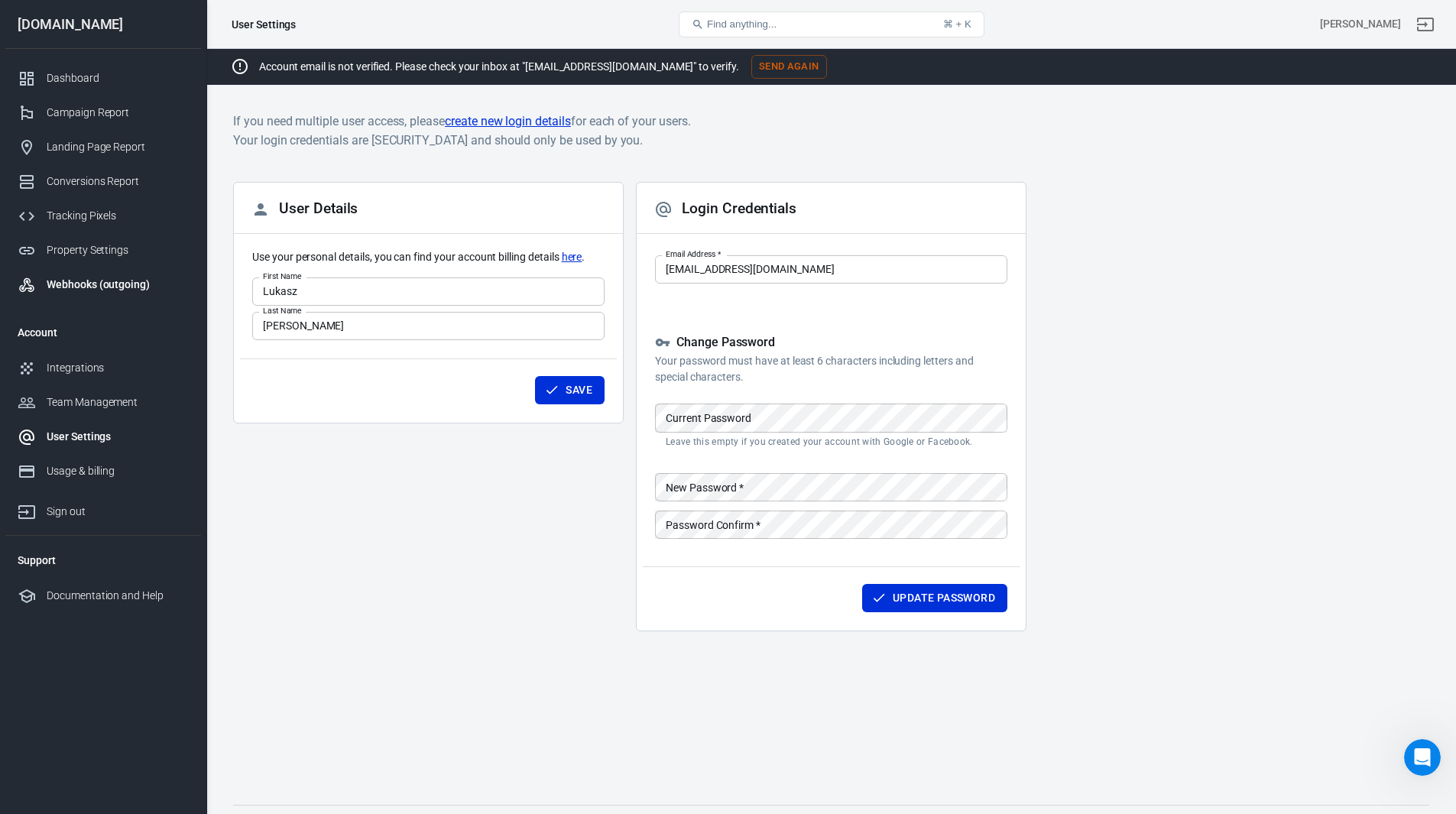
click at [91, 289] on div "Webhooks (outgoing)" at bounding box center [117, 285] width 142 height 16
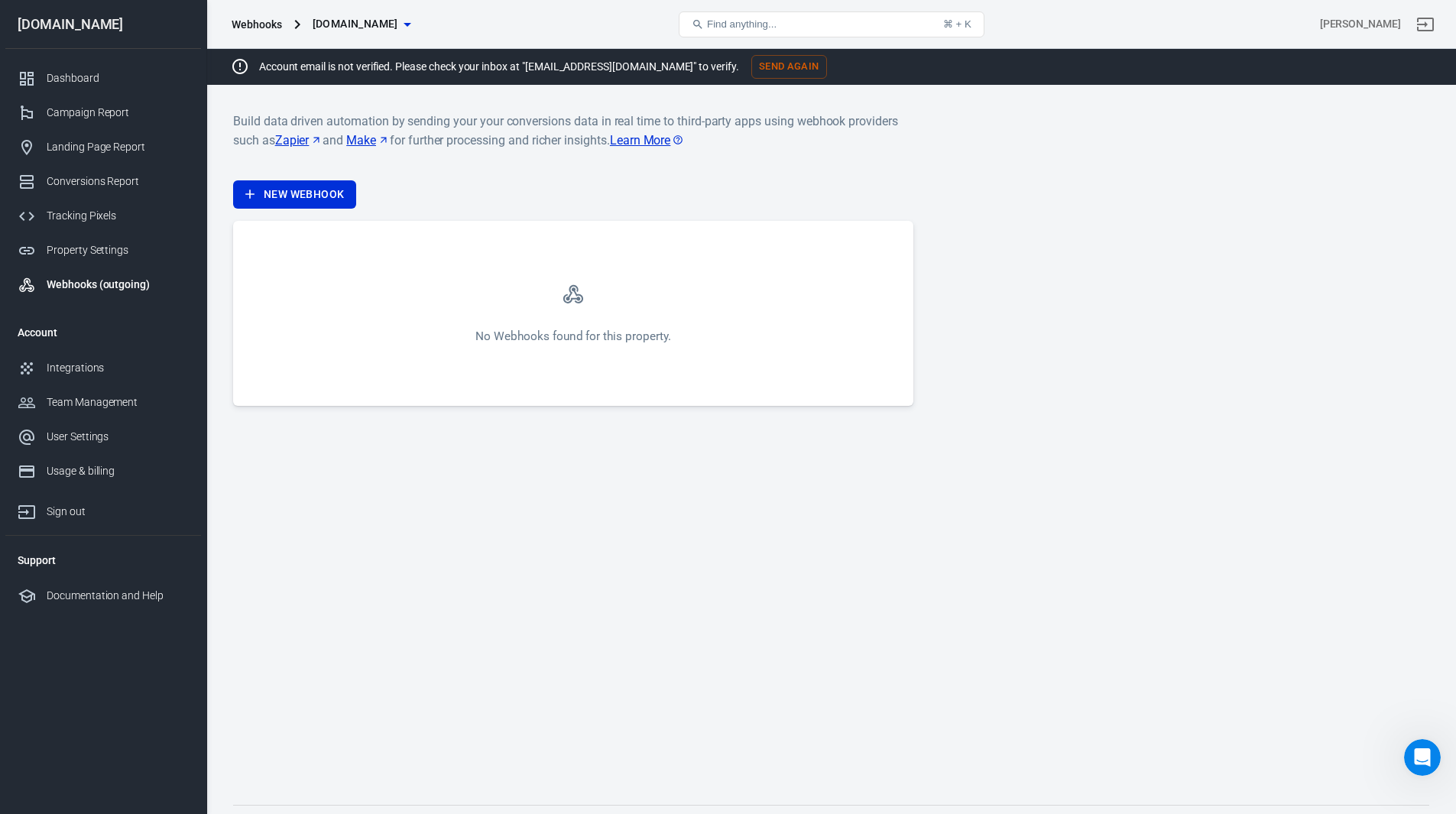
click at [666, 144] on link "Learn More" at bounding box center [647, 139] width 75 height 19
click at [79, 76] on div "Dashboard" at bounding box center [117, 79] width 142 height 16
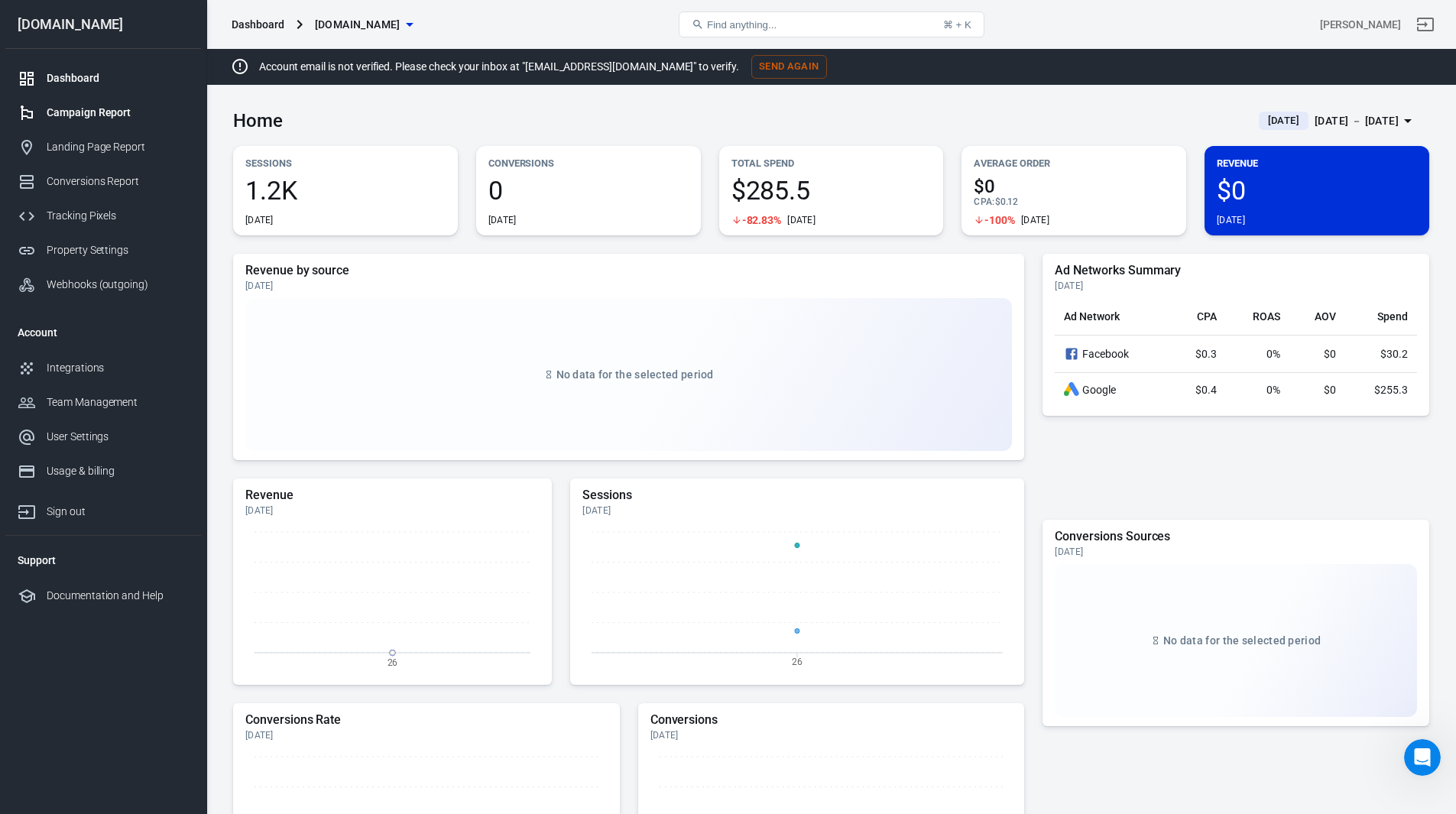
click at [84, 116] on div "Campaign Report" at bounding box center [117, 113] width 142 height 16
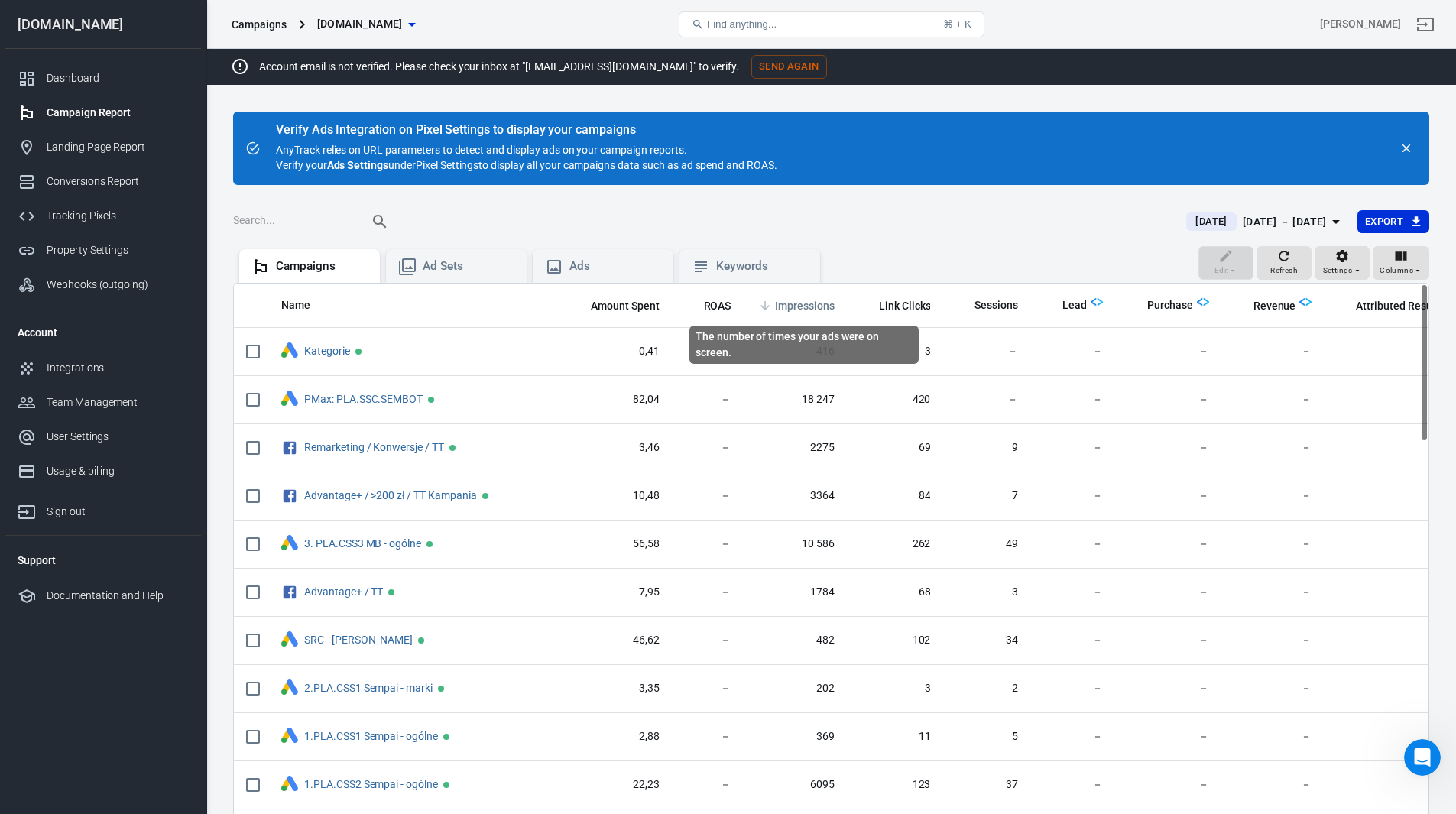
click at [810, 302] on span "Impressions" at bounding box center [805, 306] width 60 height 15
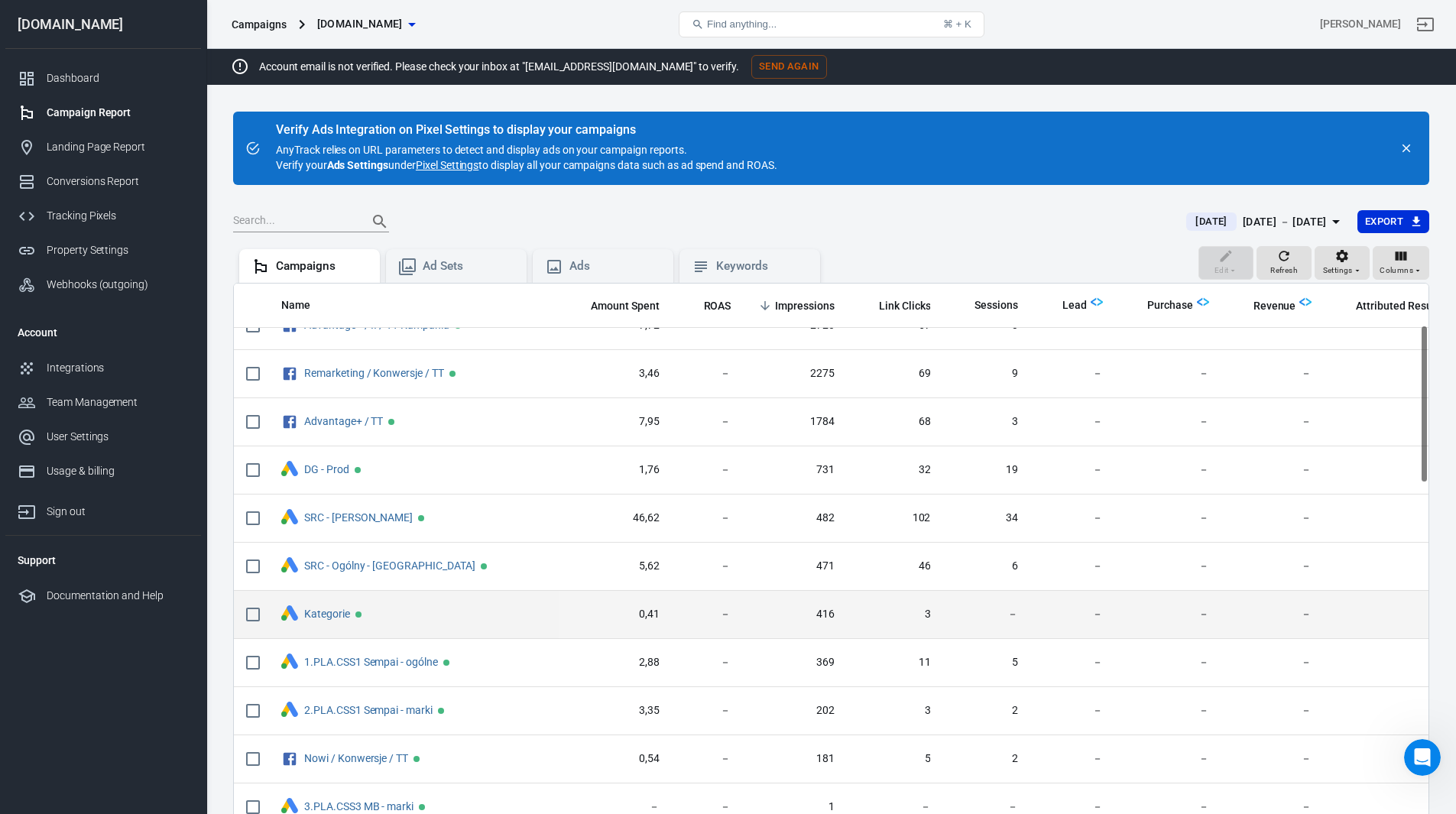
scroll to position [306, 0]
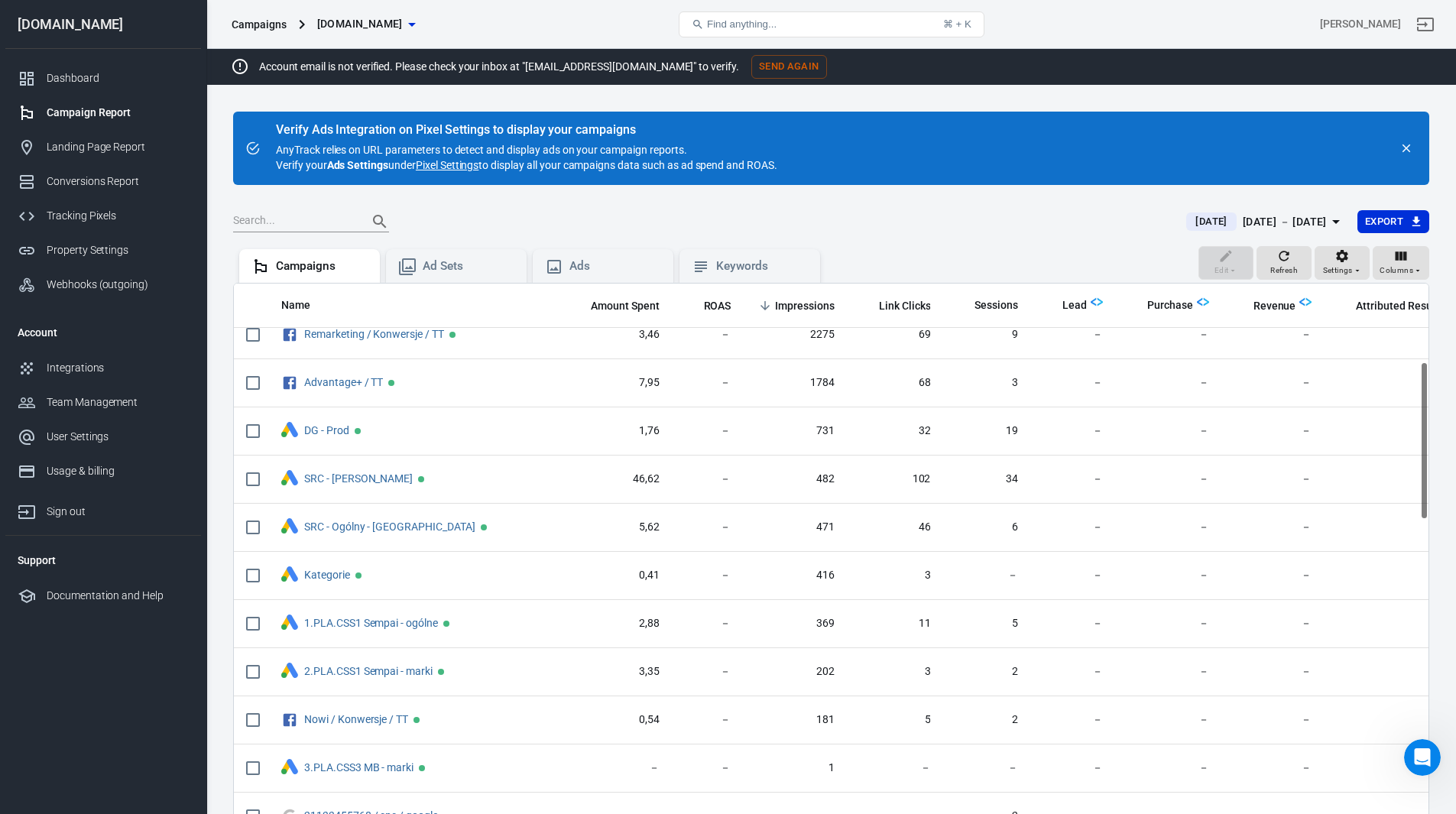
click at [1410, 154] on icon "close" at bounding box center [1405, 148] width 14 height 14
click at [1408, 155] on button "close" at bounding box center [1406, 148] width 22 height 22
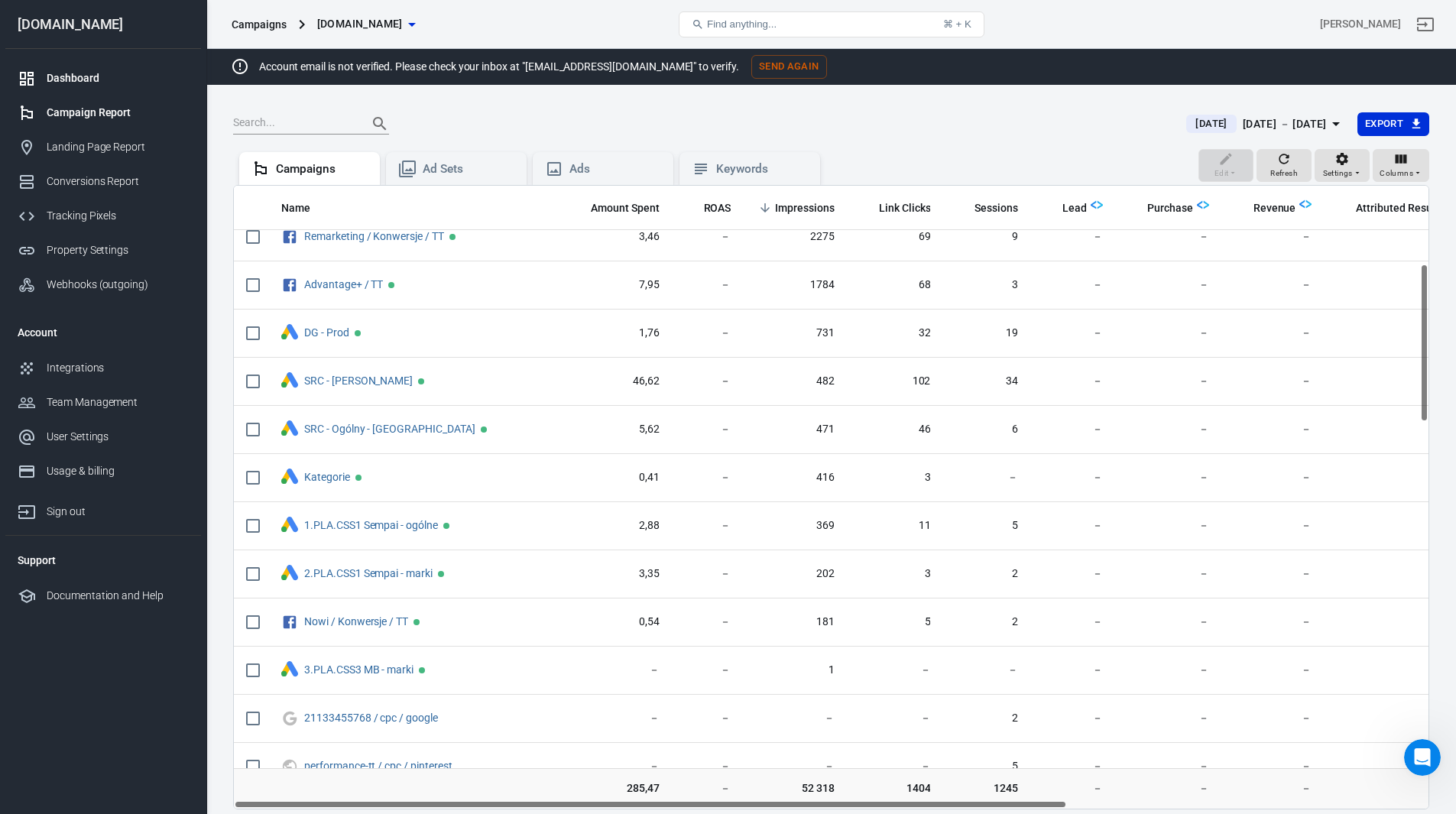
click at [63, 81] on div "Dashboard" at bounding box center [117, 79] width 142 height 16
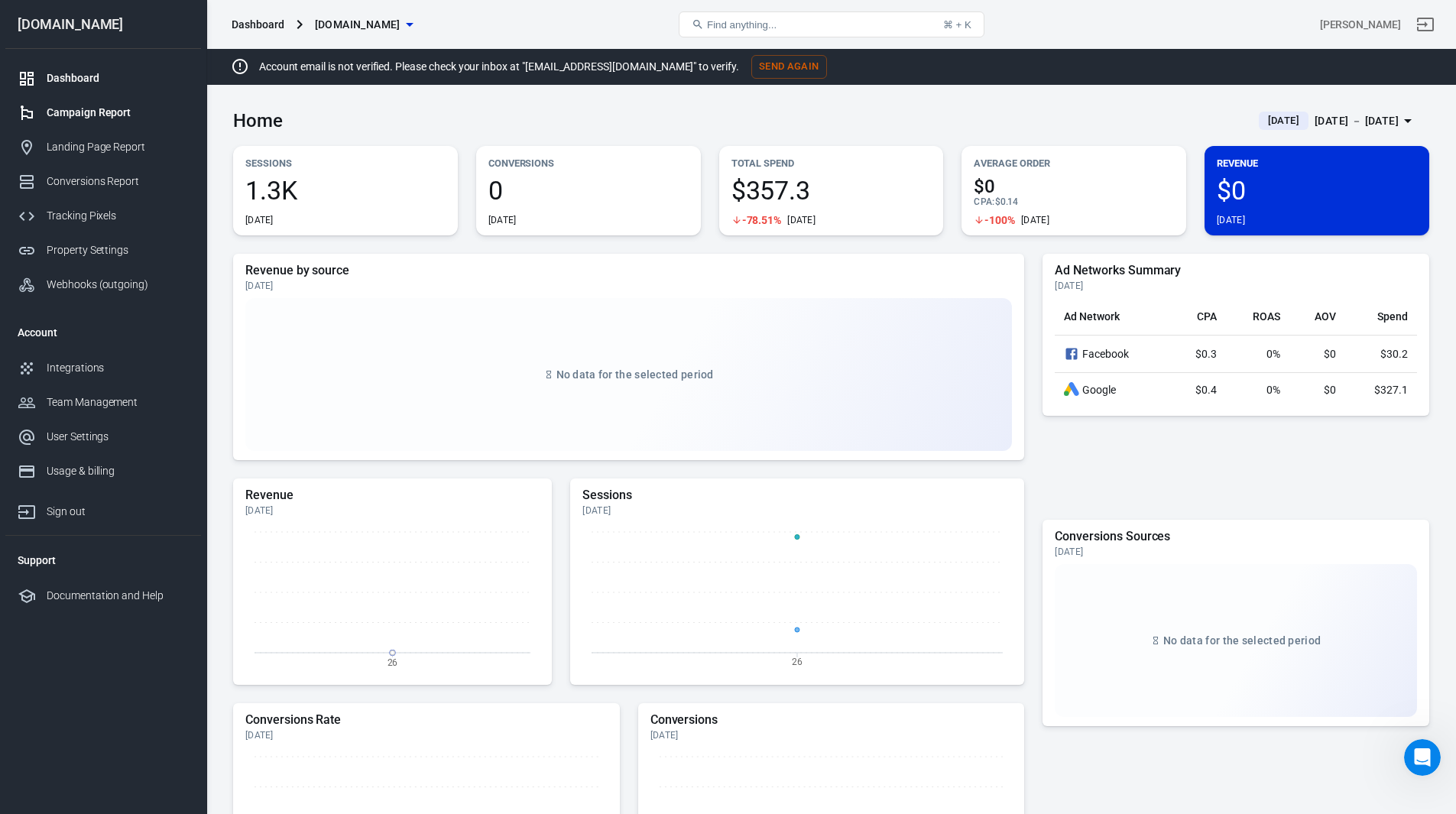
click at [94, 114] on div "Campaign Report" at bounding box center [117, 113] width 142 height 16
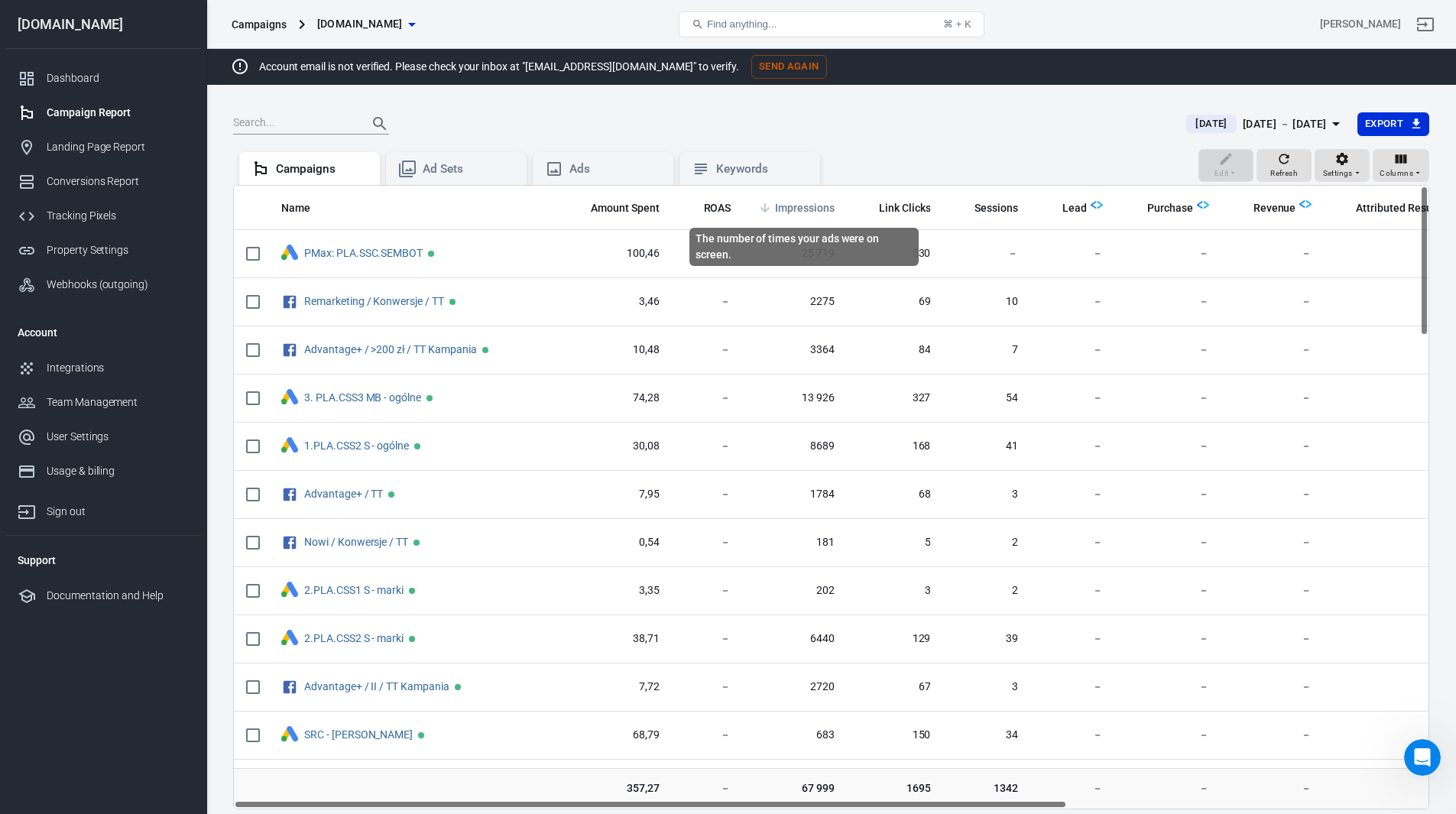
click at [795, 208] on span "Impressions" at bounding box center [805, 208] width 60 height 15
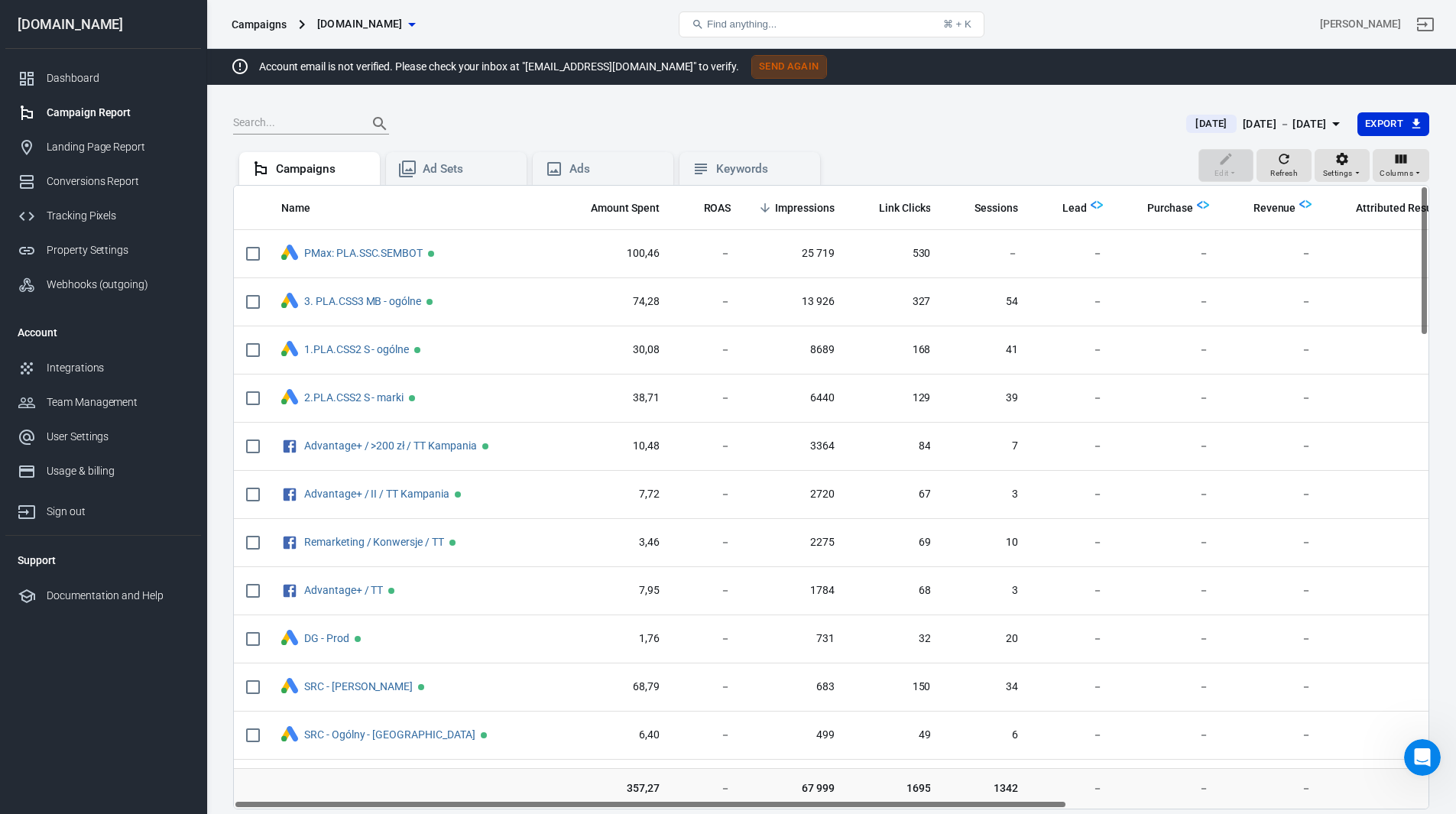
click at [758, 66] on button "Send Again" at bounding box center [790, 67] width 76 height 24
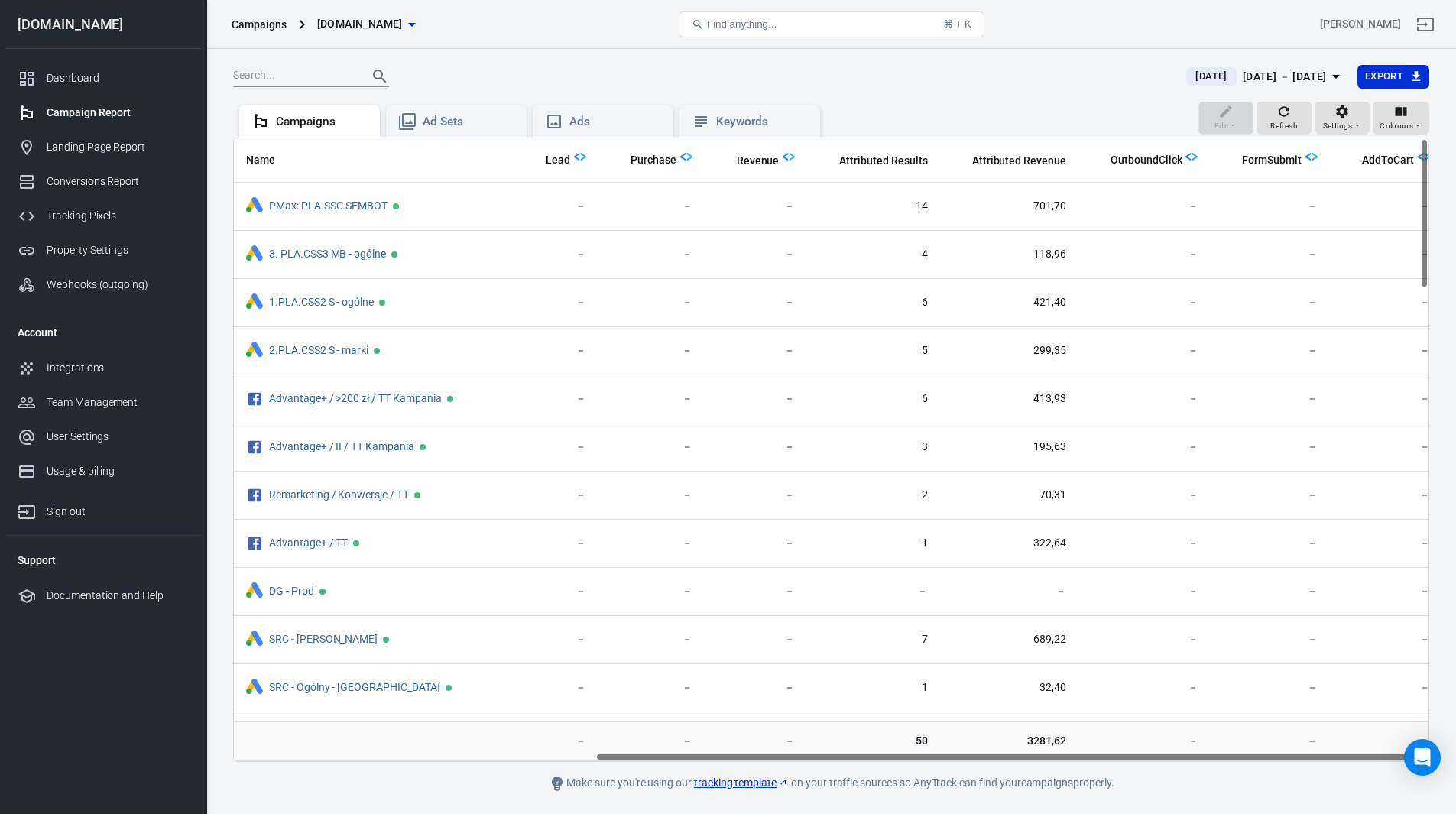
scroll to position [0, 517]
drag, startPoint x: 1016, startPoint y: 757, endPoint x: 1400, endPoint y: 758, distance: 384.0
click at [1400, 758] on div "Name Amount Spent ROAS Impressions Link Clicks Sessions Lead Purchase Revenue A…" at bounding box center [830, 450] width 1194 height 623
